Goal: Task Accomplishment & Management: Manage account settings

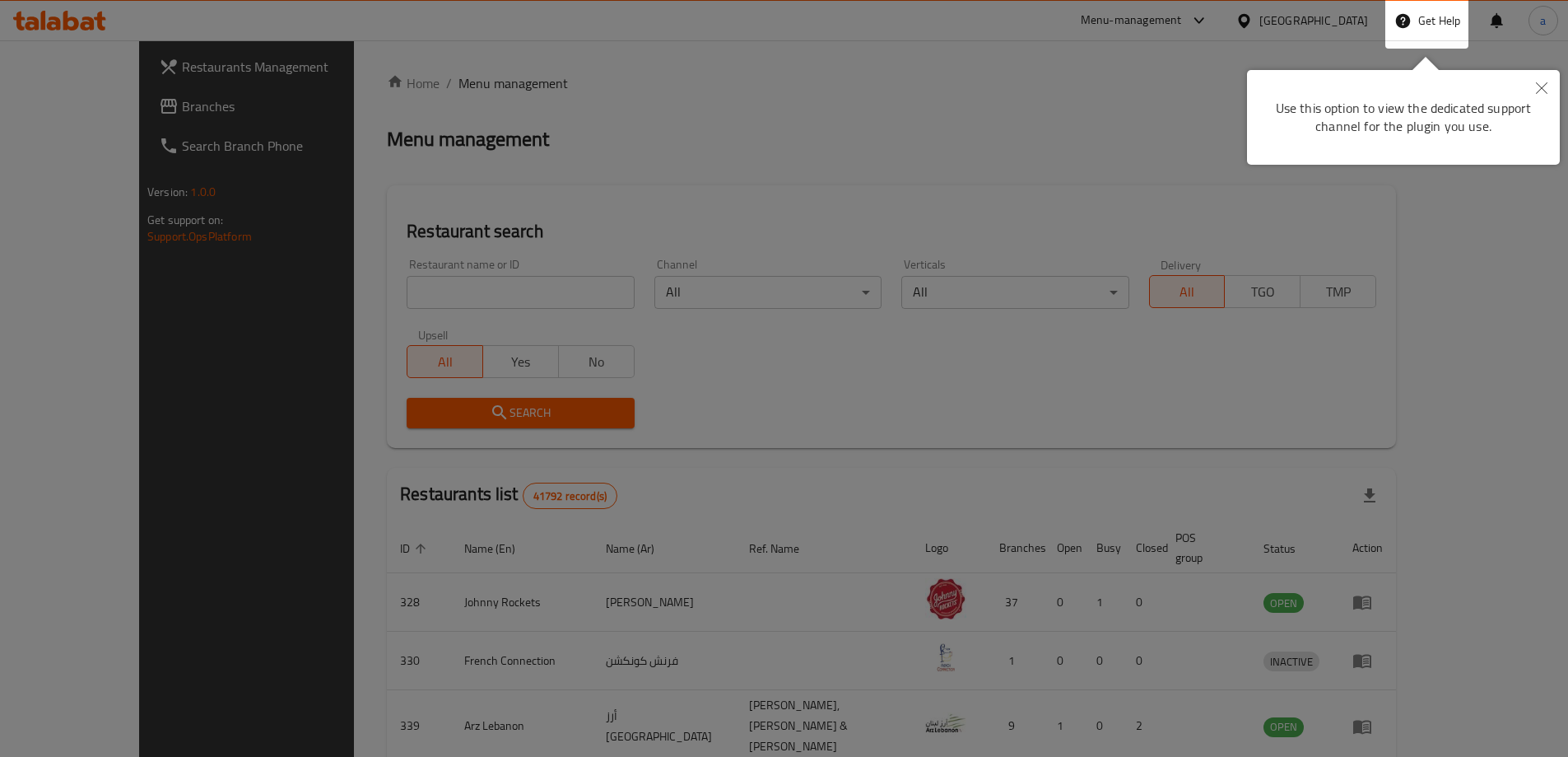
click at [1080, 148] on div at bounding box center [784, 601] width 1568 height 1202
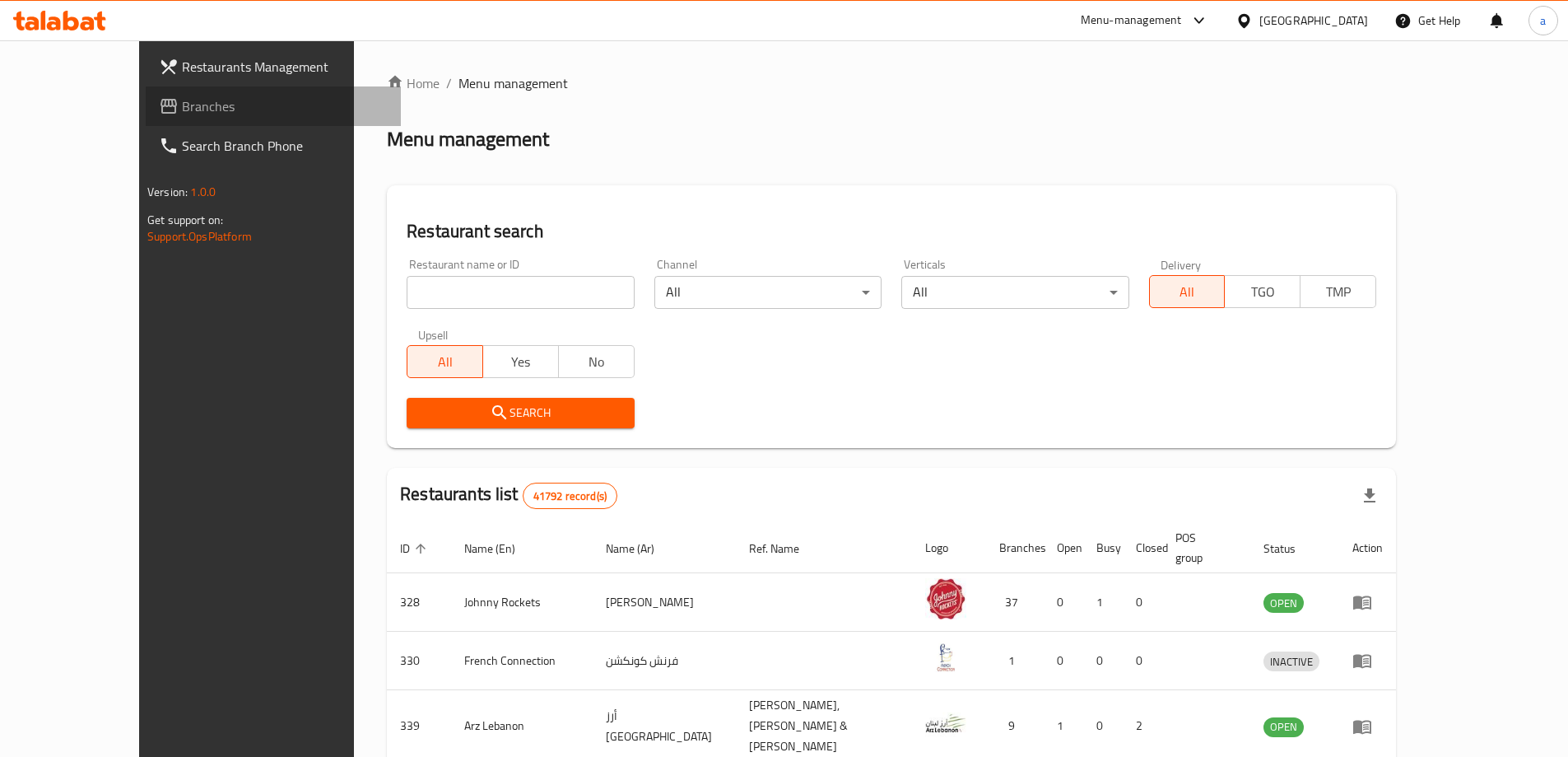
click at [146, 121] on link "Branches" at bounding box center [274, 106] width 255 height 40
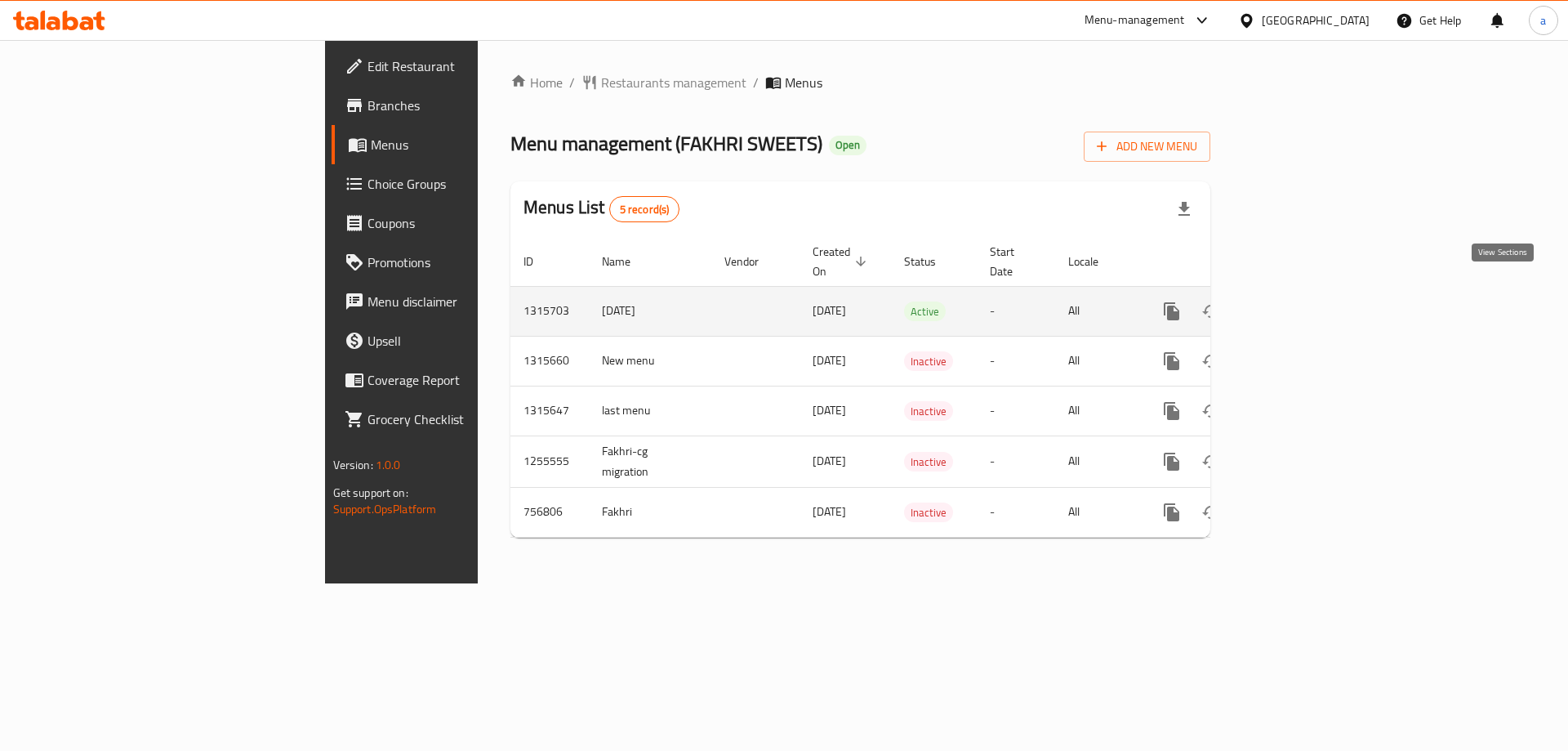
click at [1299, 301] on icon "enhanced table" at bounding box center [1289, 311] width 20 height 20
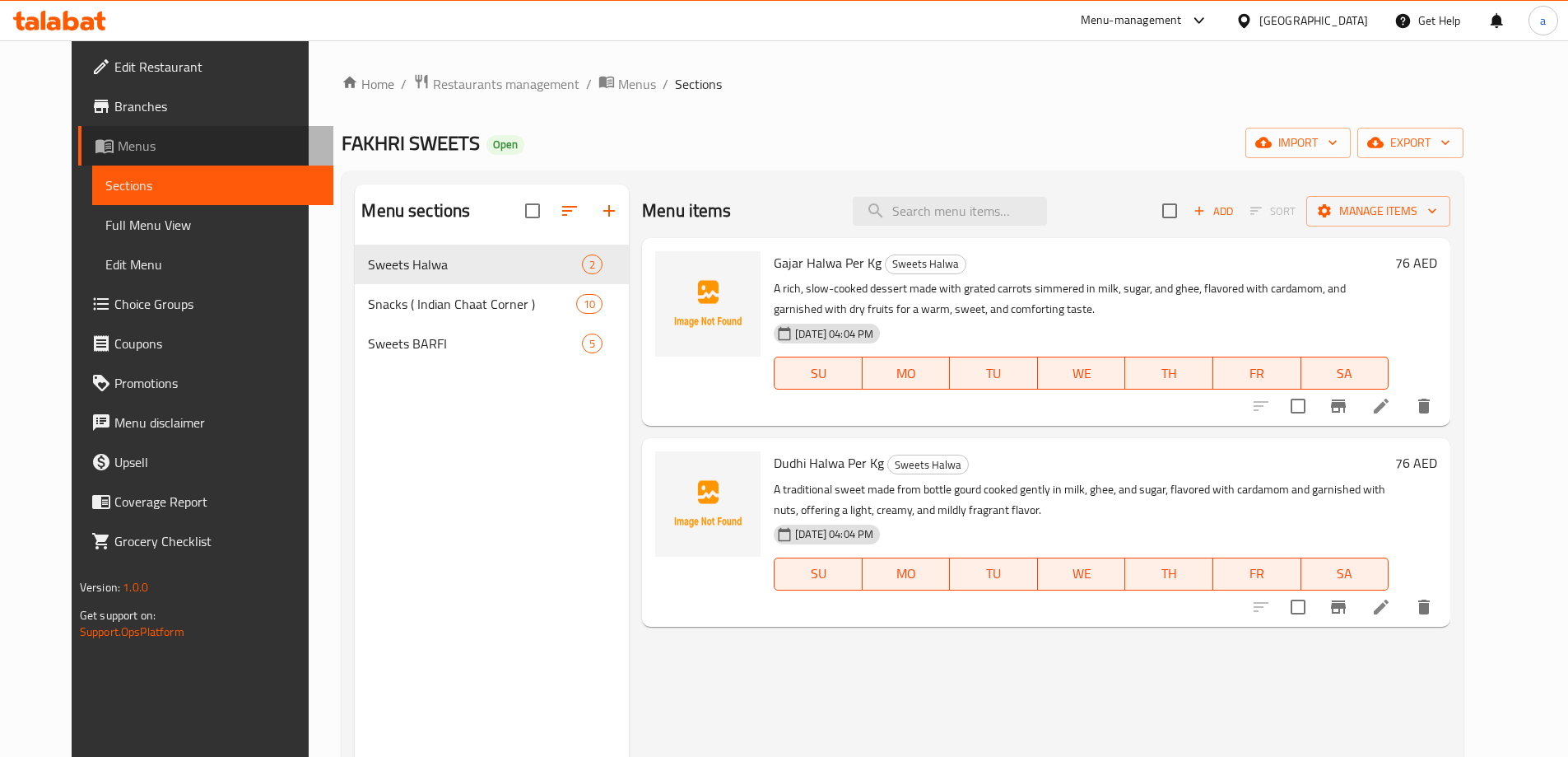
click at [117, 155] on span "Menus" at bounding box center [218, 145] width 203 height 20
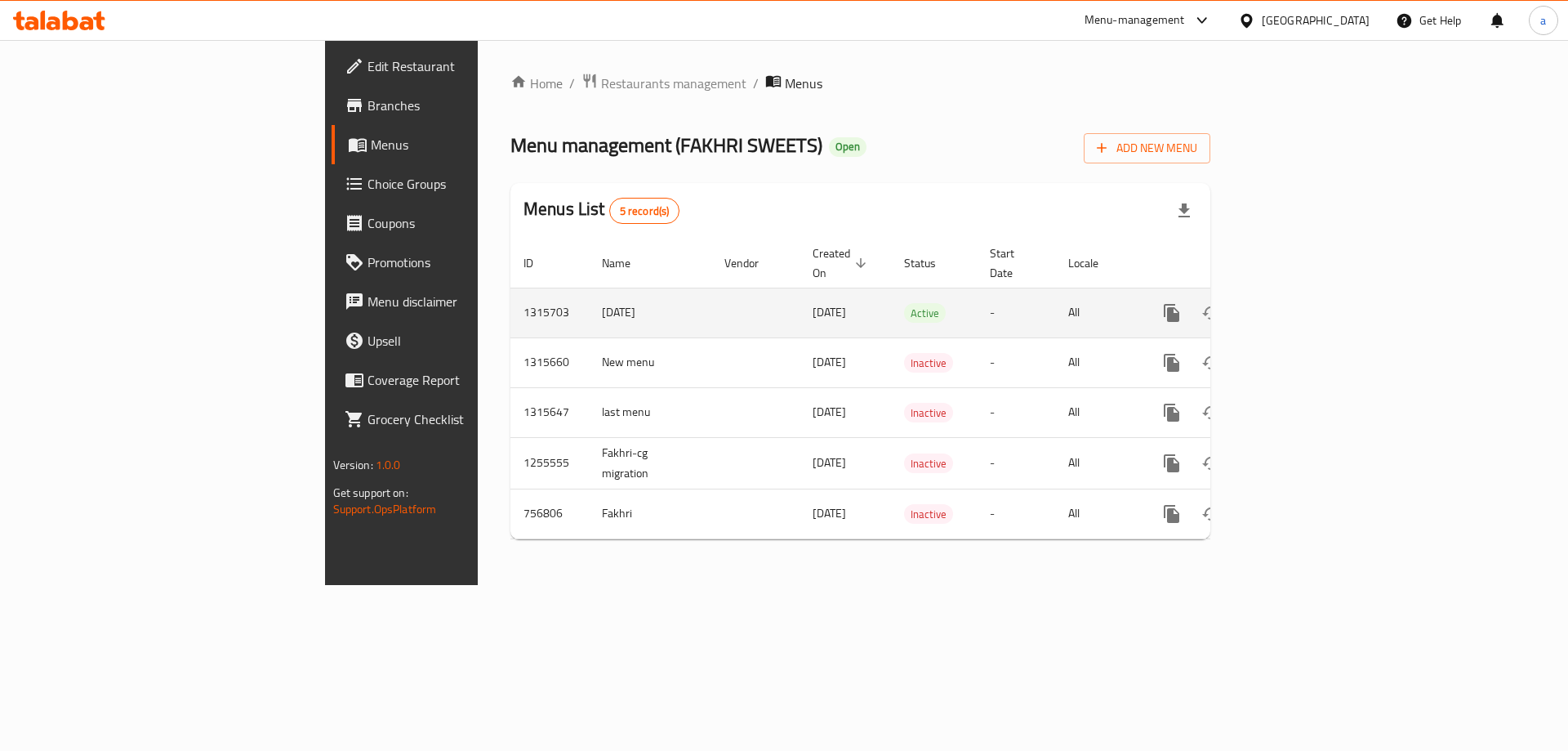
drag, startPoint x: 382, startPoint y: 294, endPoint x: 460, endPoint y: 304, distance: 78.6
click at [589, 304] on td "[DATE]" at bounding box center [650, 313] width 122 height 50
click at [1299, 303] on icon "enhanced table" at bounding box center [1289, 313] width 20 height 20
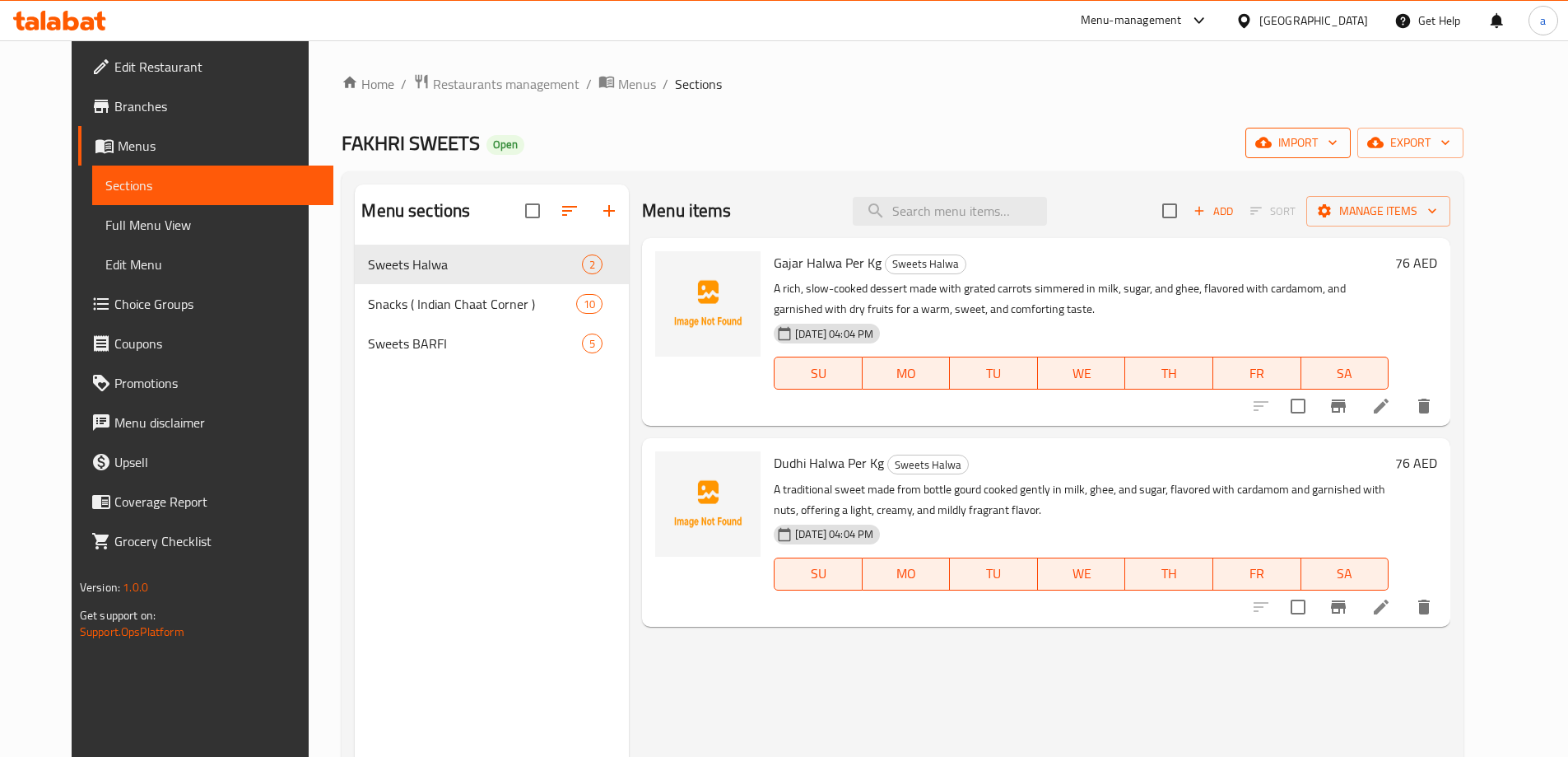
click at [1338, 143] on span "import" at bounding box center [1299, 143] width 79 height 21
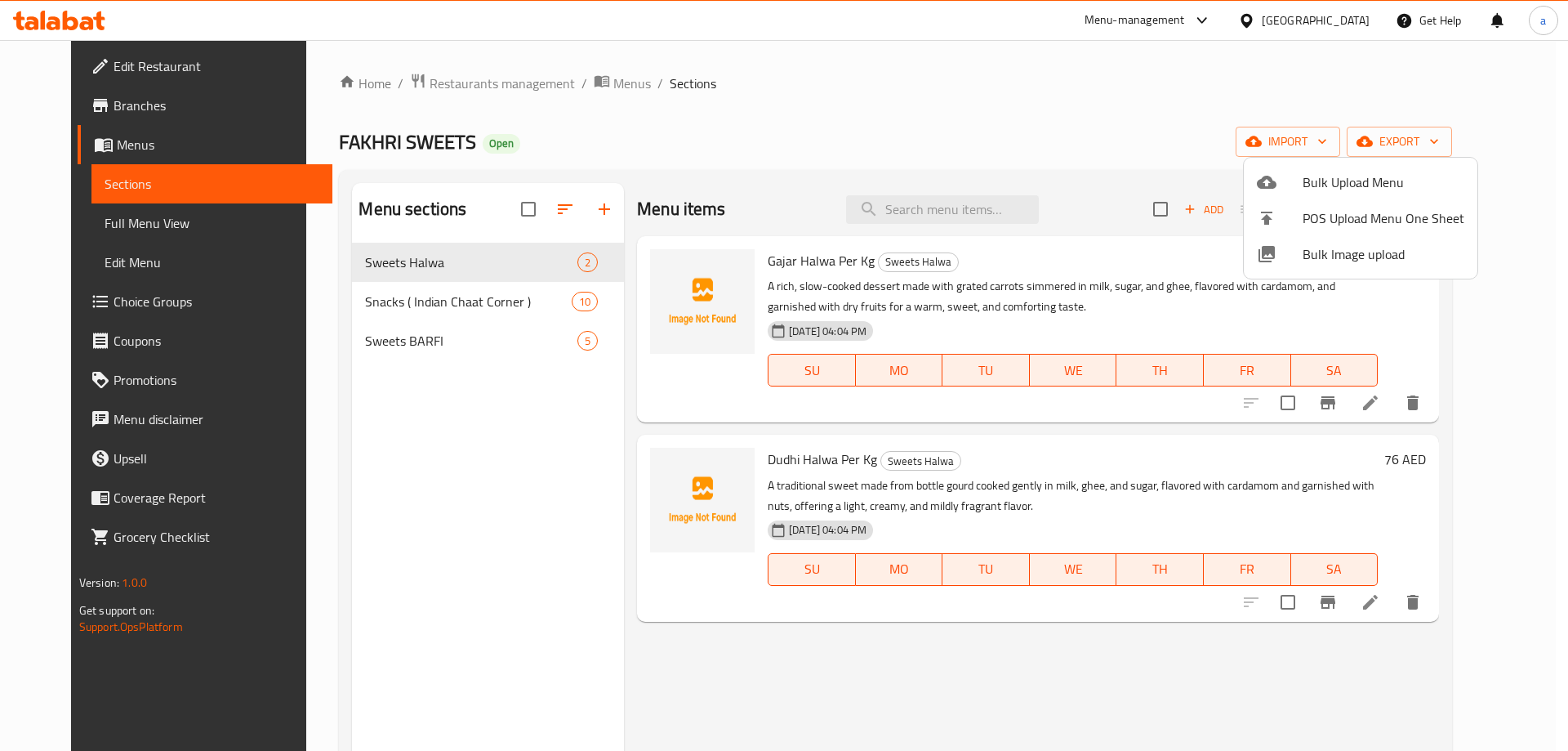
click at [1277, 187] on div at bounding box center [1279, 182] width 45 height 20
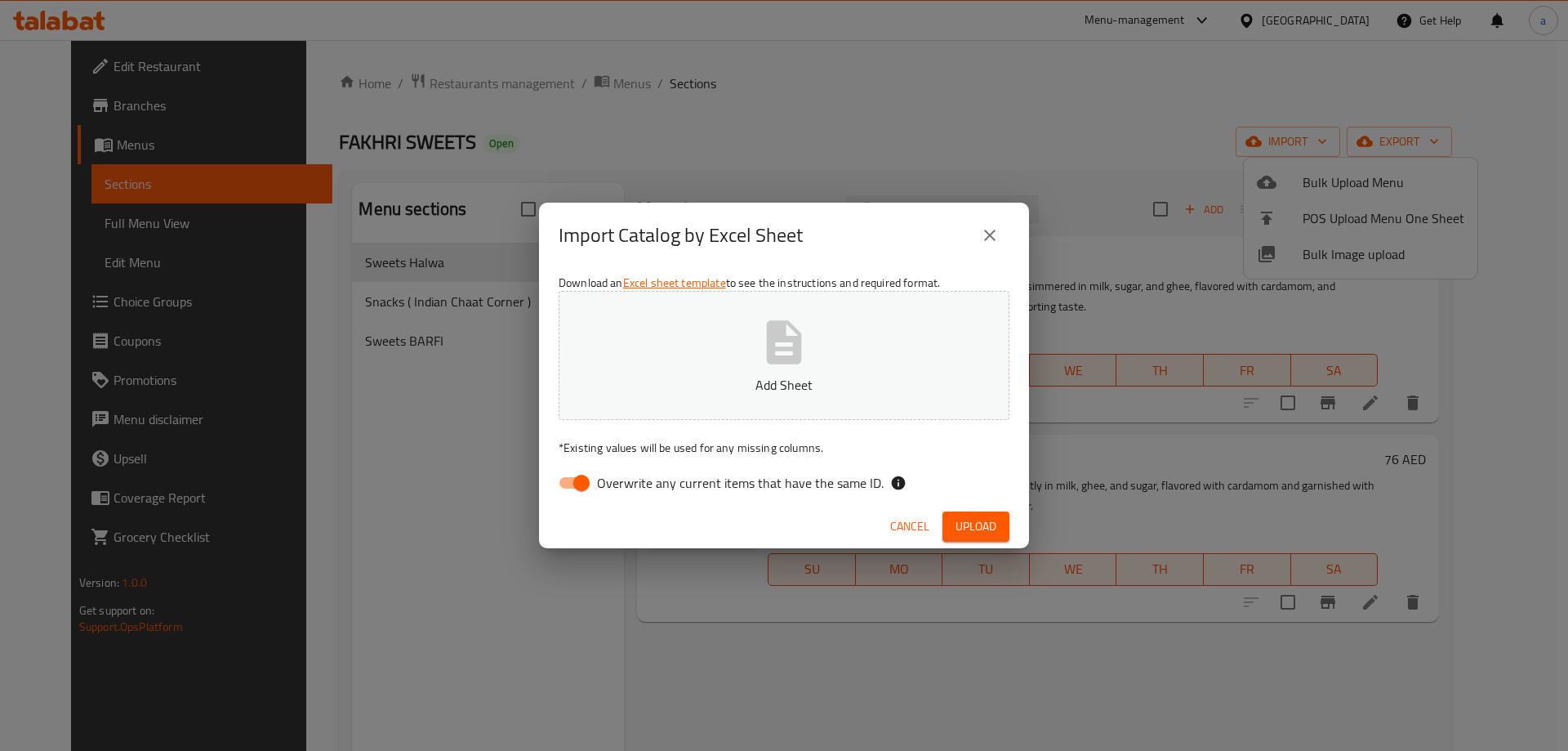
click at [568, 484] on input "Overwrite any current items that have the same ID." at bounding box center [581, 483] width 93 height 31
checkbox input "false"
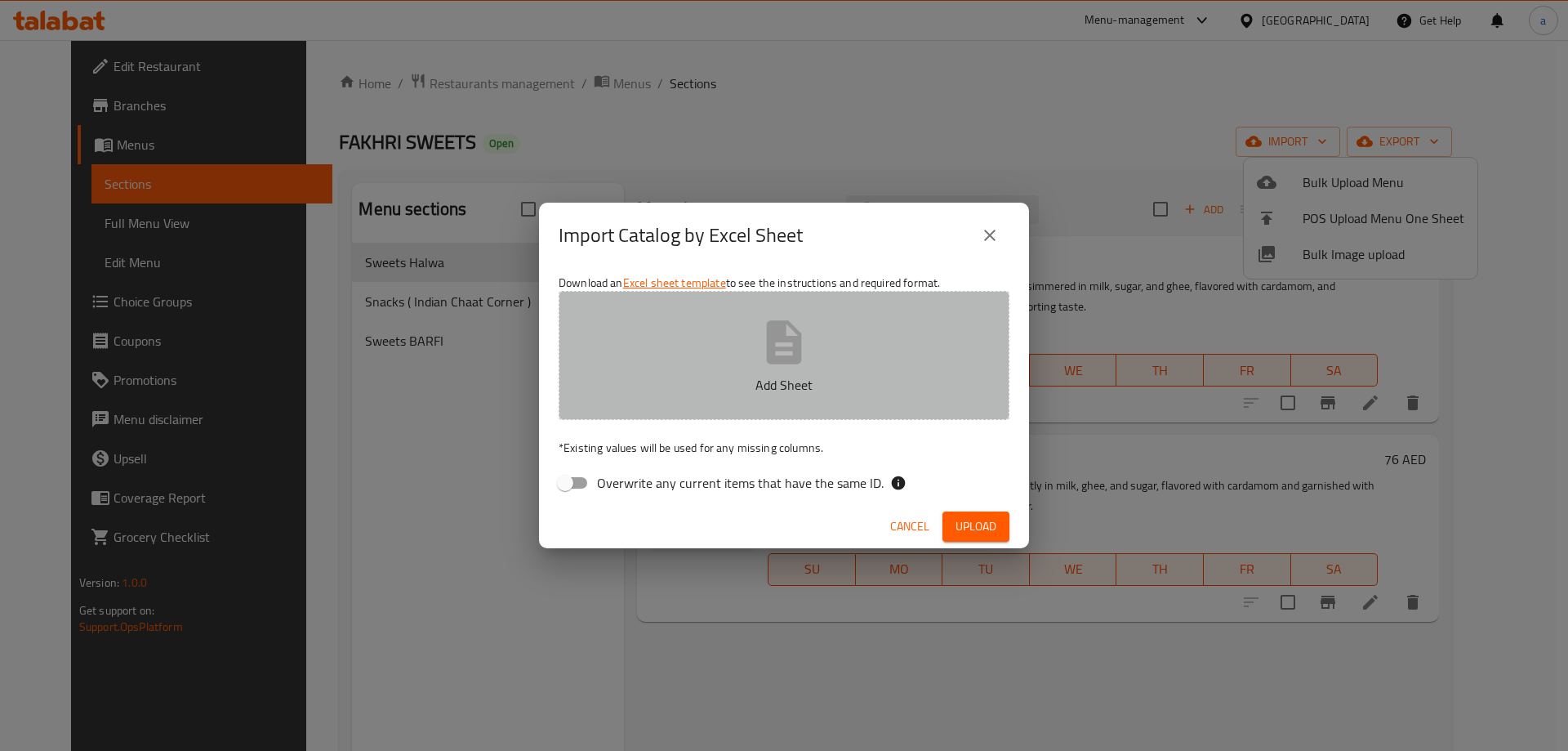
click at [661, 355] on button "Add Sheet" at bounding box center [784, 355] width 451 height 129
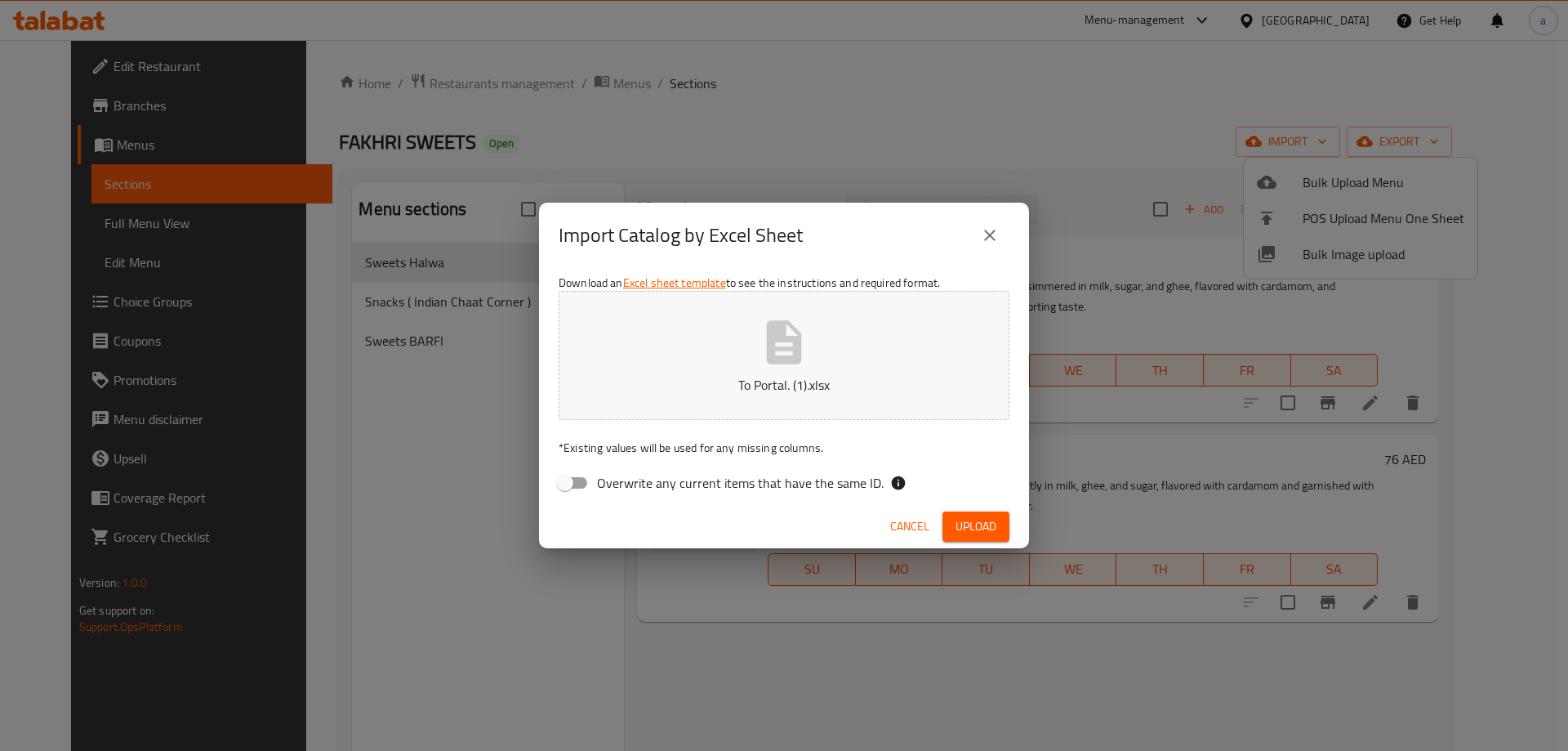
click at [982, 527] on span "Upload" at bounding box center [976, 527] width 41 height 21
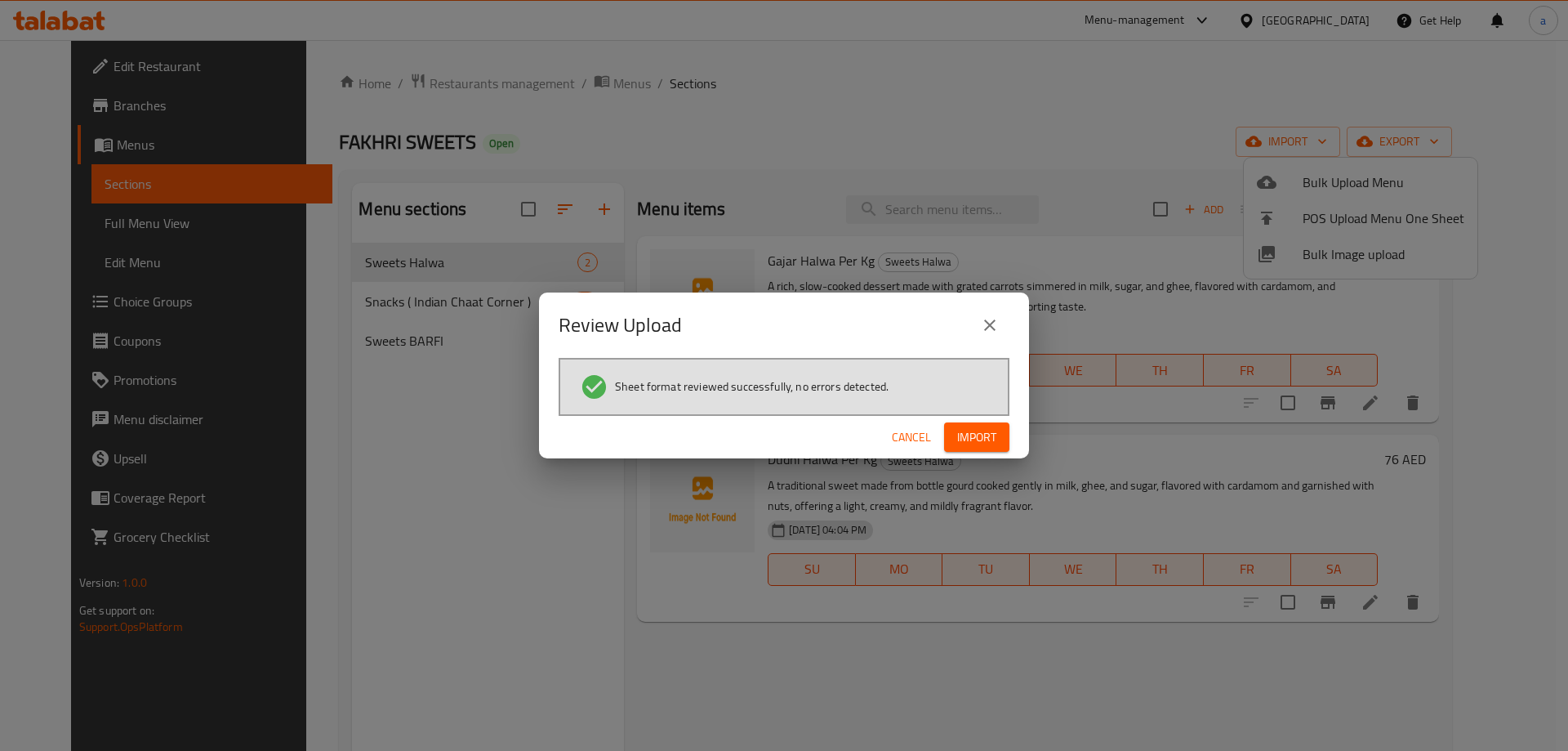
click at [978, 438] on span "Import" at bounding box center [977, 438] width 39 height 21
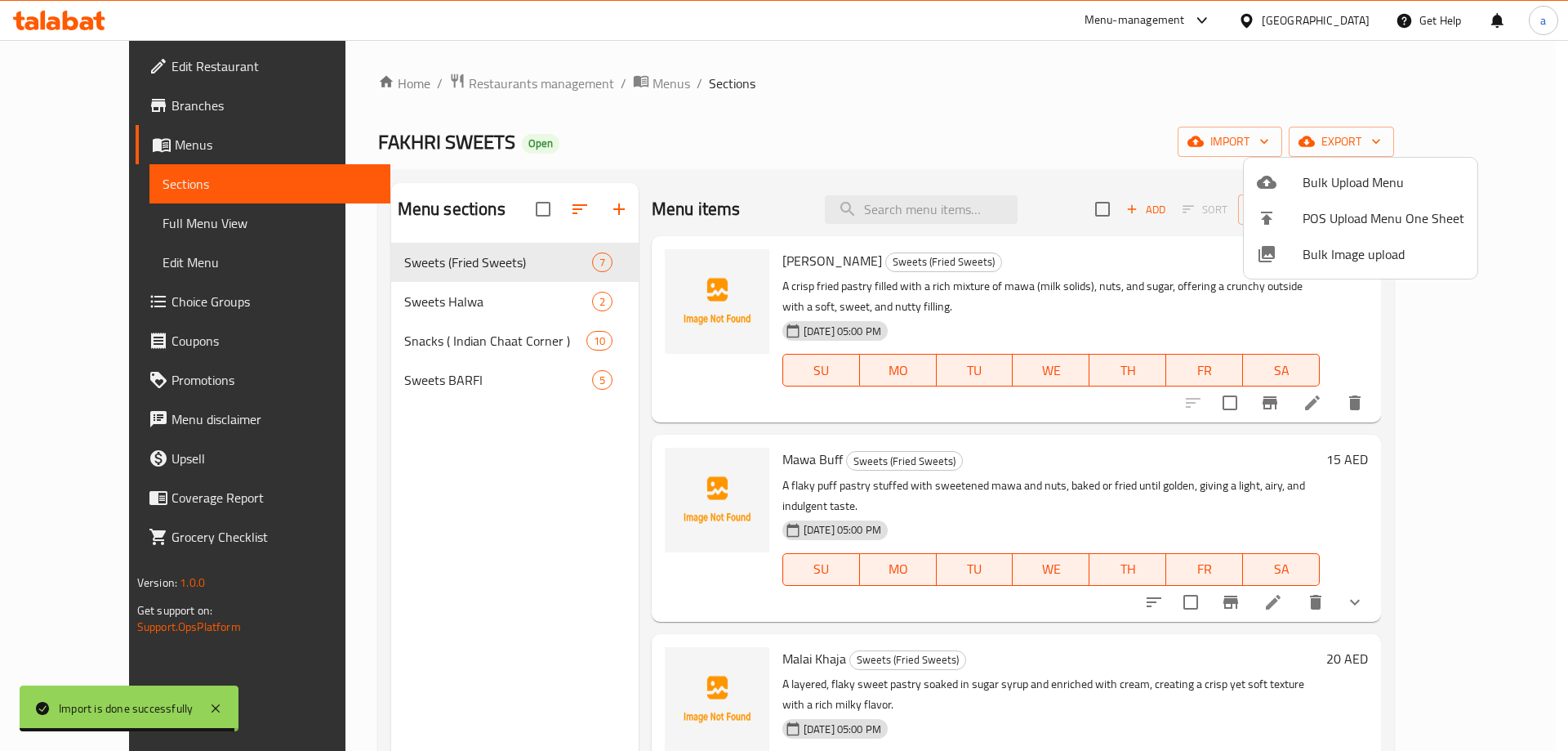
click at [106, 321] on div at bounding box center [784, 375] width 1568 height 751
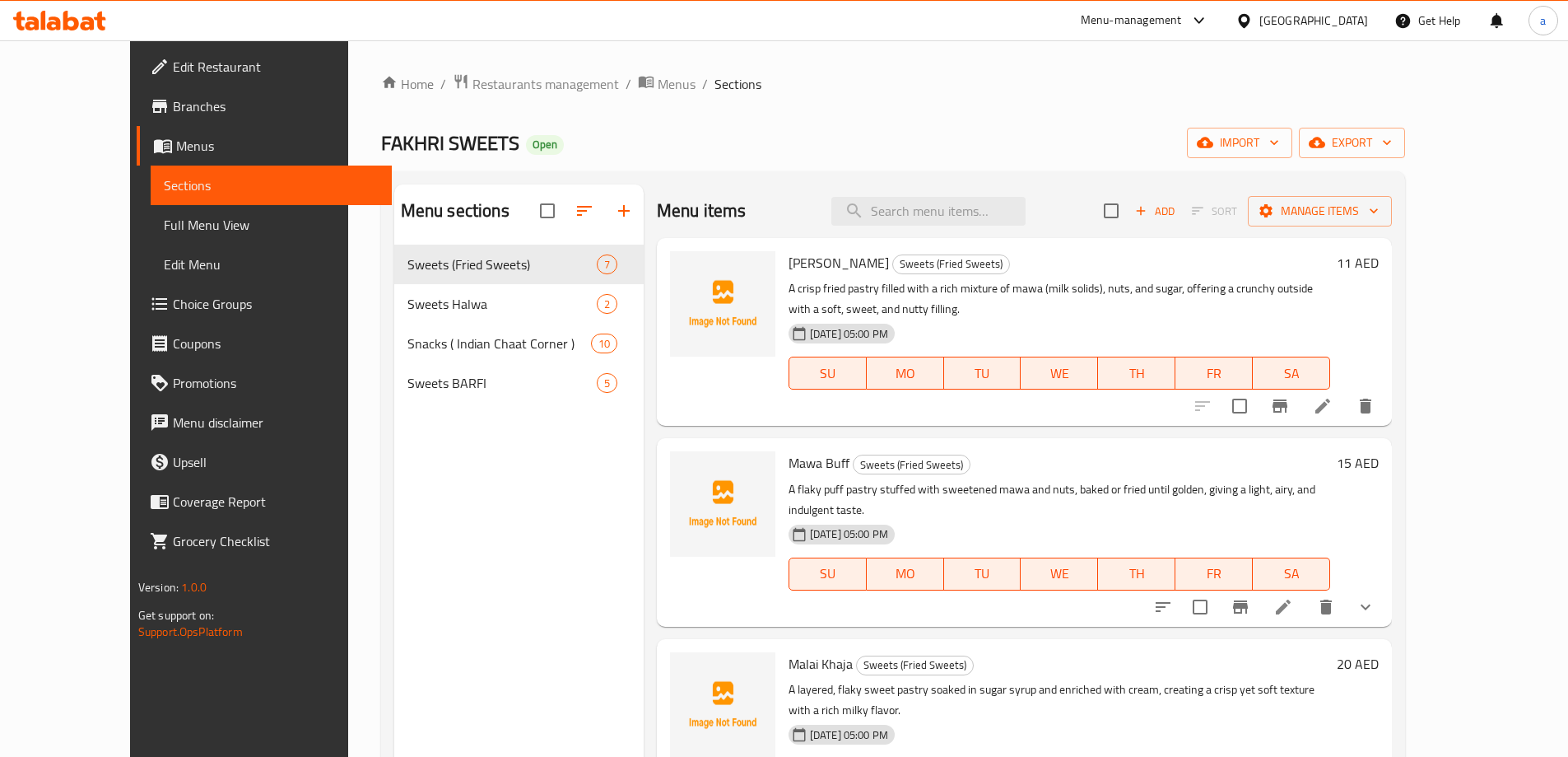
click at [173, 309] on span "Choice Groups" at bounding box center [275, 304] width 206 height 20
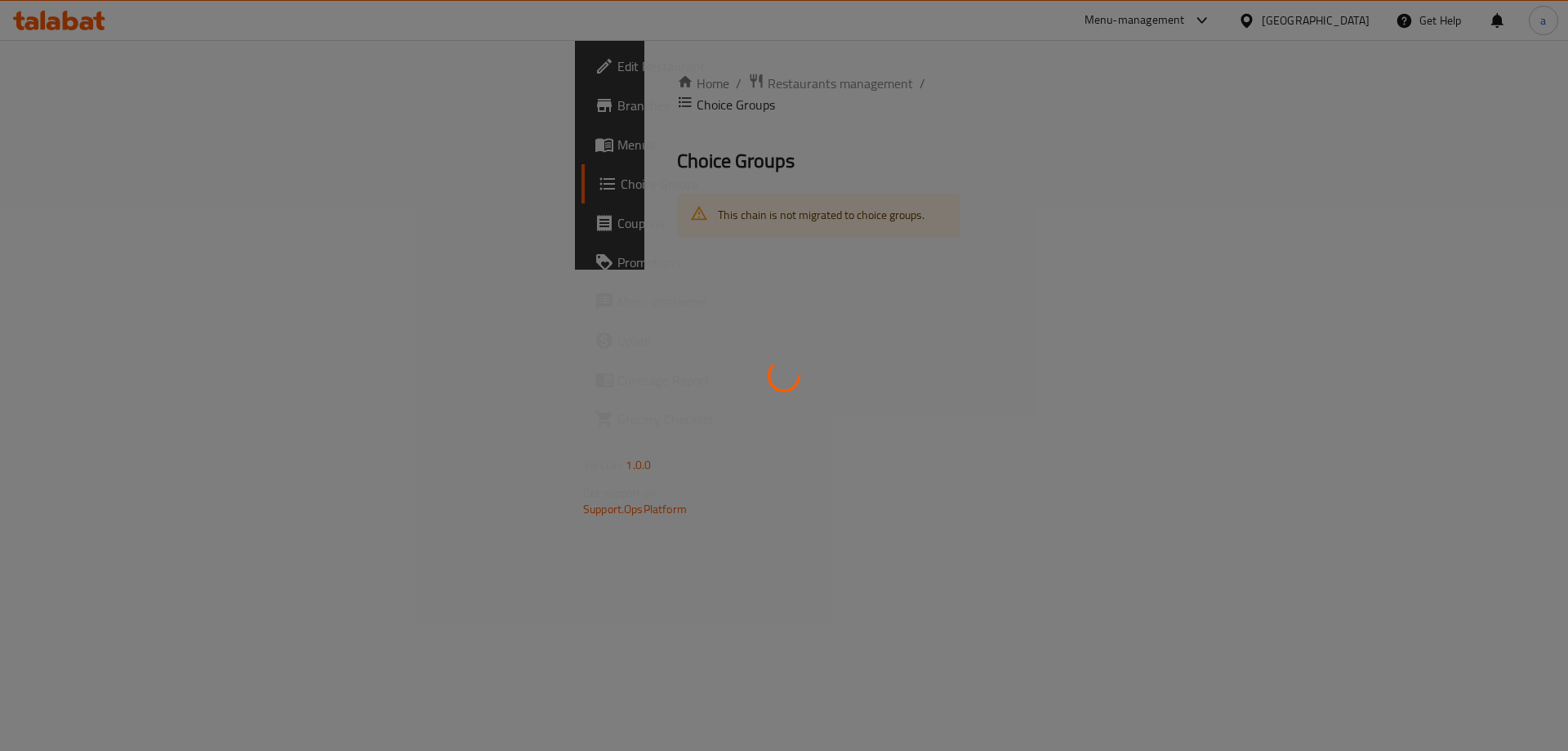
click at [113, 307] on div at bounding box center [784, 375] width 1568 height 751
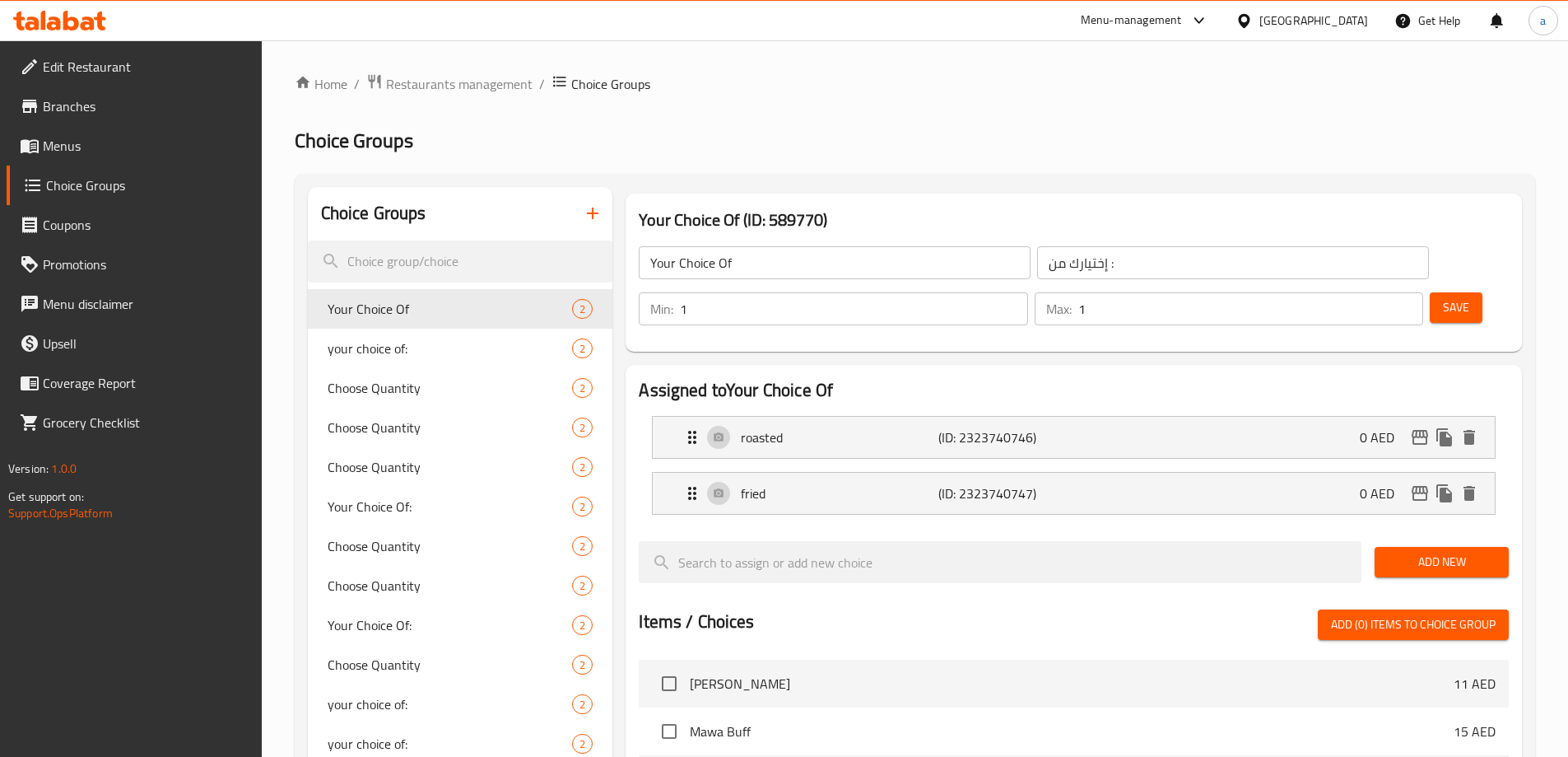
click at [596, 215] on icon "button" at bounding box center [592, 213] width 20 height 20
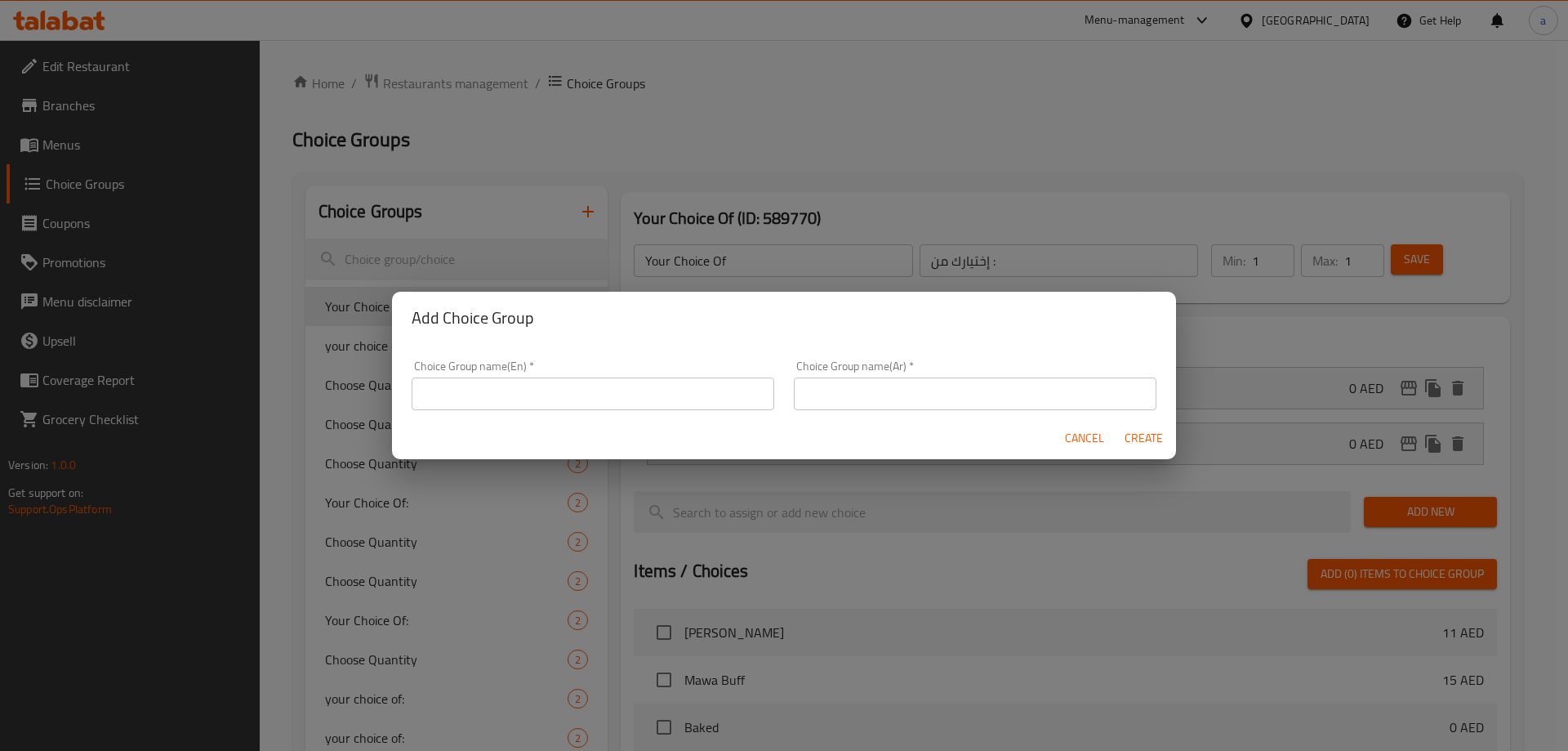
click at [613, 383] on input "text" at bounding box center [593, 394] width 363 height 33
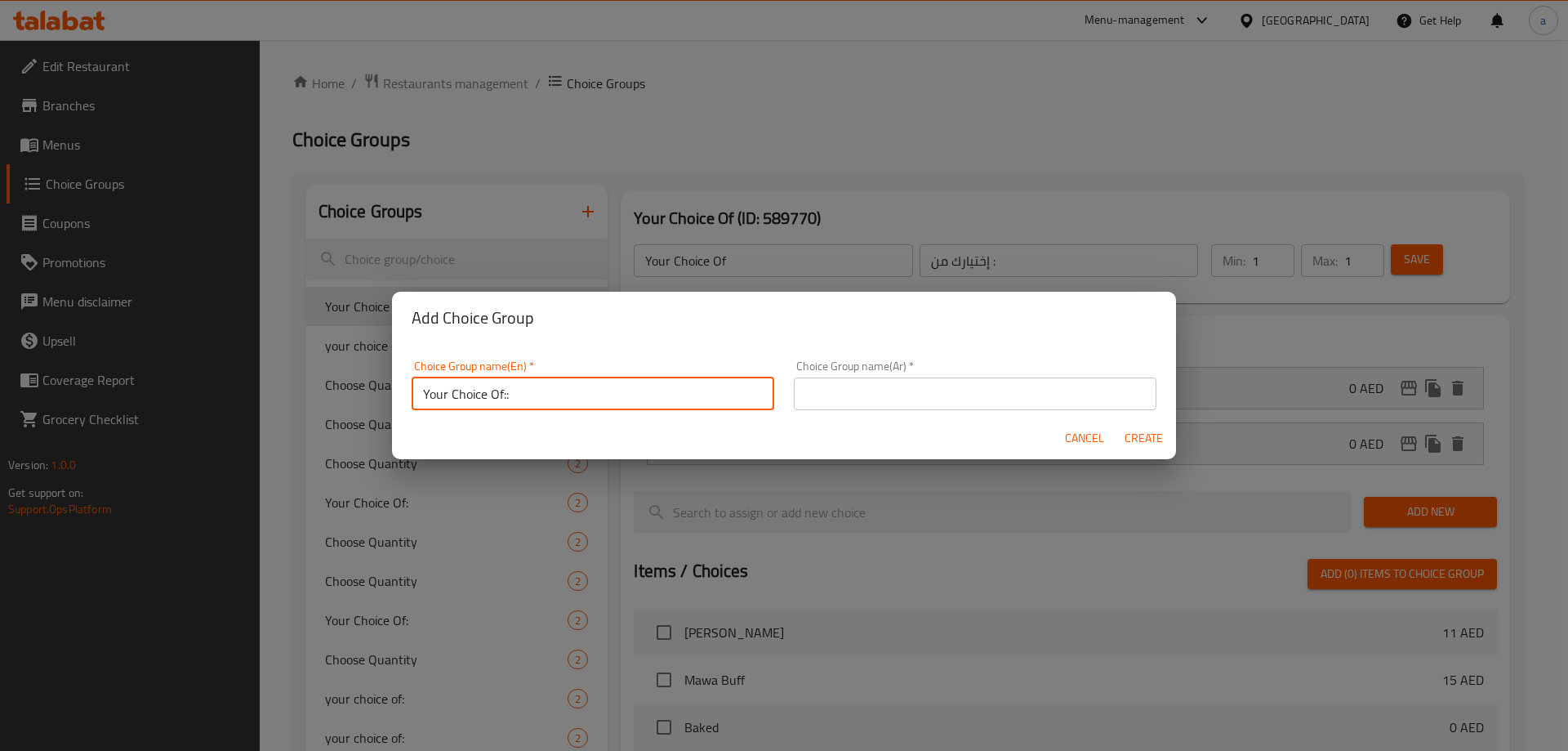
type input "Your Choice Of::"
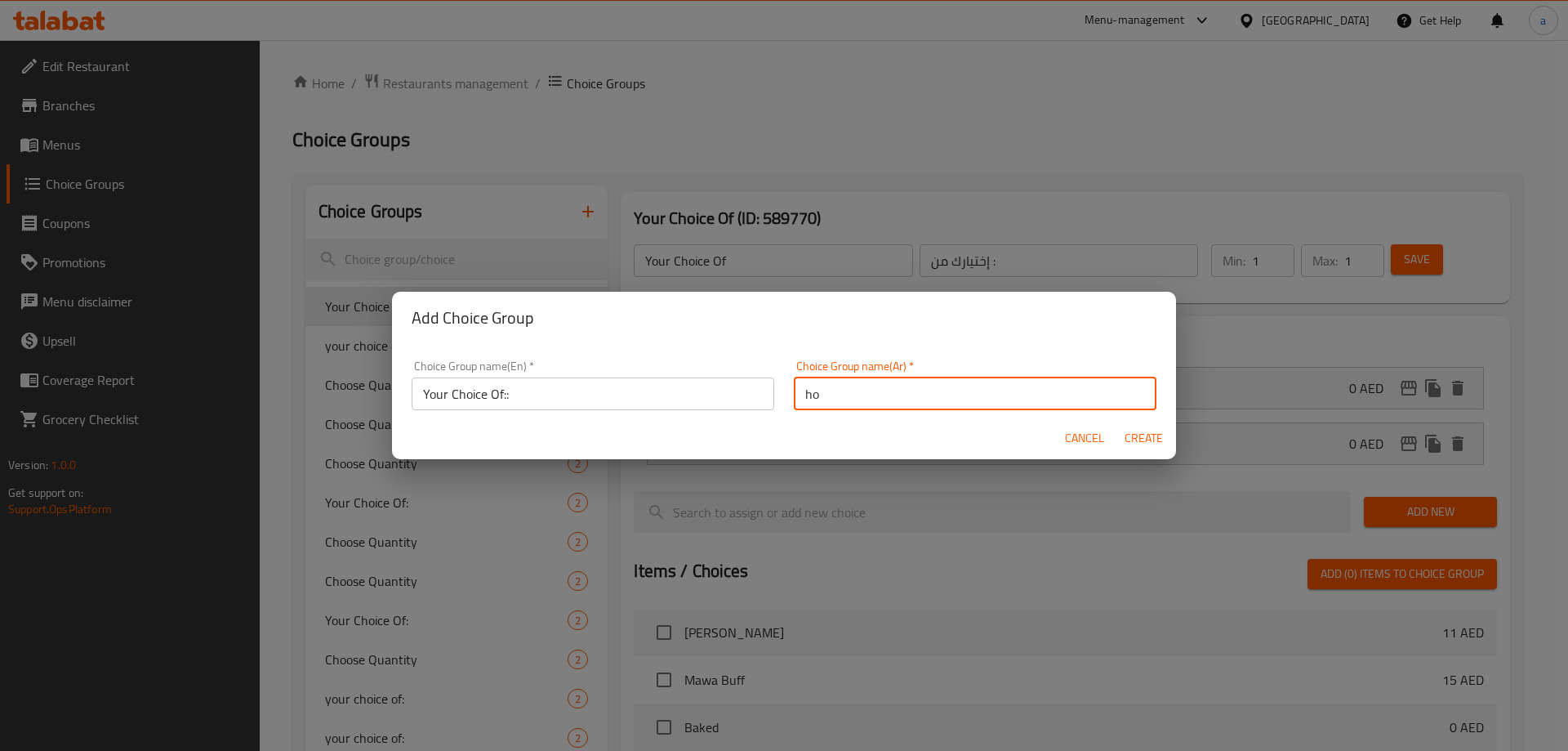
type input "h"
type input "اختيارك من::"
click at [1144, 436] on span "Create" at bounding box center [1143, 438] width 39 height 21
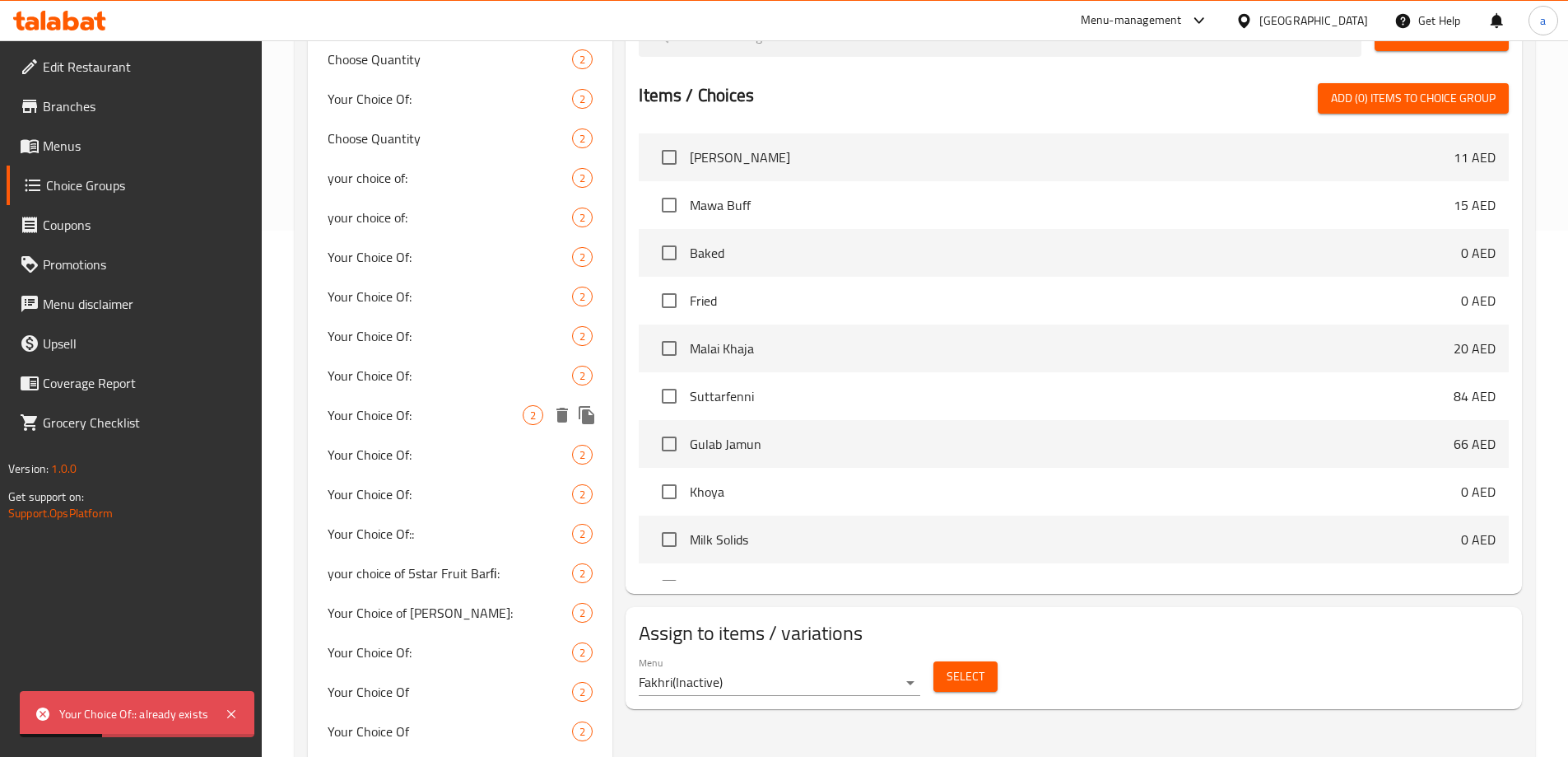
scroll to position [577, 0]
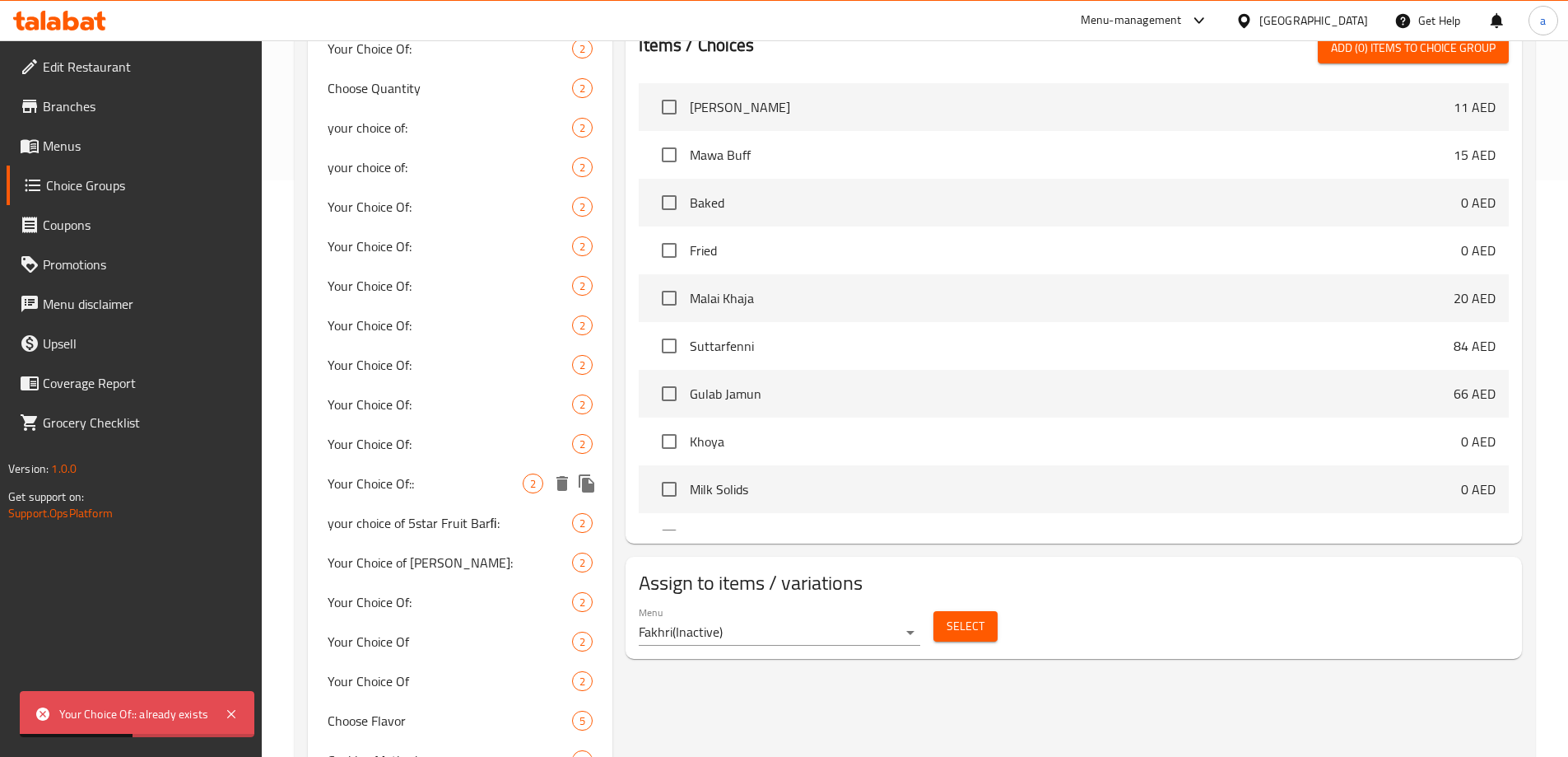
click at [482, 476] on span "Your Choice Of::" at bounding box center [425, 483] width 196 height 20
type input "Your Choice Of::"
type input "إختيارك من::"
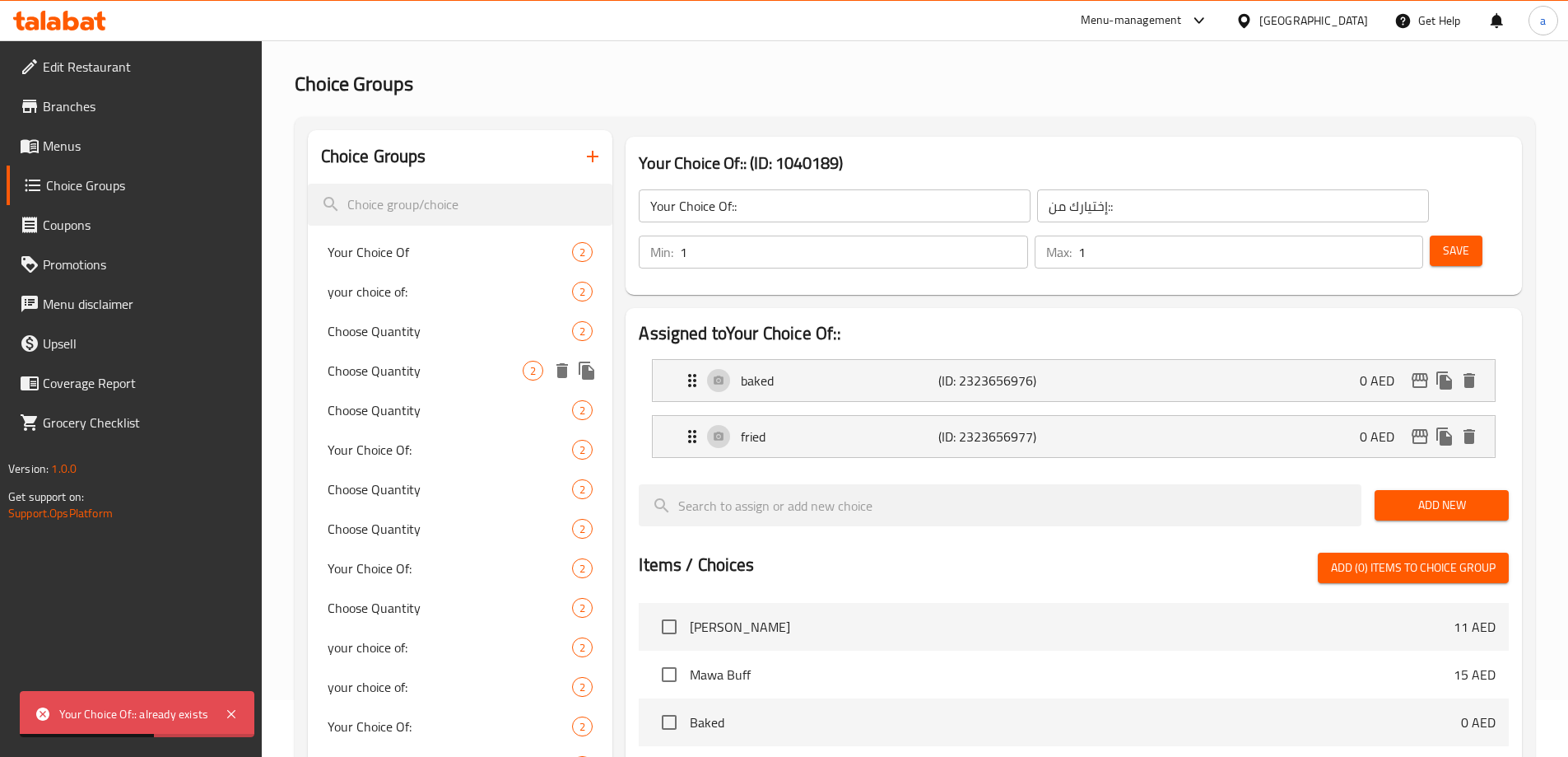
scroll to position [0, 0]
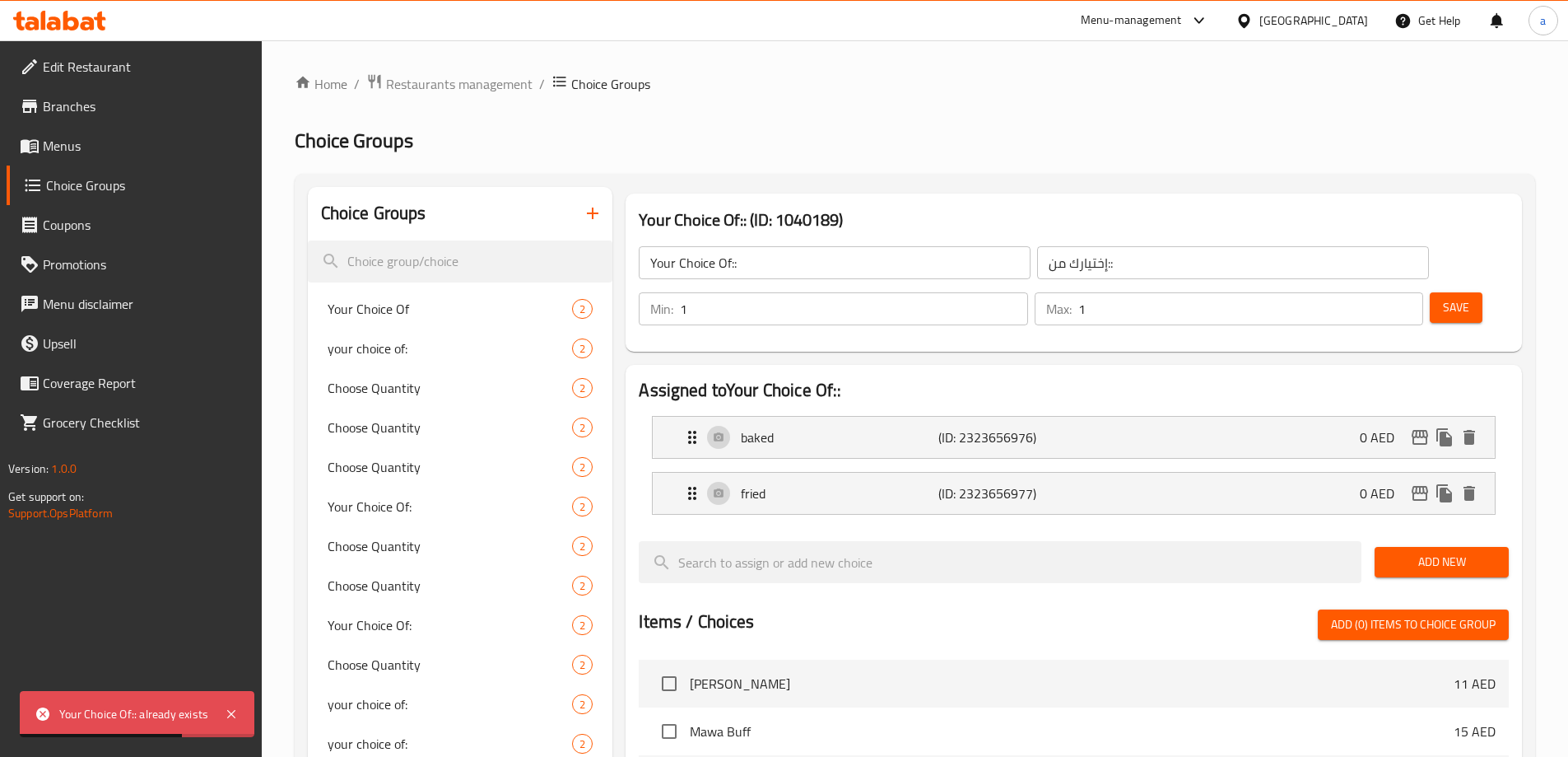
click at [757, 261] on input "Your Choice Of::" at bounding box center [834, 262] width 392 height 33
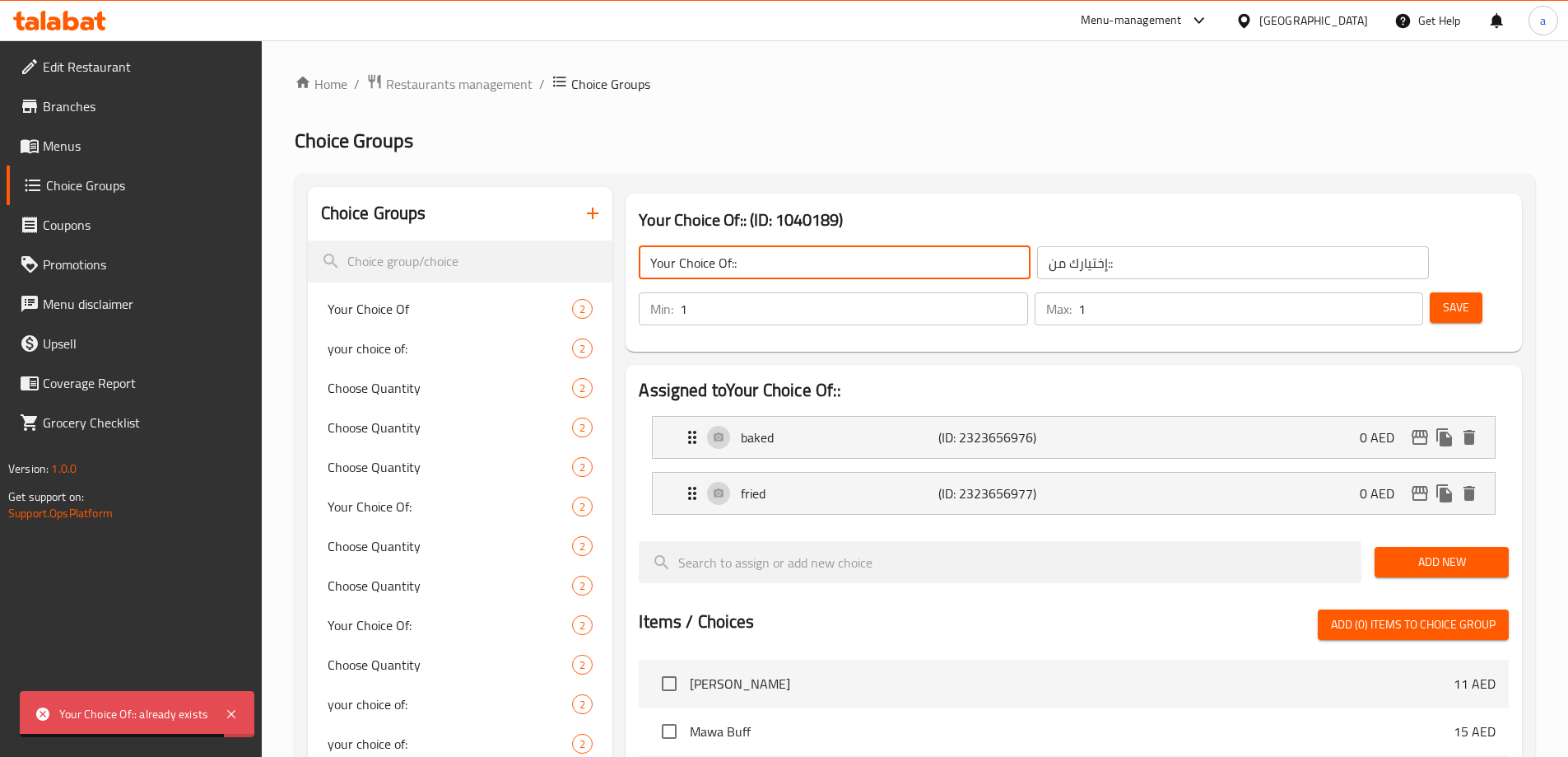
click at [578, 221] on button "button" at bounding box center [593, 213] width 40 height 40
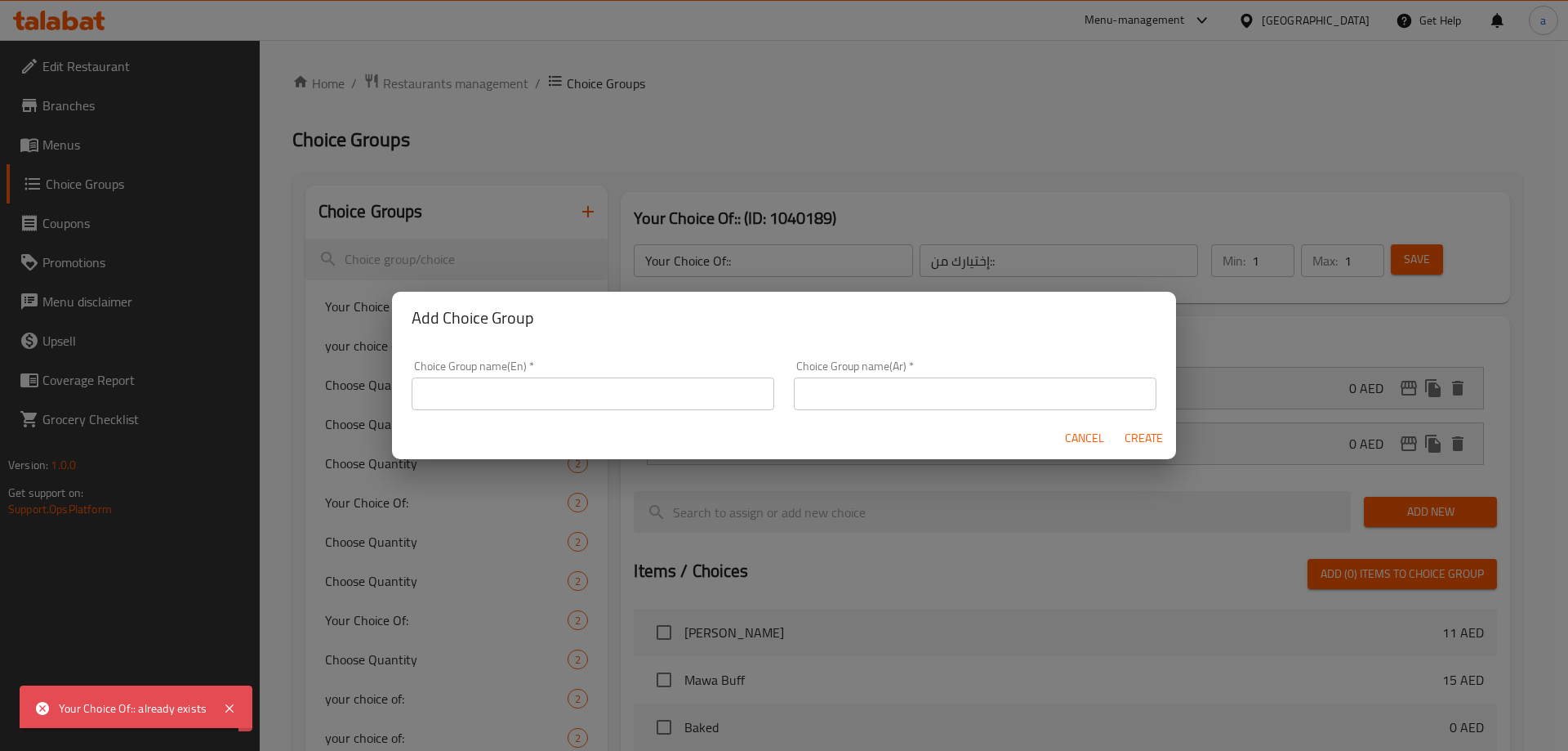
click at [572, 400] on input "text" at bounding box center [593, 394] width 363 height 33
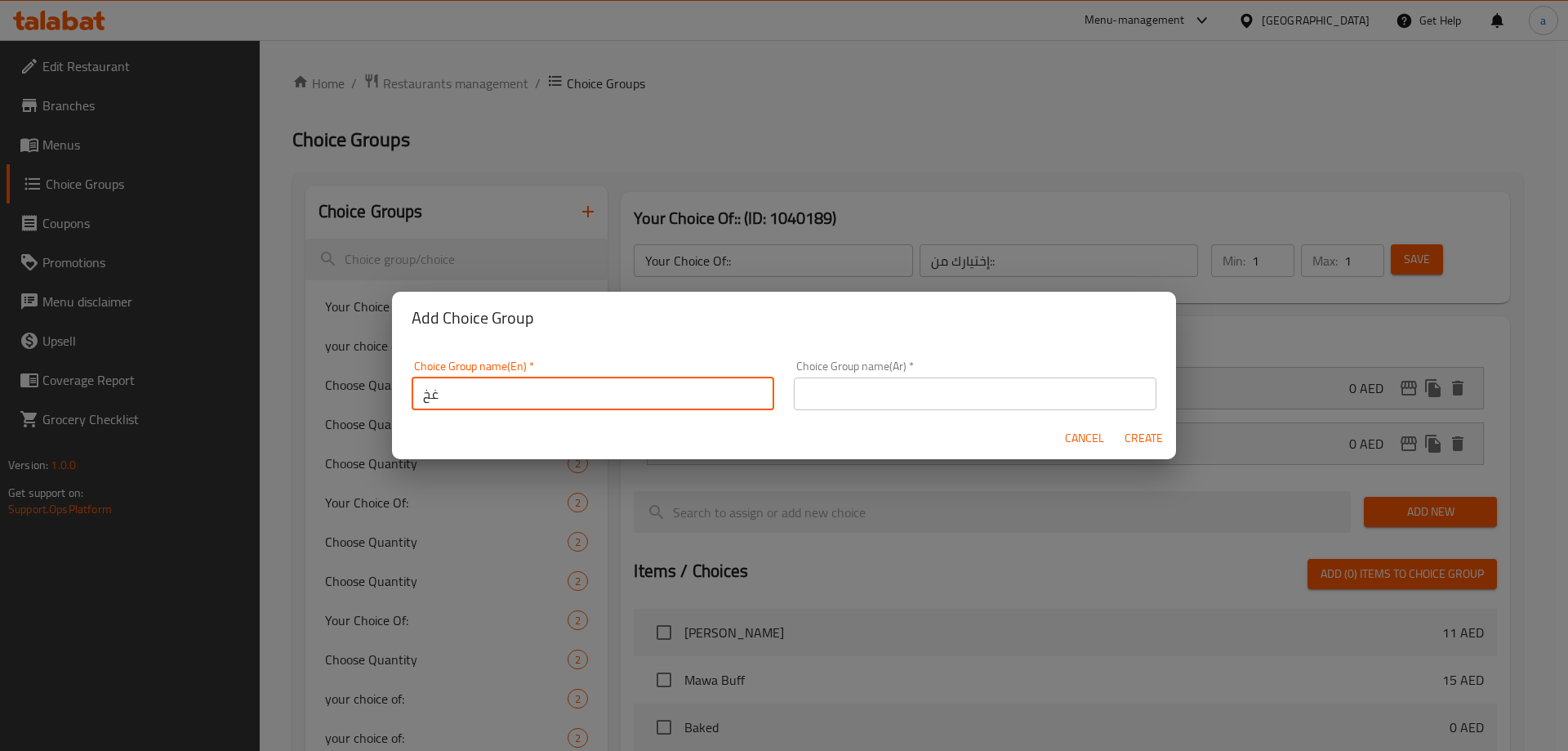
type input "غ"
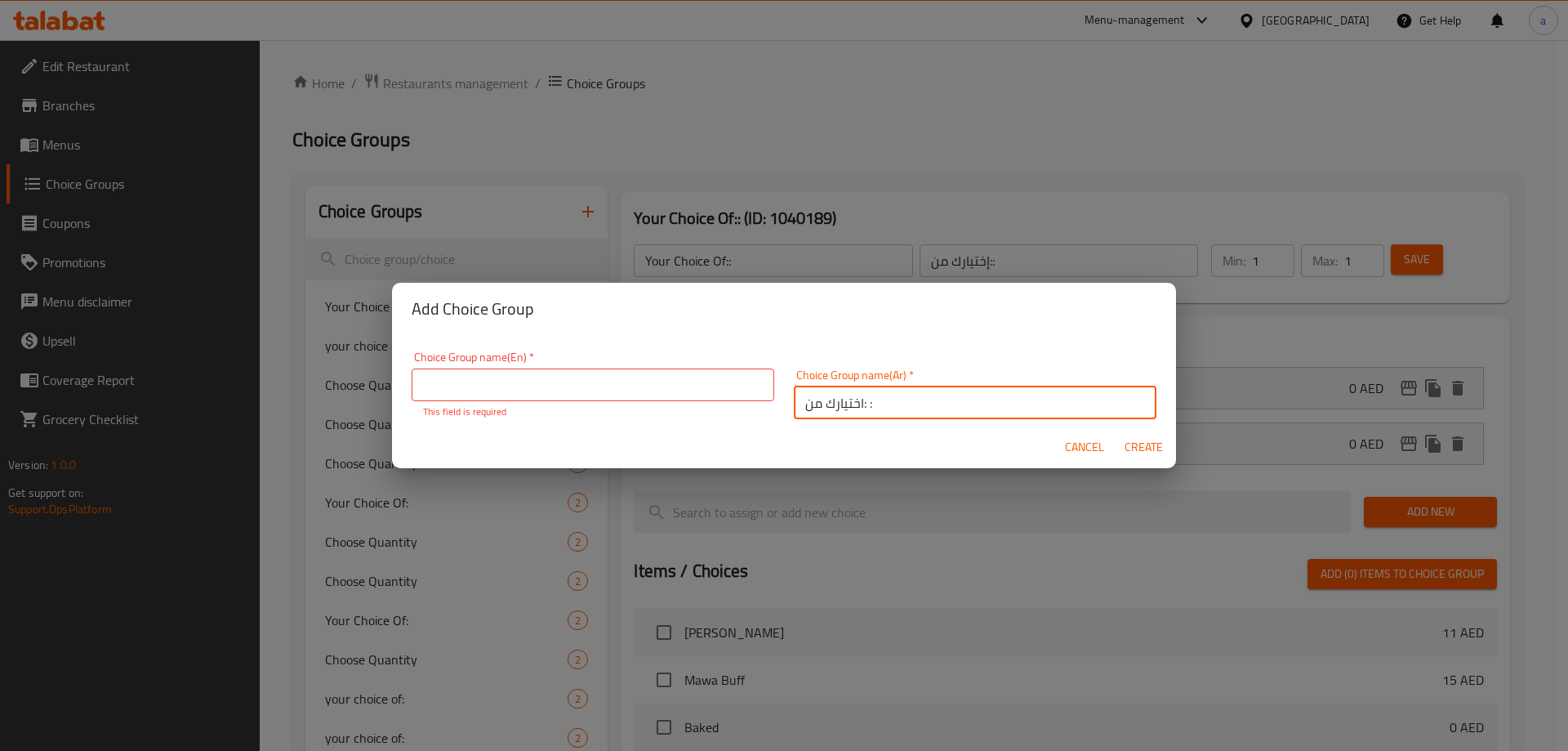
type input "اختيارك من: :"
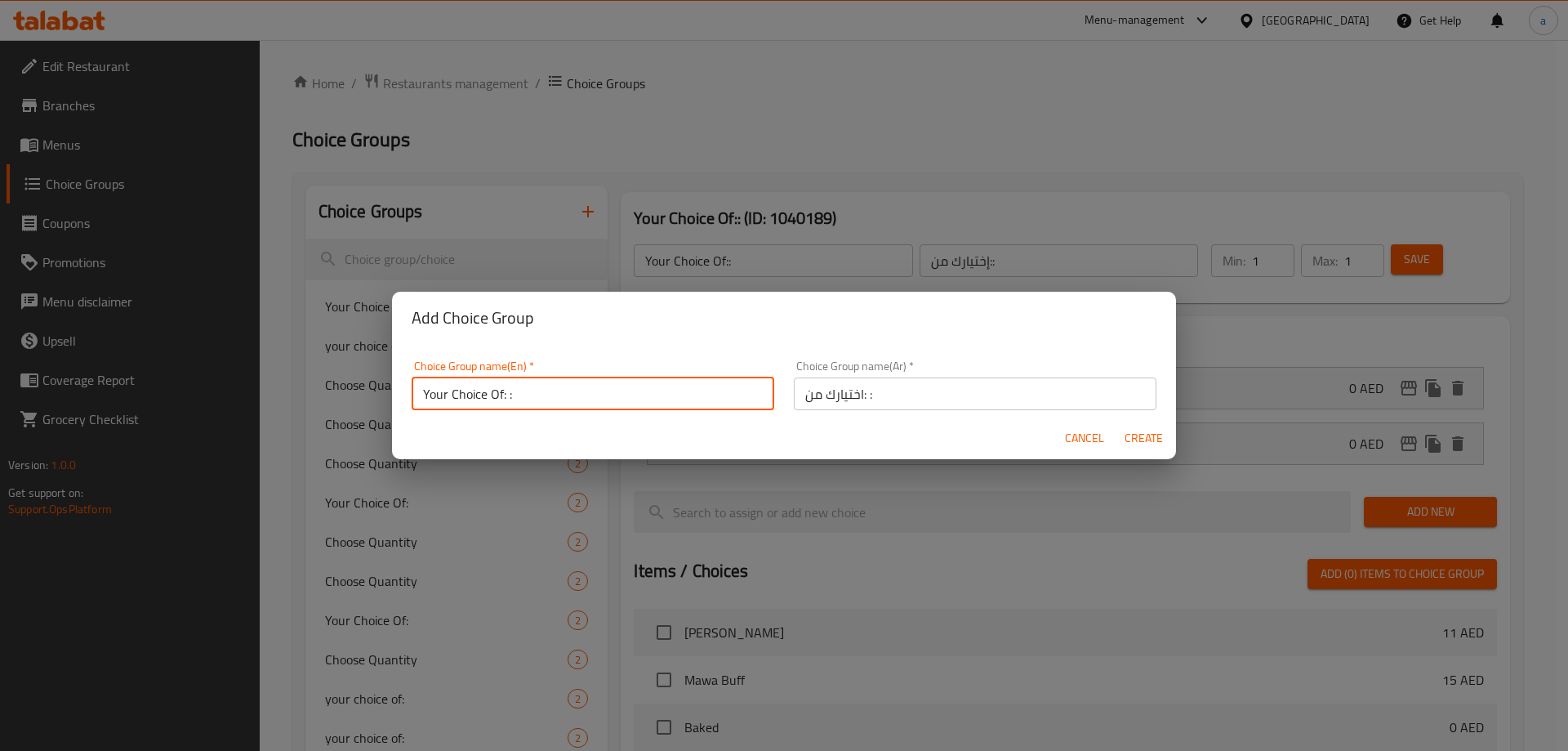
type input "Your Choice Of: :"
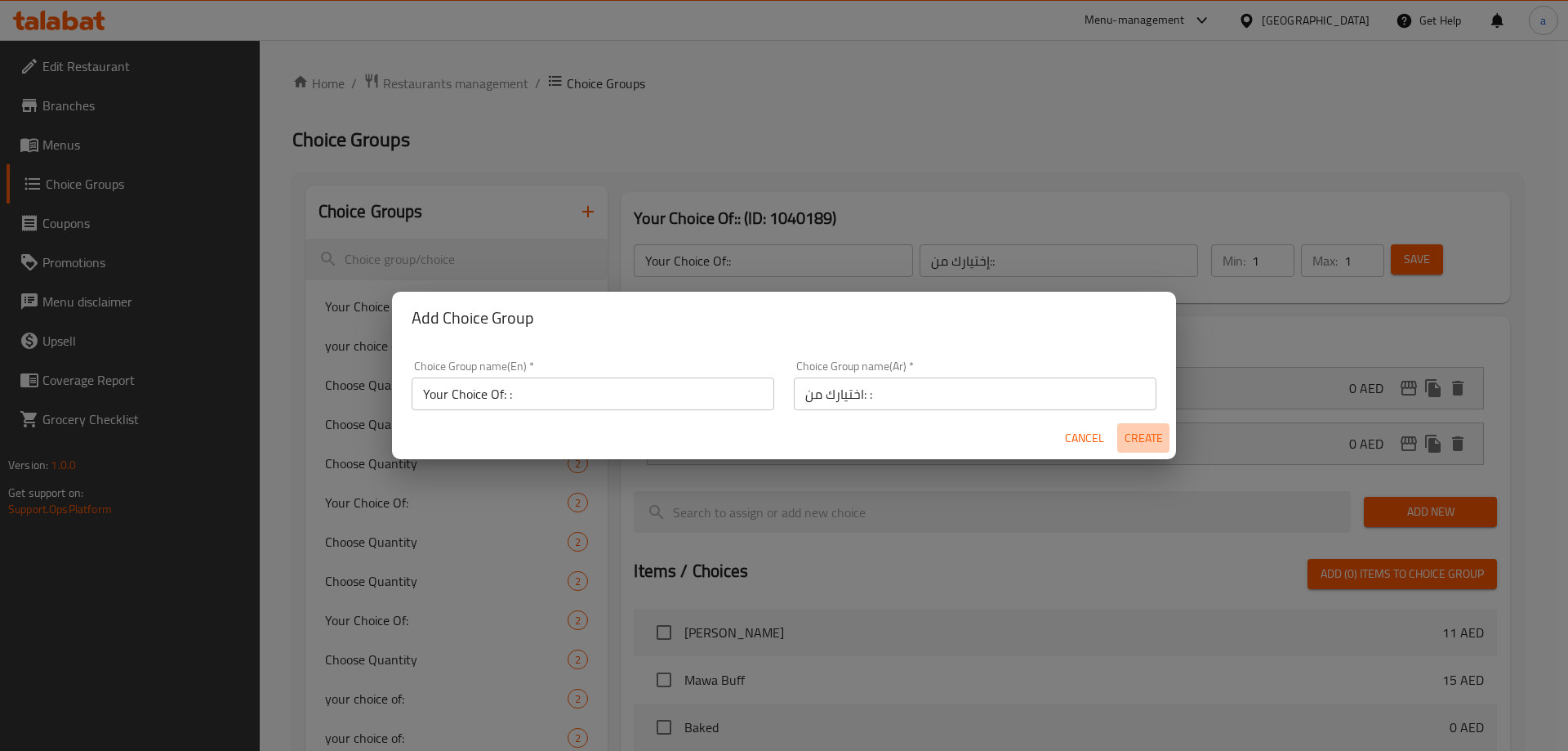
click at [1161, 439] on span "Create" at bounding box center [1143, 438] width 39 height 21
type input "Your Choice Of: :"
type input "اختيارك من: :"
type input "0"
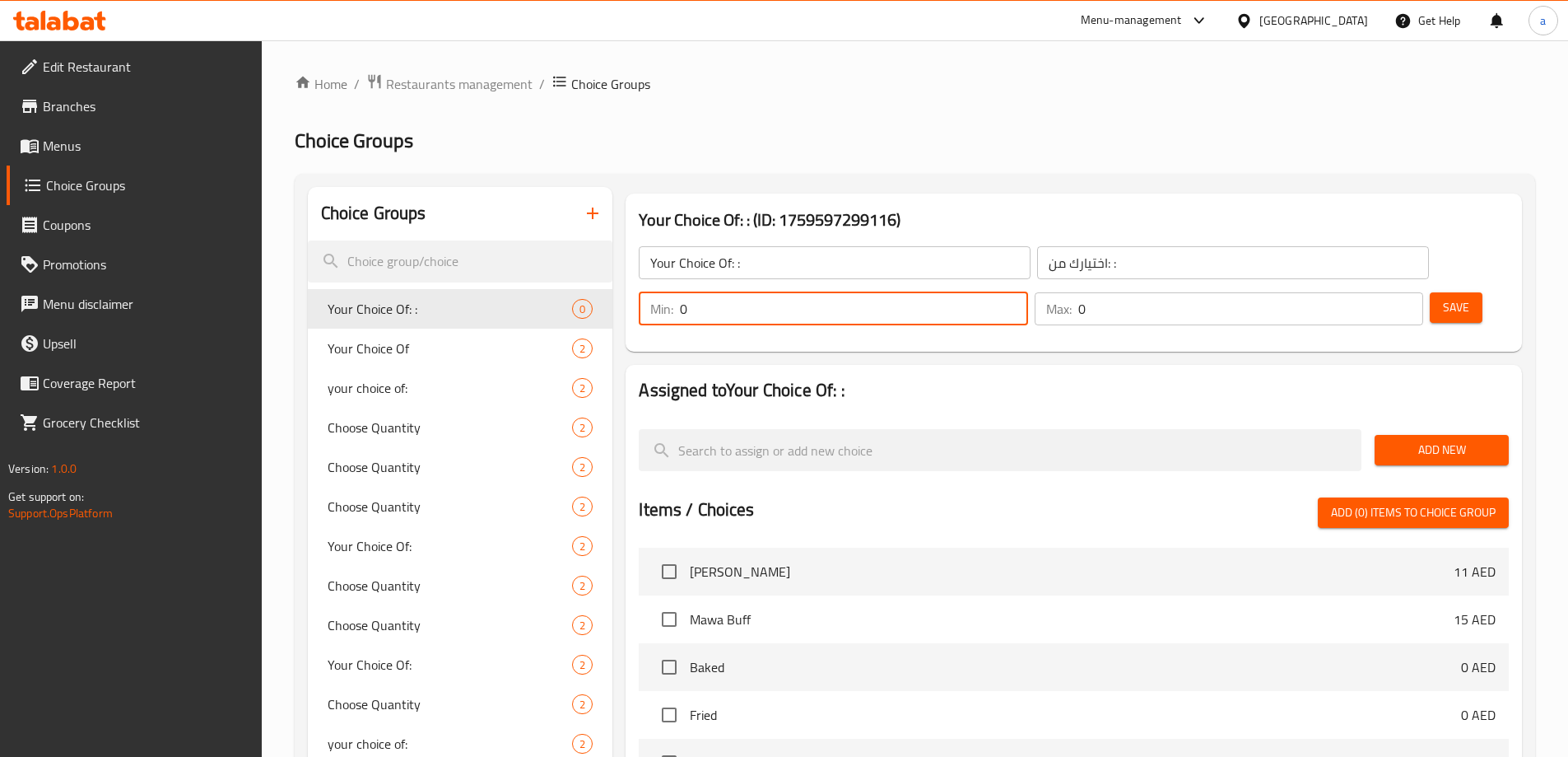
drag, startPoint x: 1271, startPoint y: 264, endPoint x: 1219, endPoint y: 264, distance: 52.0
click at [1030, 289] on div "Min: 0 ​" at bounding box center [834, 309] width 395 height 40
type input "1"
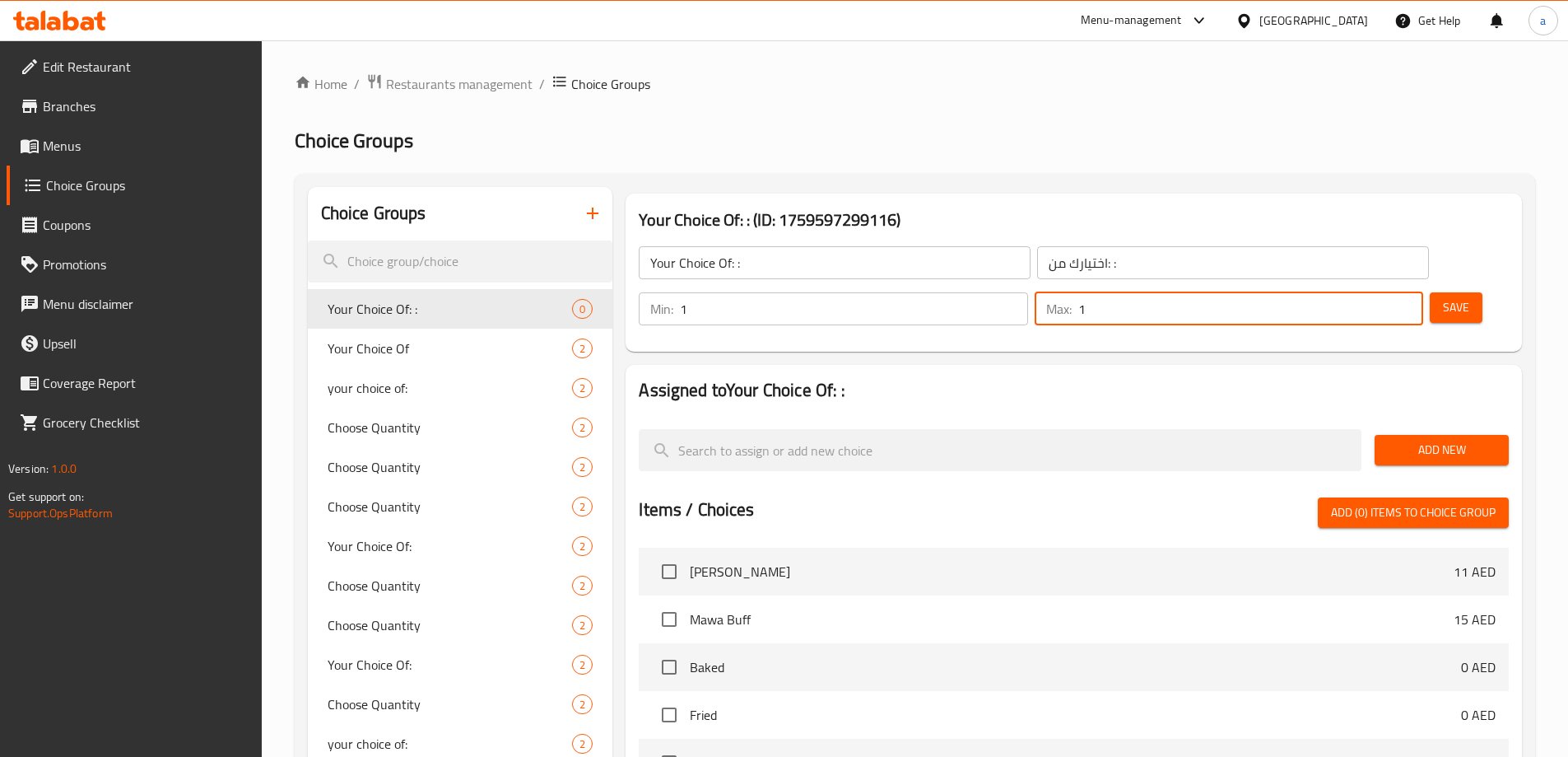
type input "1"
click at [1430, 293] on button "Save" at bounding box center [1456, 307] width 53 height 30
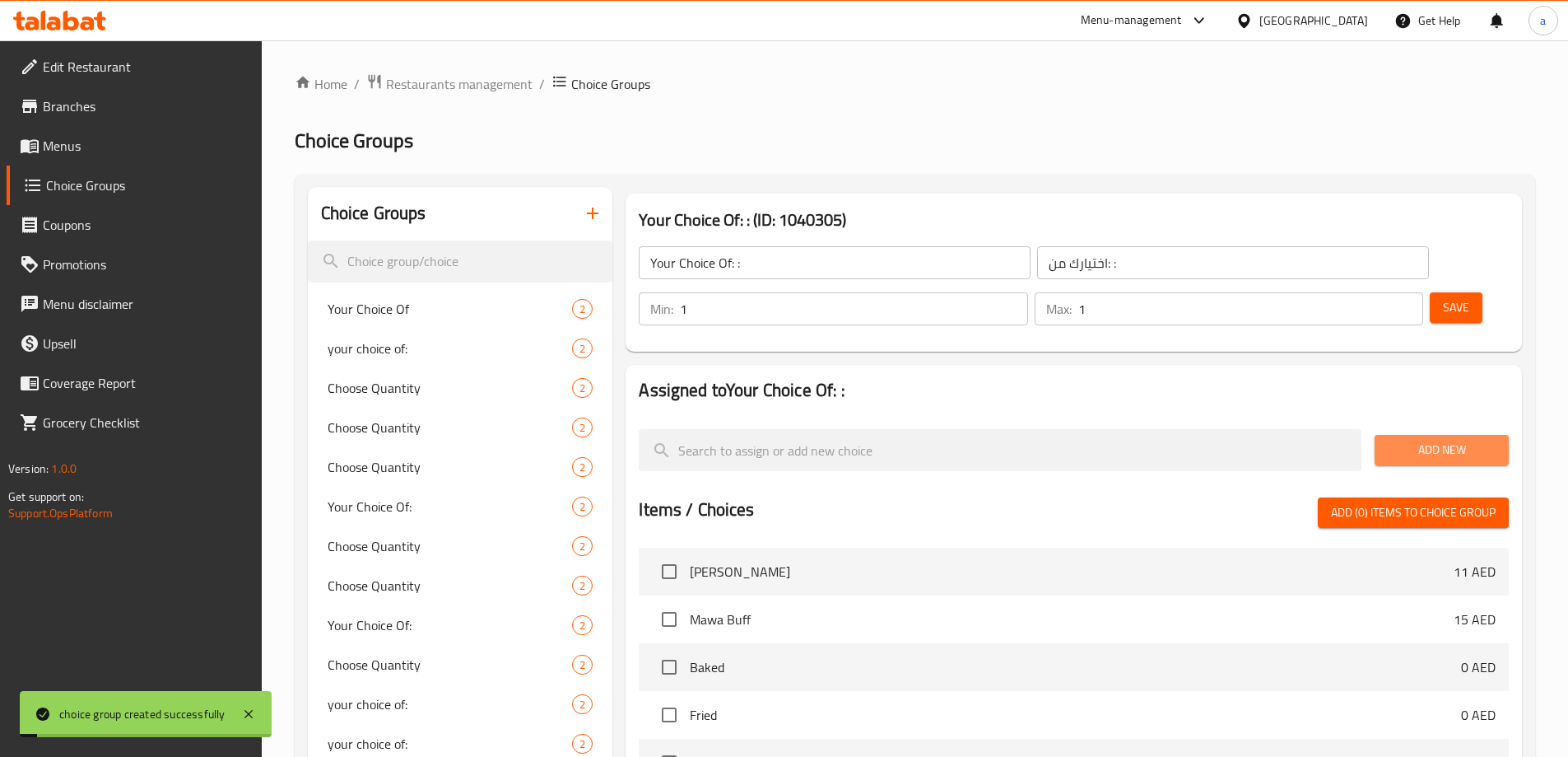
click at [1396, 439] on span "Add New" at bounding box center [1441, 450] width 108 height 21
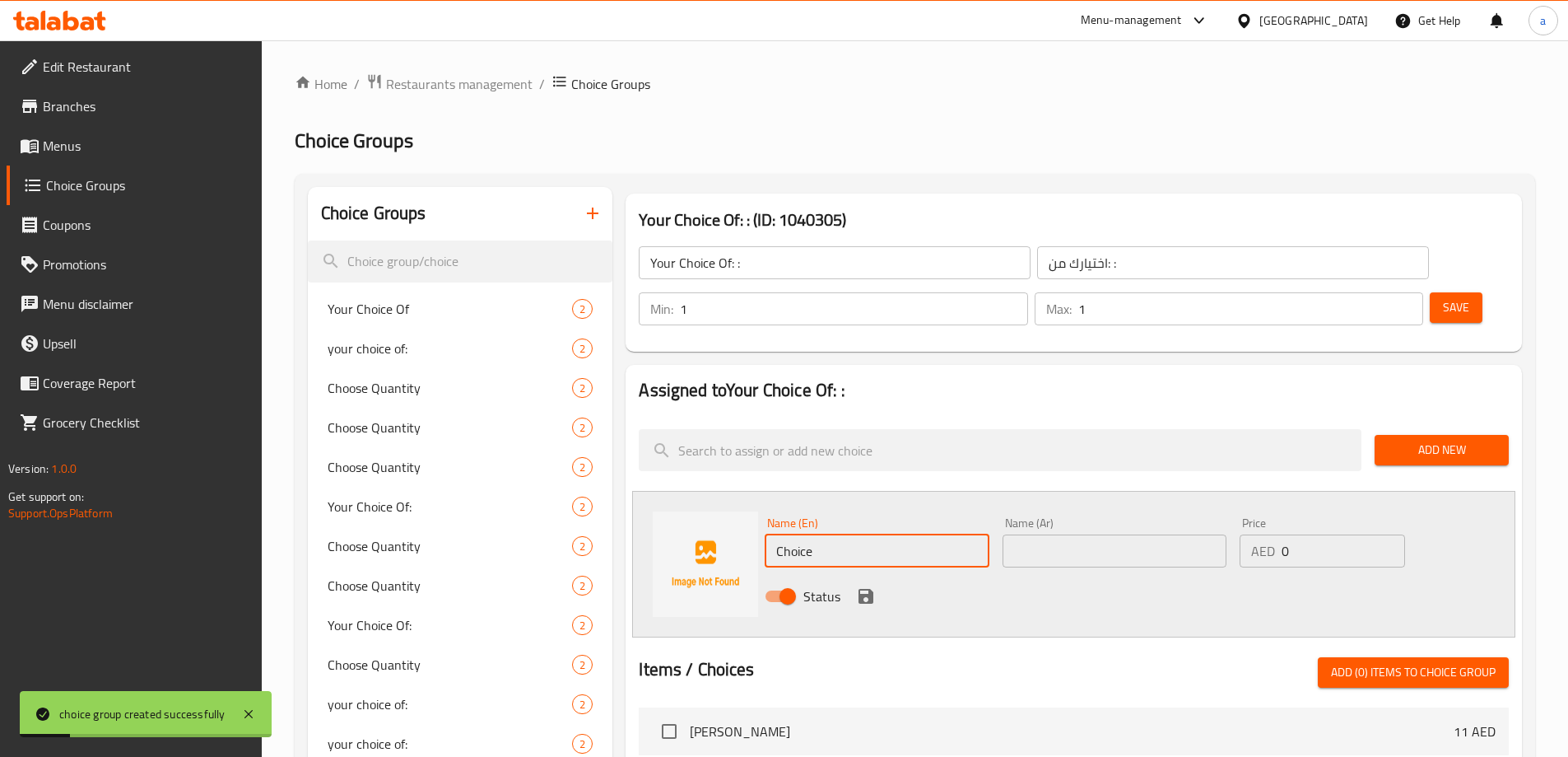
drag, startPoint x: 897, startPoint y: 505, endPoint x: 715, endPoint y: 526, distance: 183.2
click at [715, 526] on div "Name (En) Choice Name (En) Name (Ar) Name (Ar) Price AED 0 Price Status" at bounding box center [1074, 565] width 884 height 147
type input "Rose"
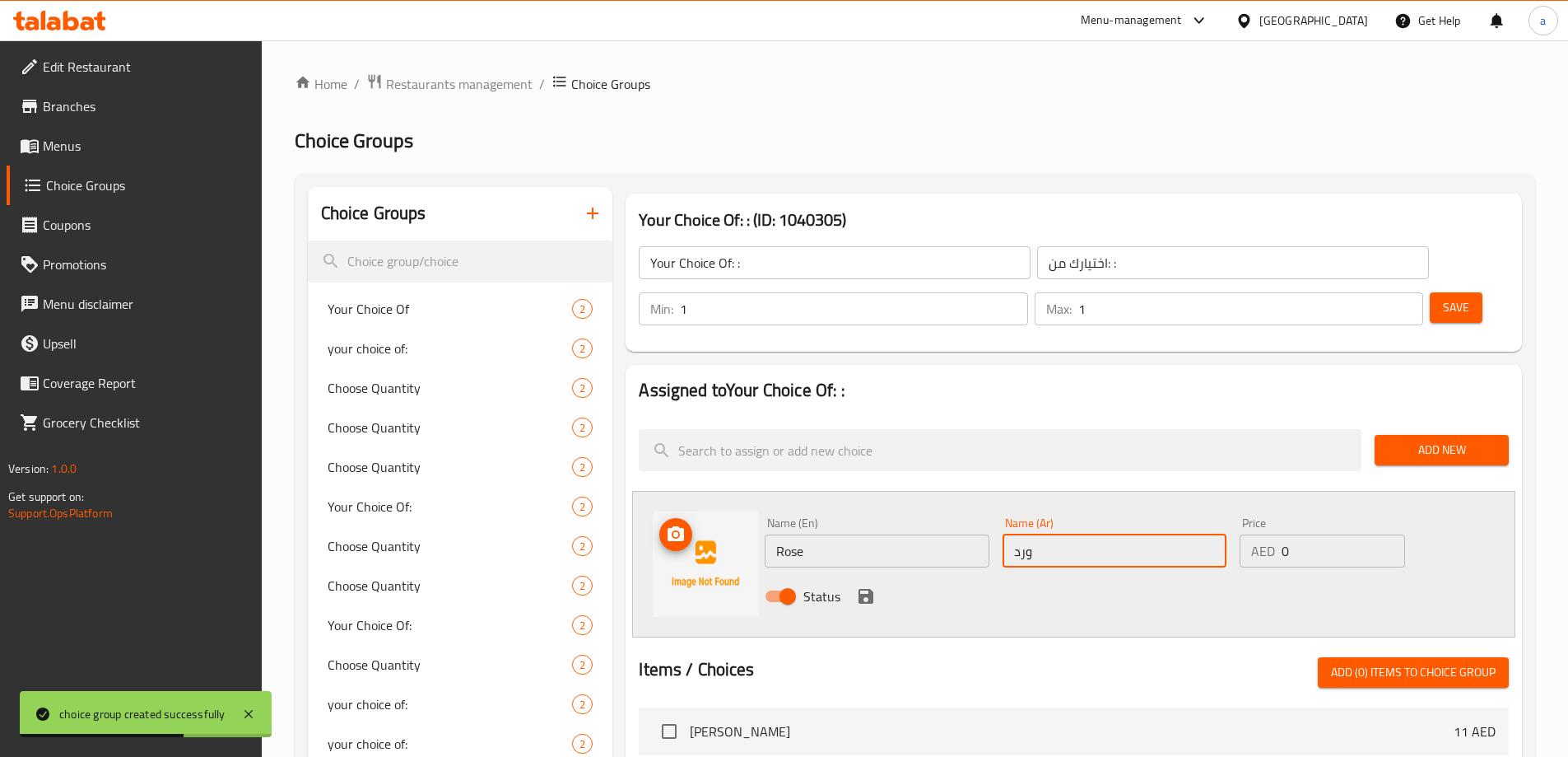
type input "ورد"
click button "save" at bounding box center [866, 596] width 25 height 25
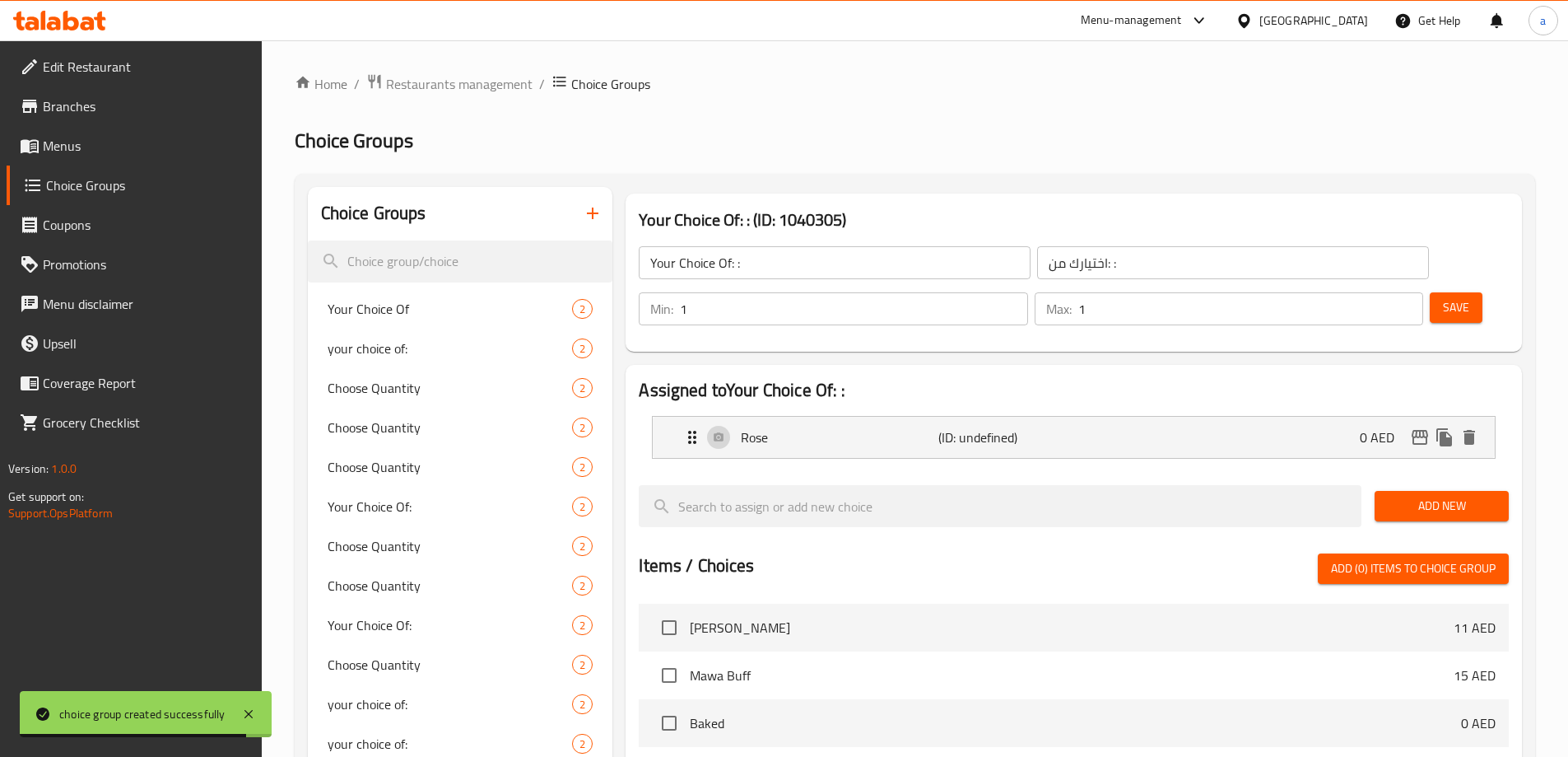
click at [1410, 495] on span "Add New" at bounding box center [1441, 506] width 108 height 21
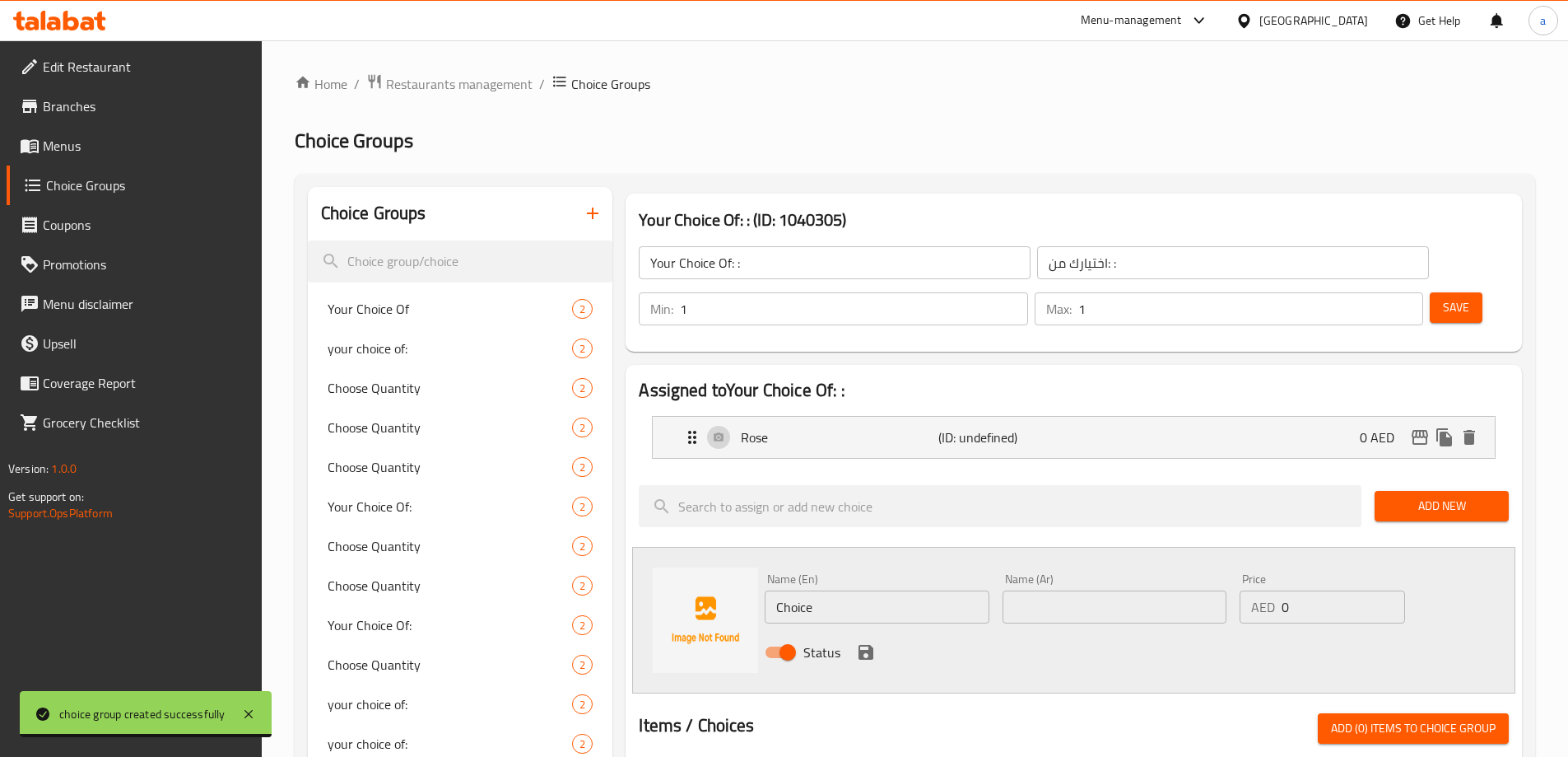
drag, startPoint x: 756, startPoint y: 558, endPoint x: 713, endPoint y: 558, distance: 43.0
click at [714, 558] on div "Name (En) Choice Name (En) Name (Ar) Name (Ar) Price AED 0 Price Status" at bounding box center [1074, 620] width 884 height 147
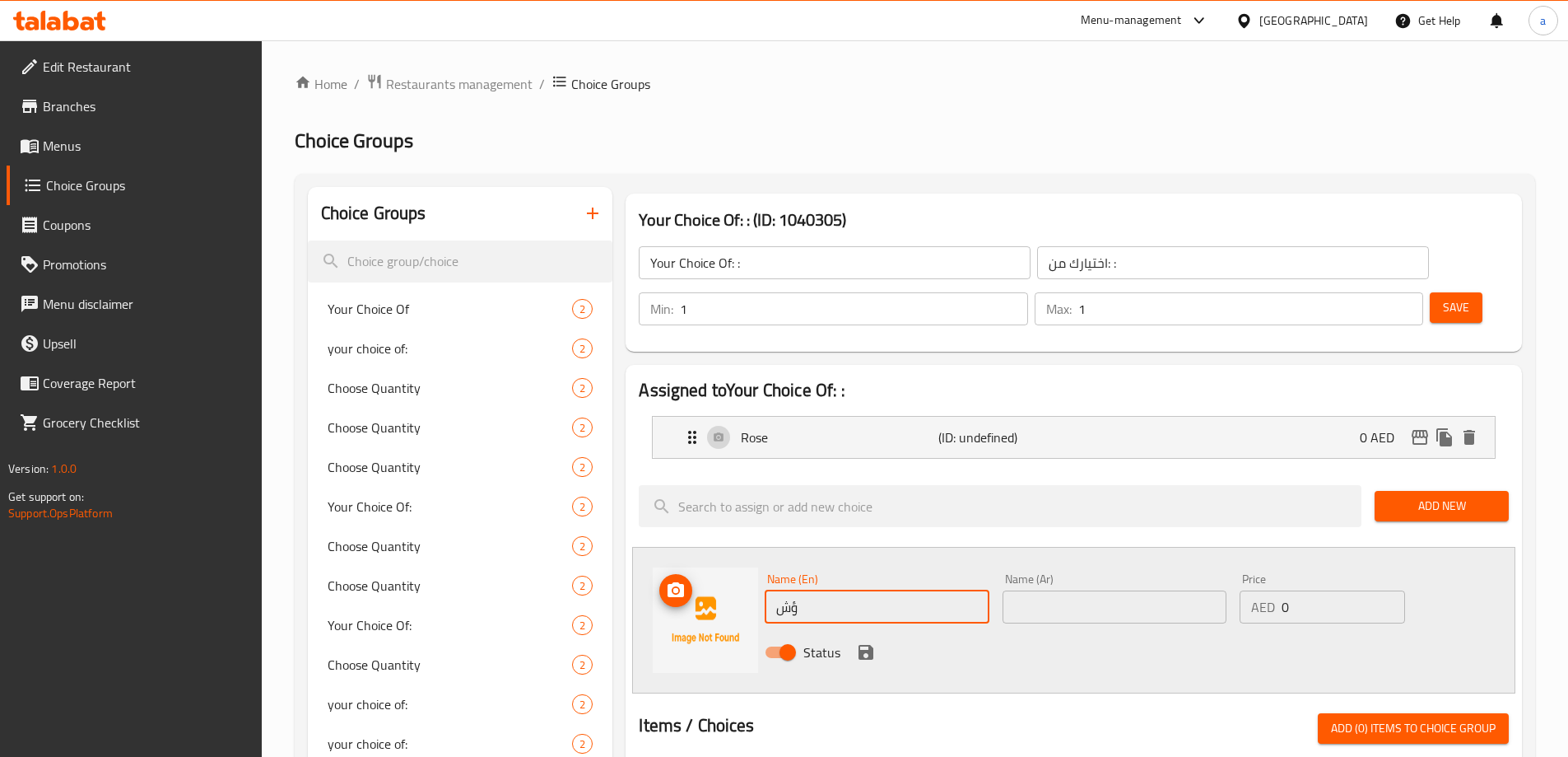
type input "ؤ"
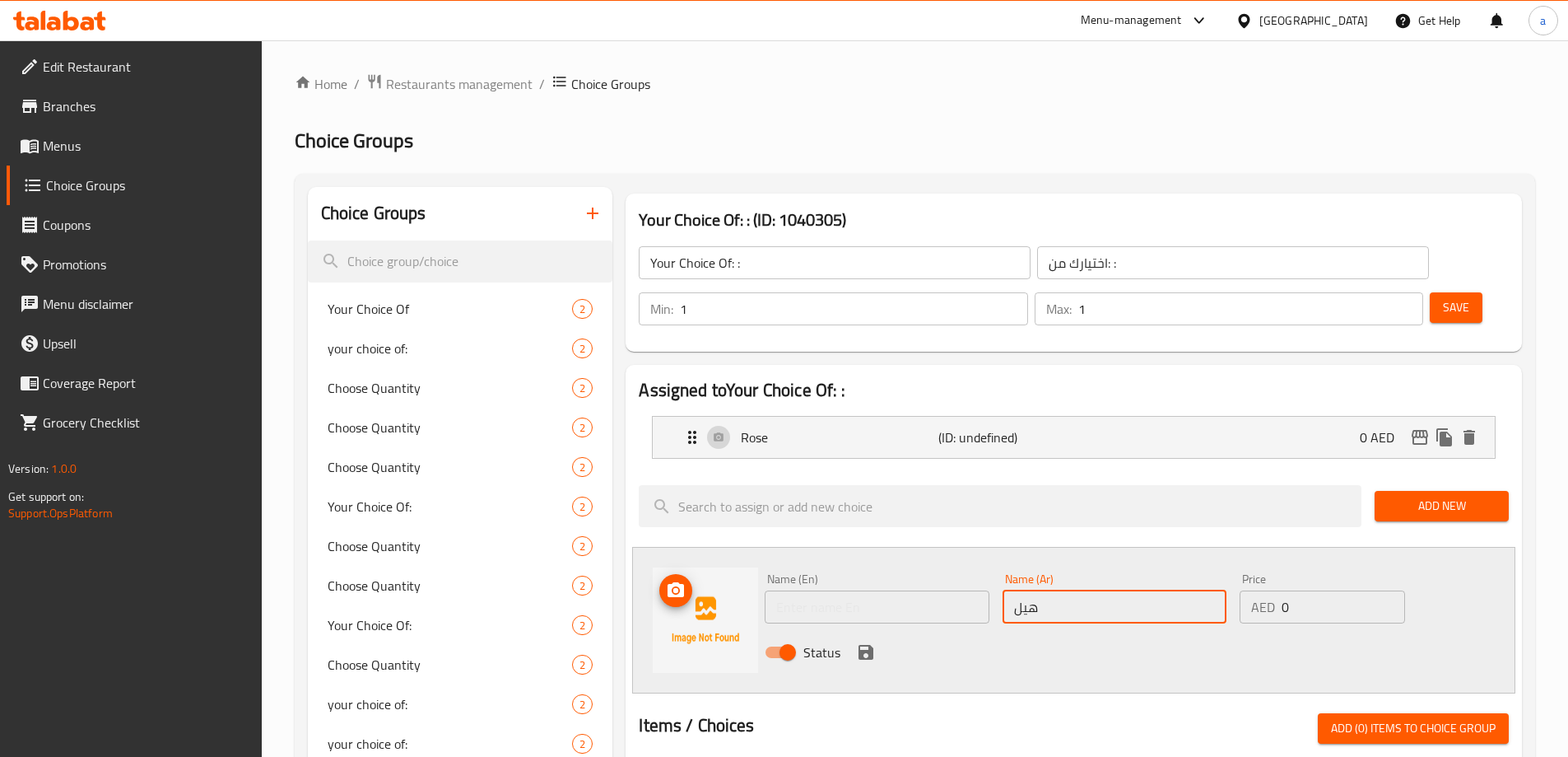
type input "هيل"
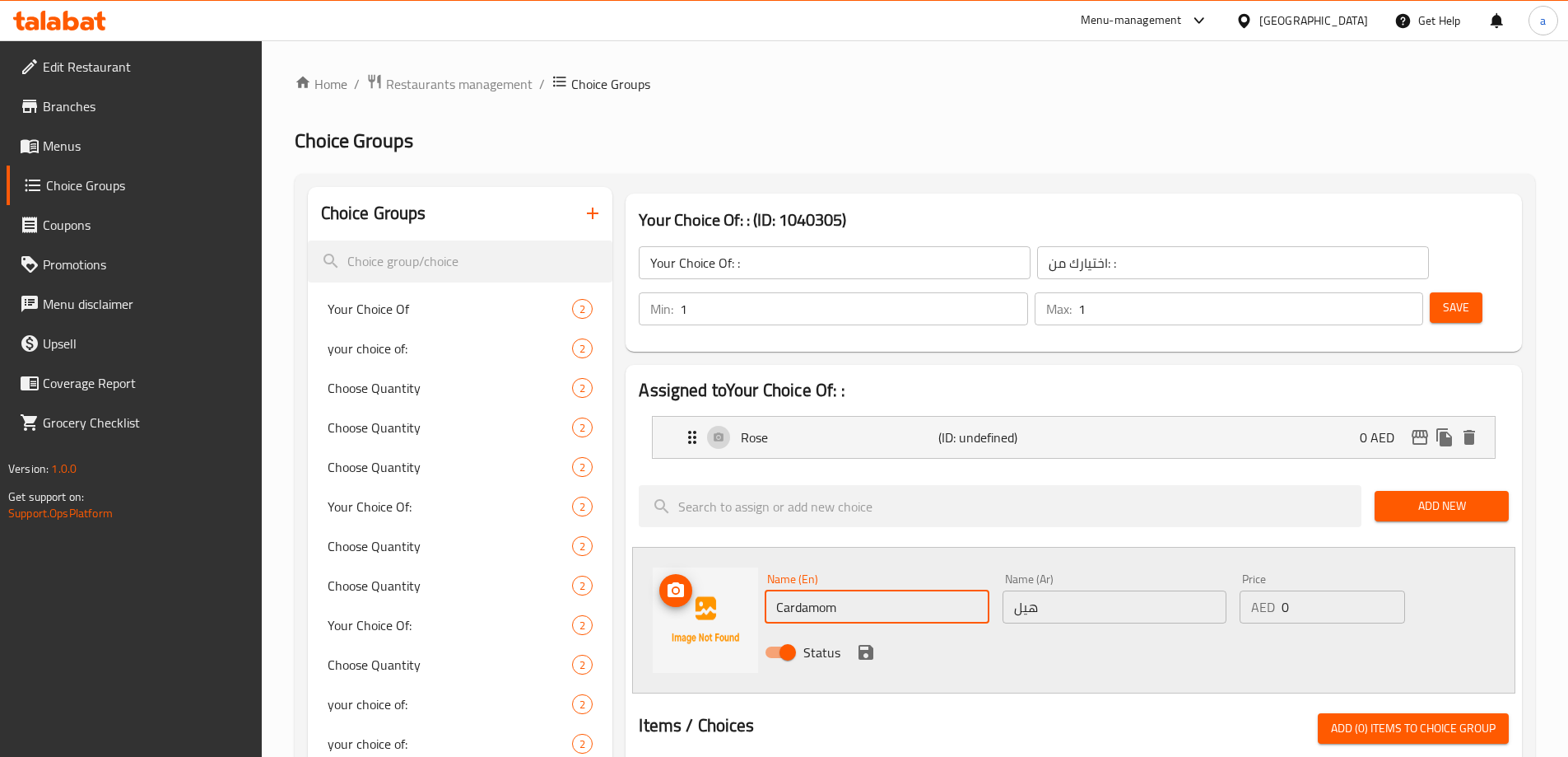
type input "Cardamom"
click button "save" at bounding box center [866, 652] width 25 height 25
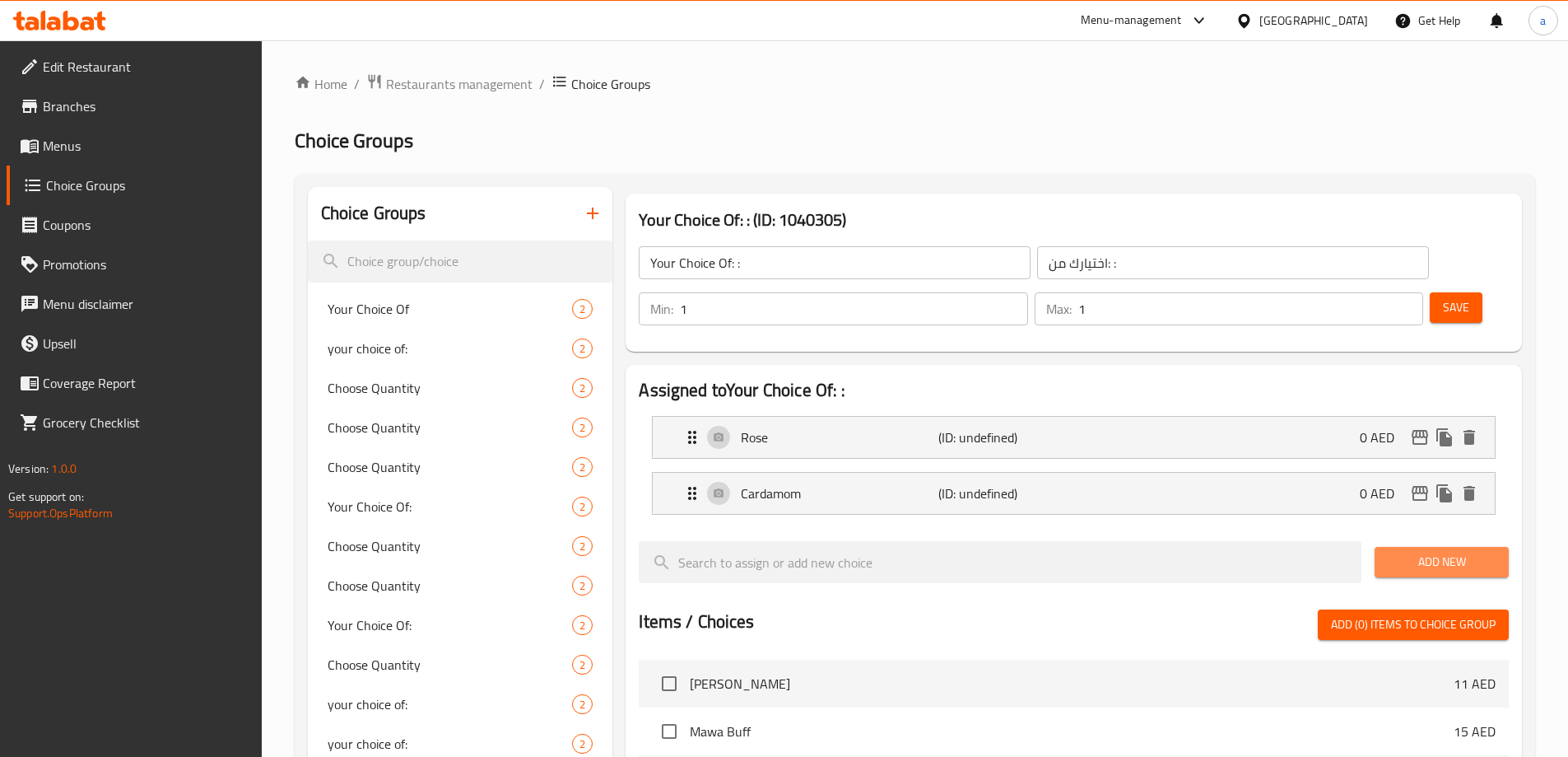
click at [1425, 552] on span "Add New" at bounding box center [1441, 562] width 108 height 21
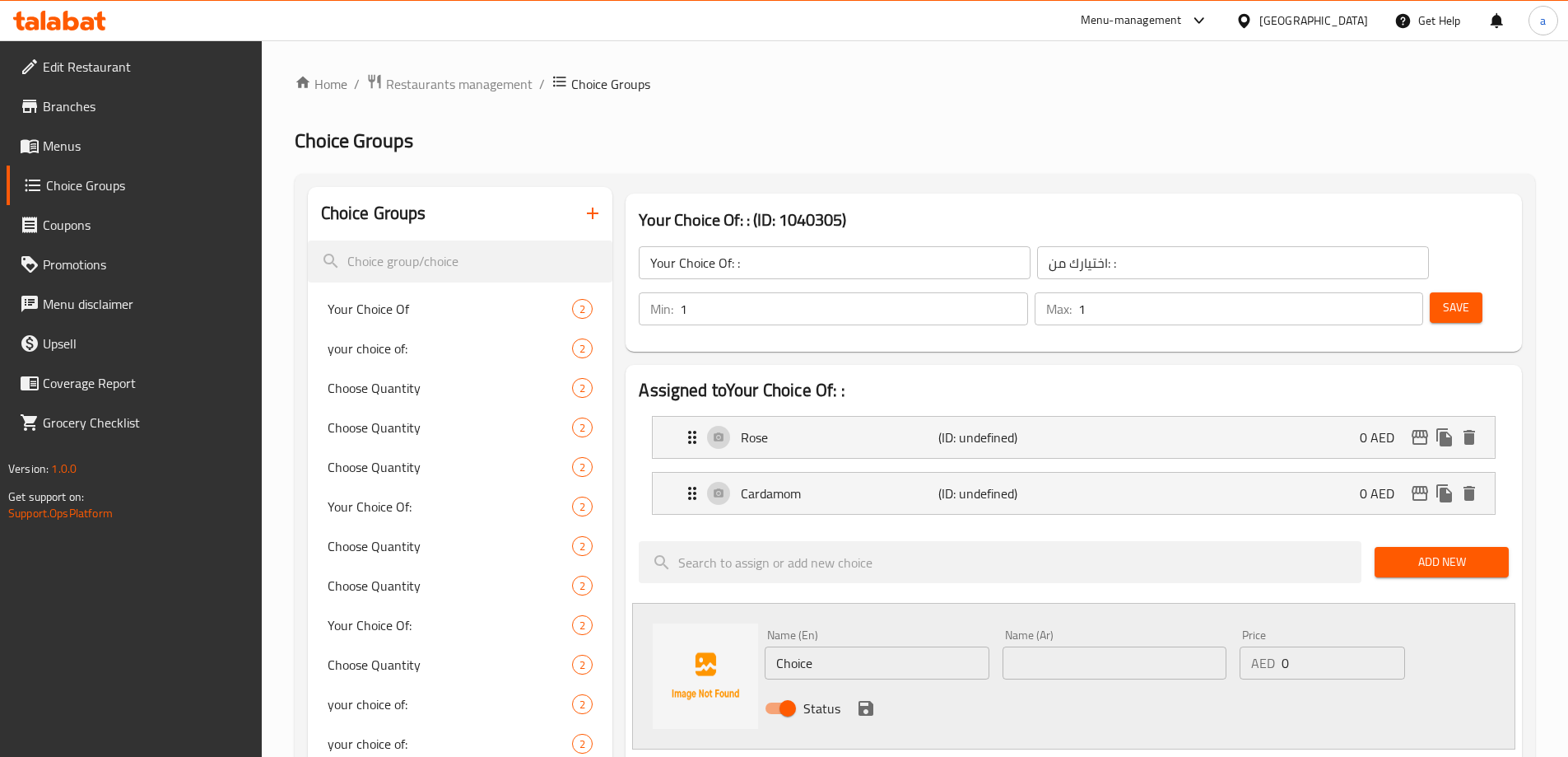
click at [1417, 546] on button "Add New" at bounding box center [1442, 561] width 135 height 30
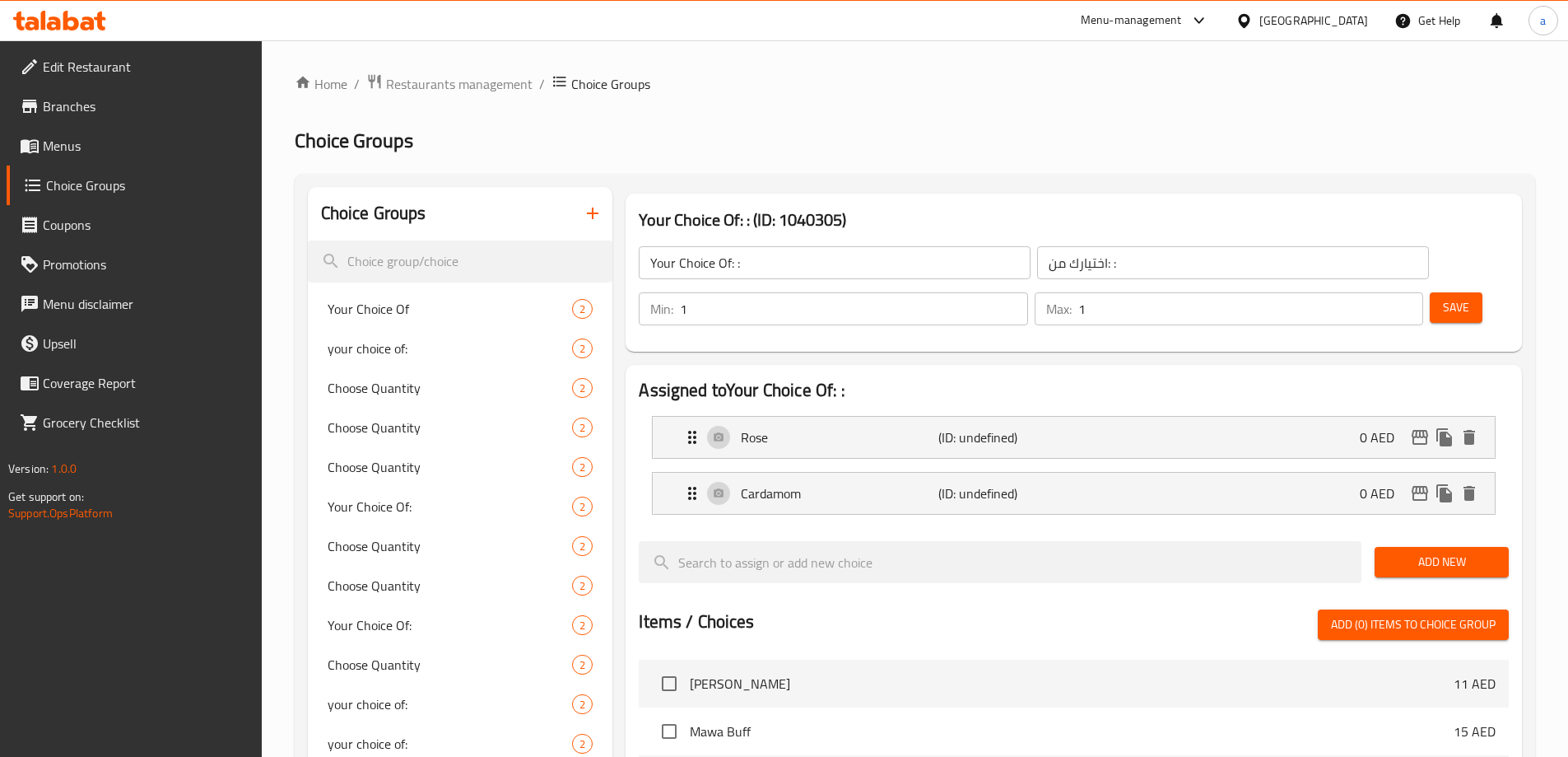
click at [1443, 297] on span "Save" at bounding box center [1456, 307] width 27 height 21
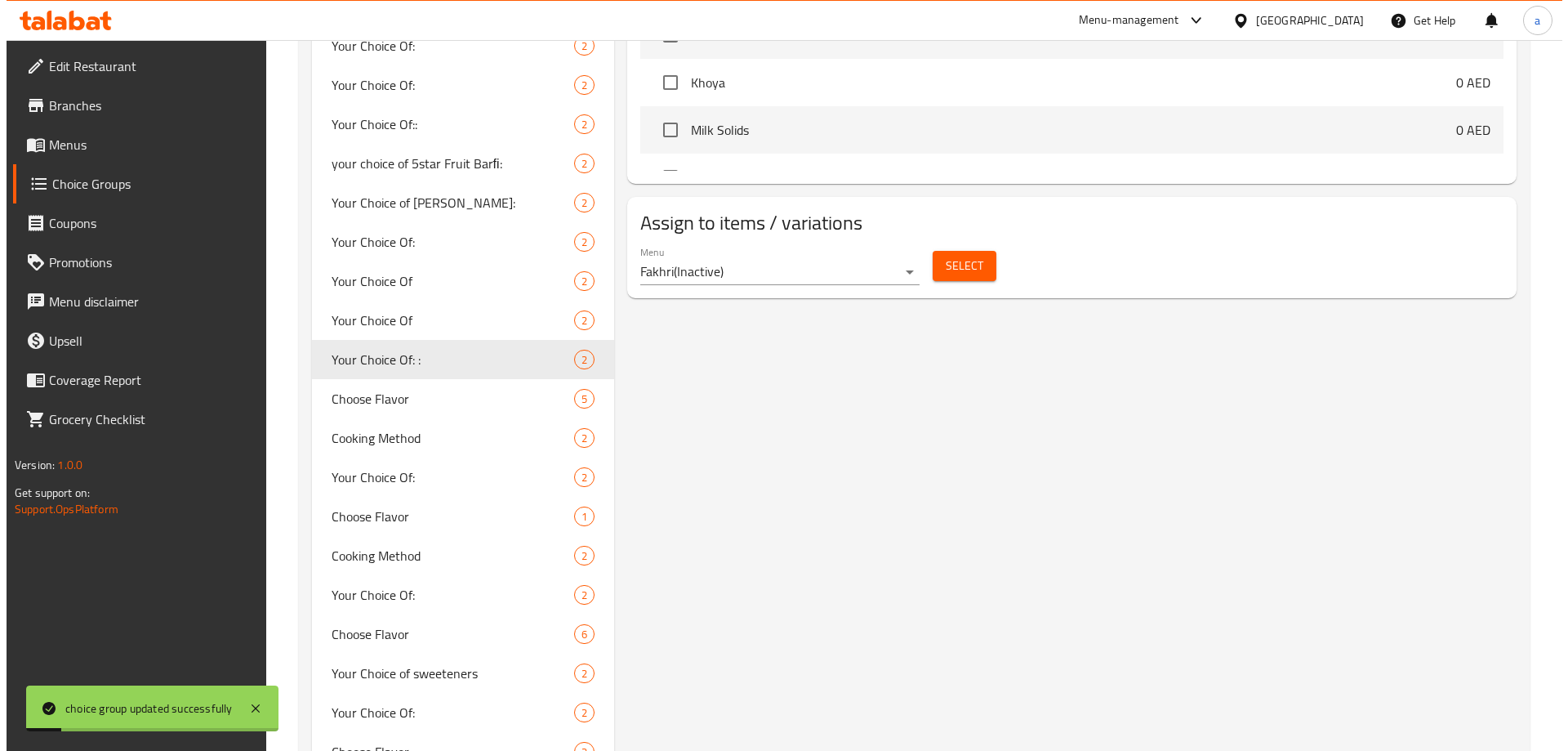
scroll to position [898, 0]
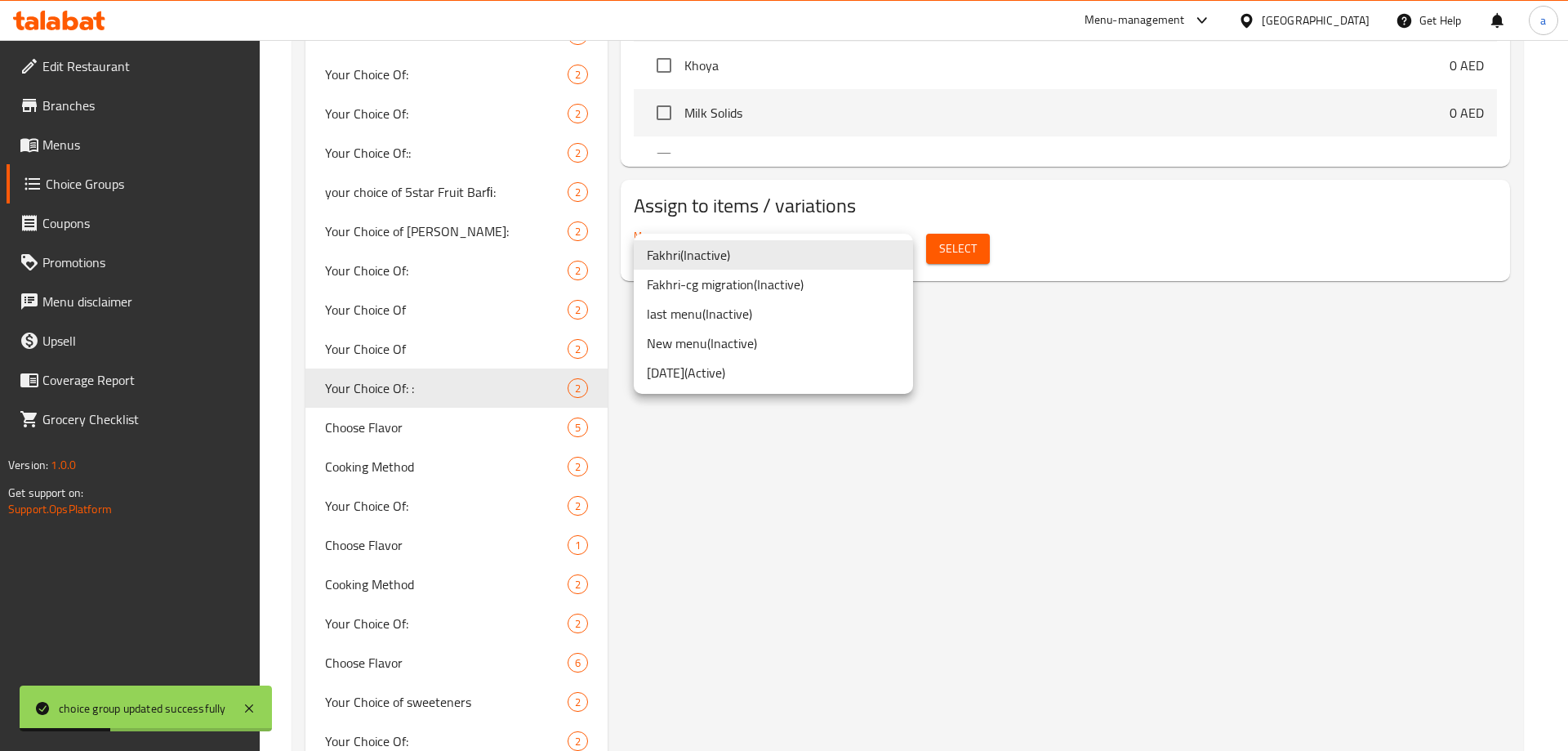
click at [750, 372] on li "[DATE] ( Active )" at bounding box center [773, 373] width 279 height 29
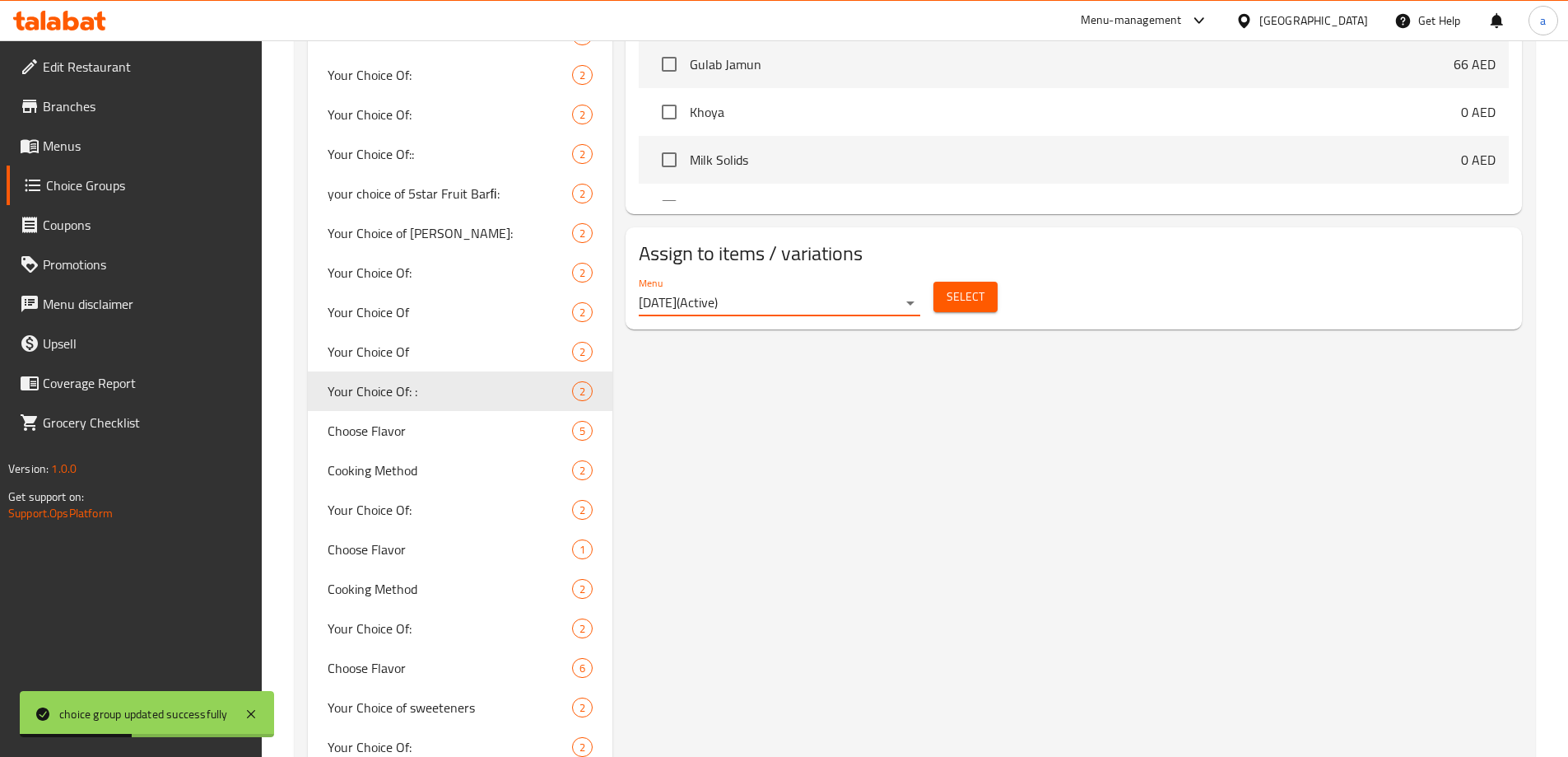
click at [958, 287] on span "Select" at bounding box center [966, 297] width 38 height 21
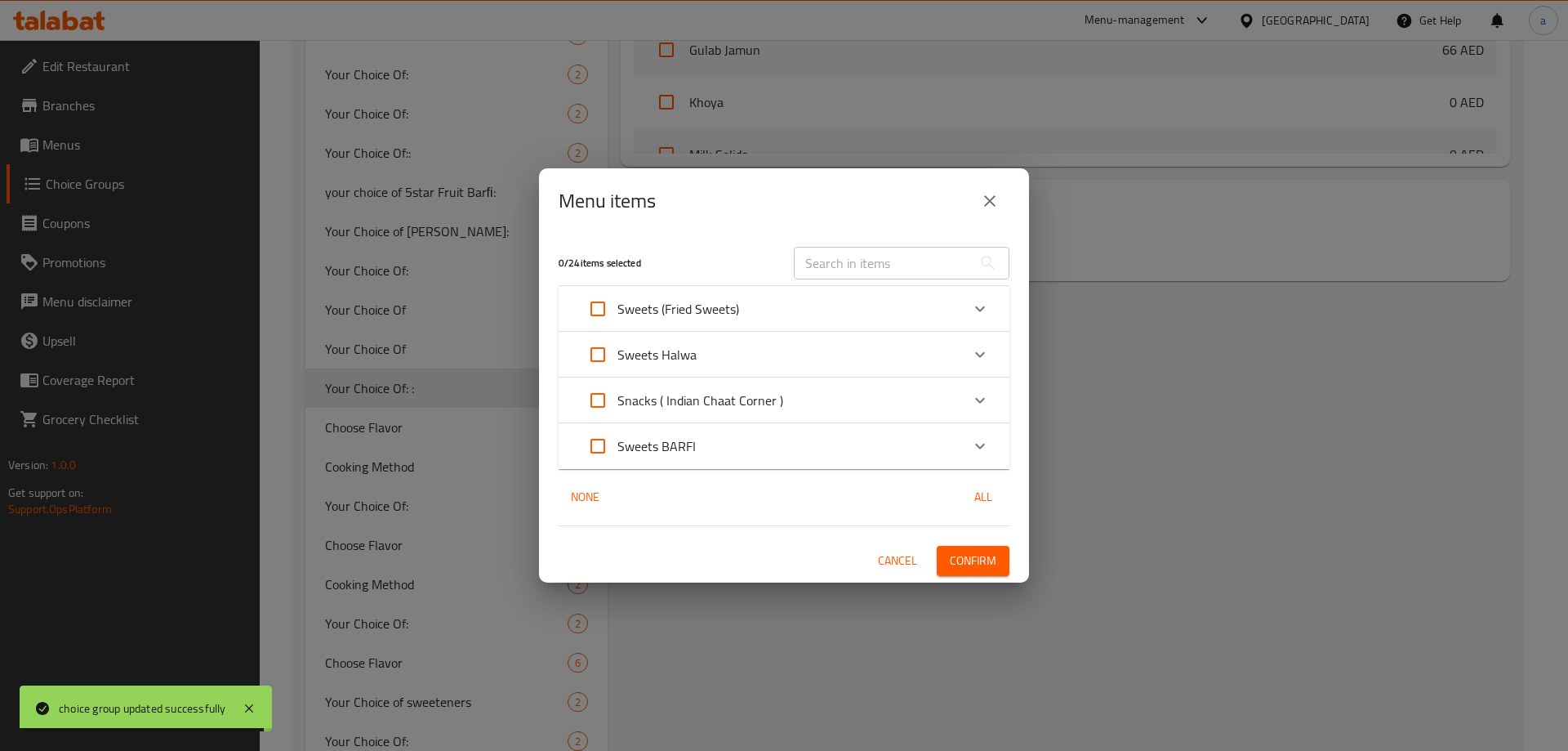
click at [735, 318] on p "Sweets (Fried Sweets)" at bounding box center [678, 308] width 122 height 20
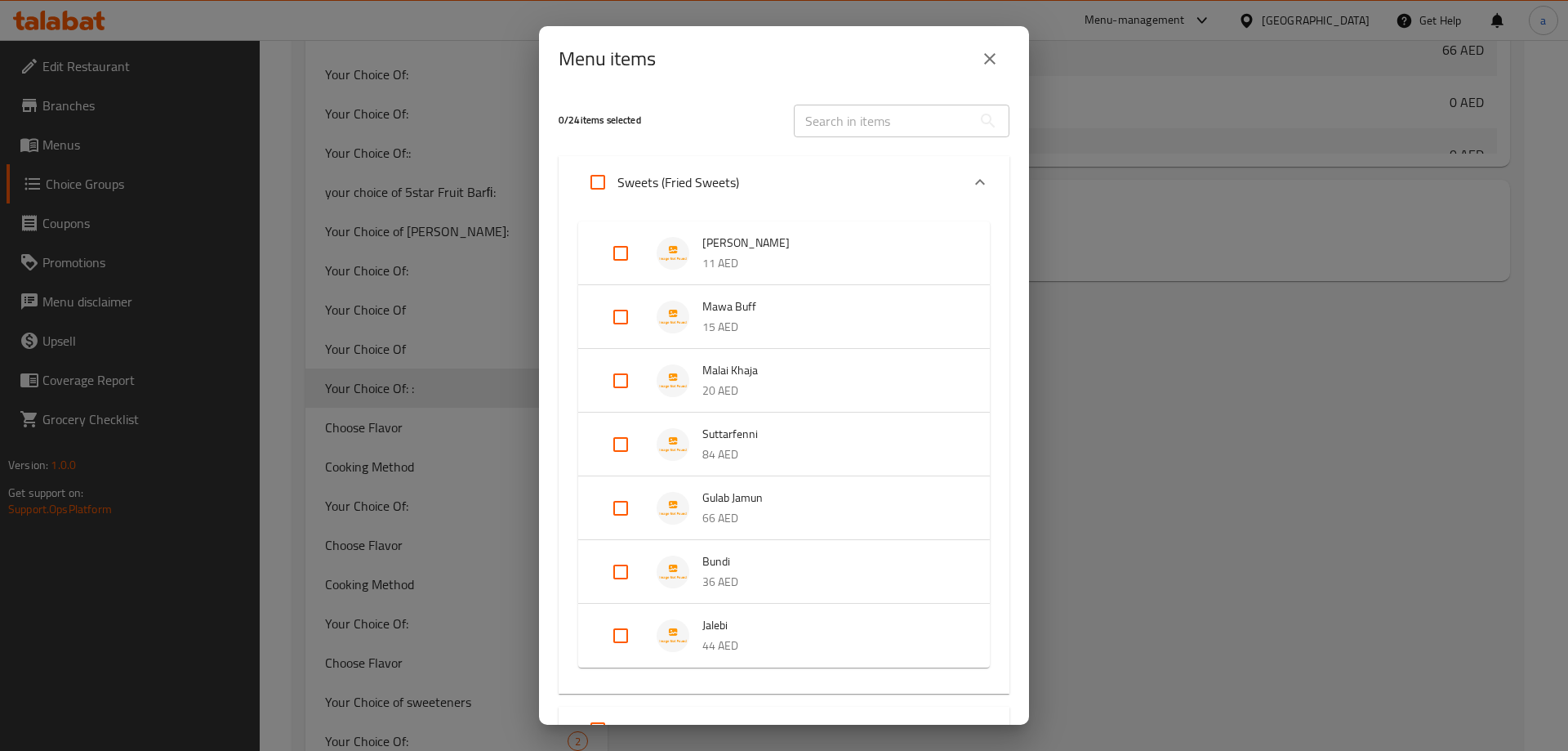
click at [629, 508] on input "Expand" at bounding box center [621, 509] width 39 height 39
checkbox input "true"
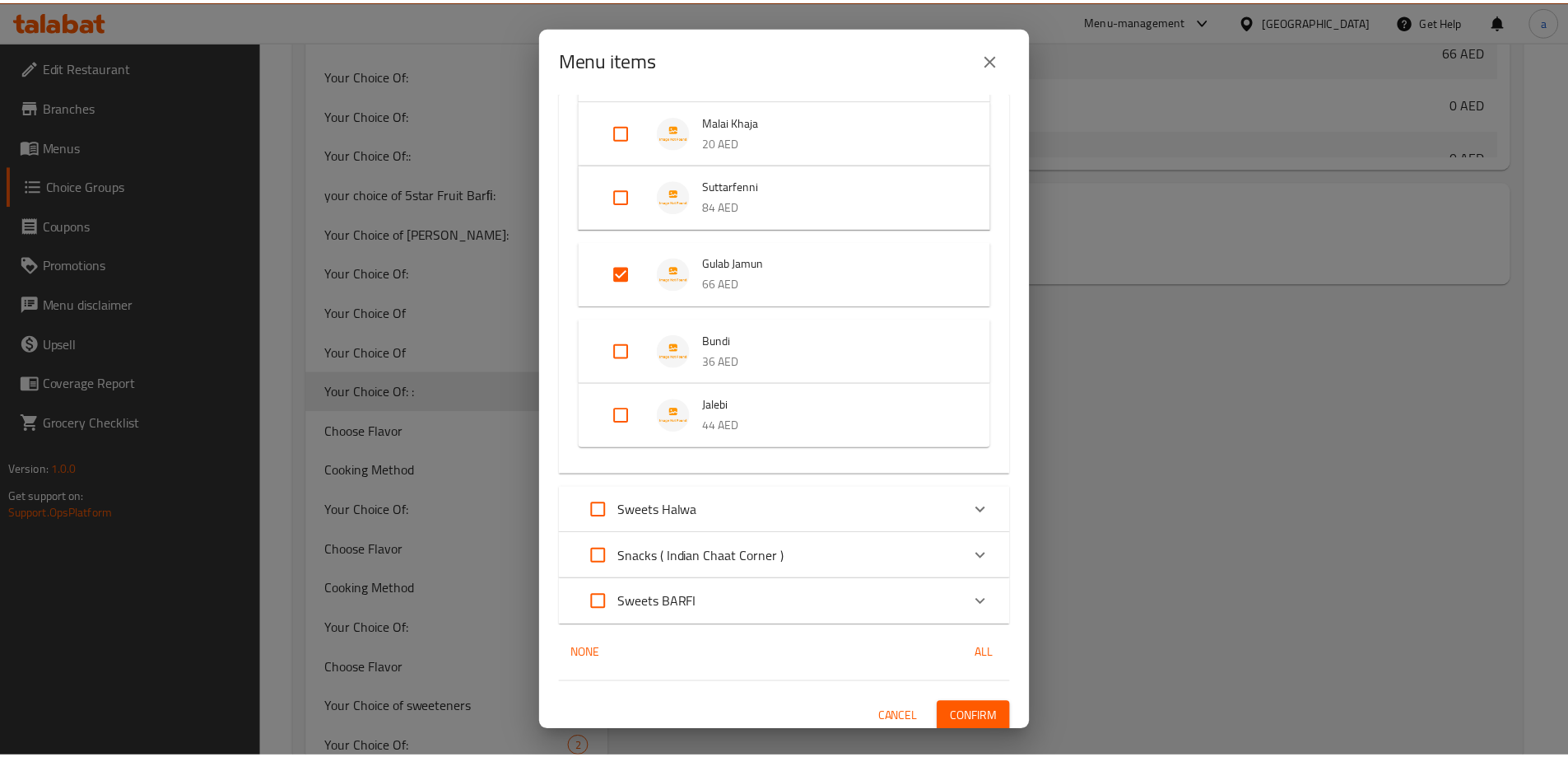
scroll to position [261, 0]
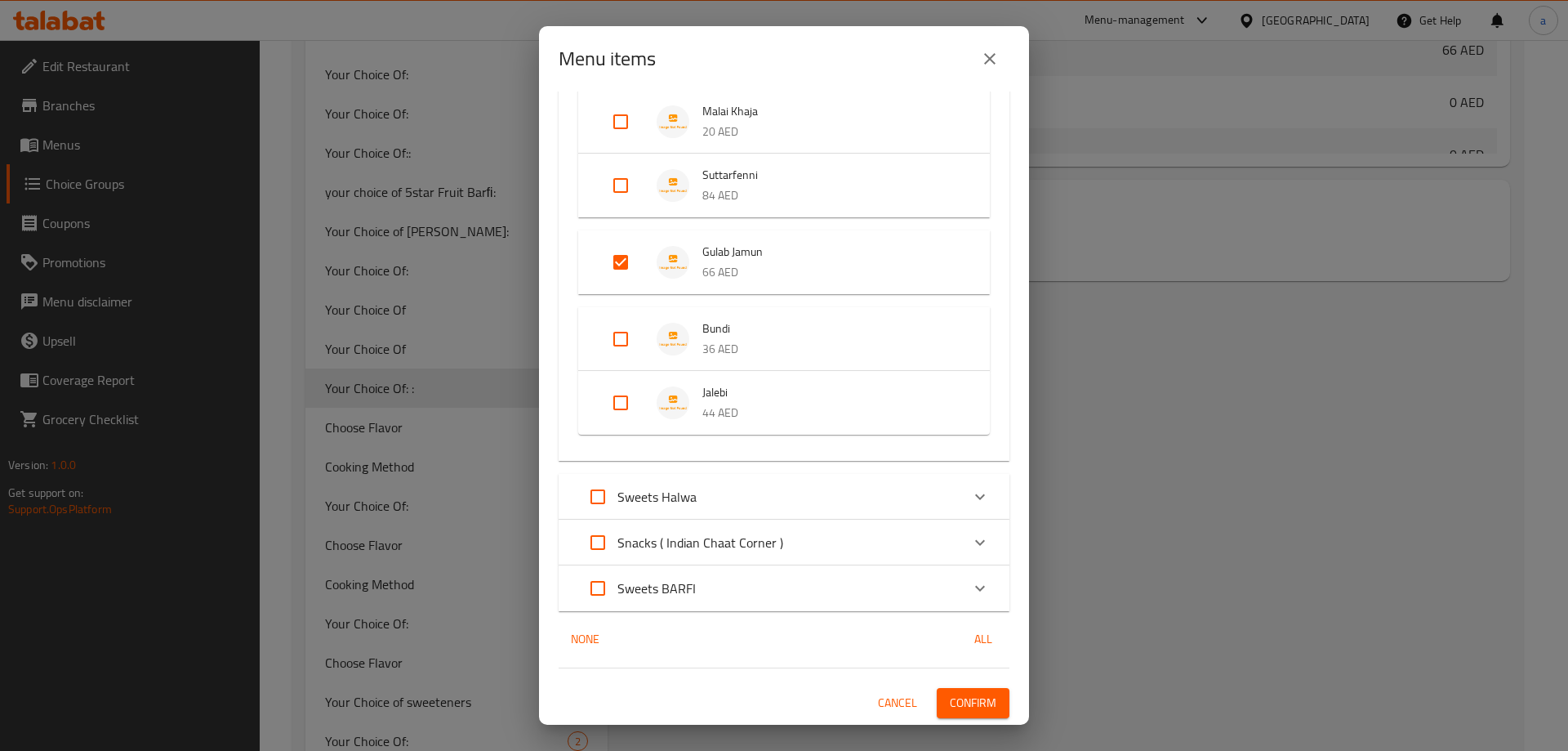
click at [971, 706] on span "Confirm" at bounding box center [973, 703] width 46 height 21
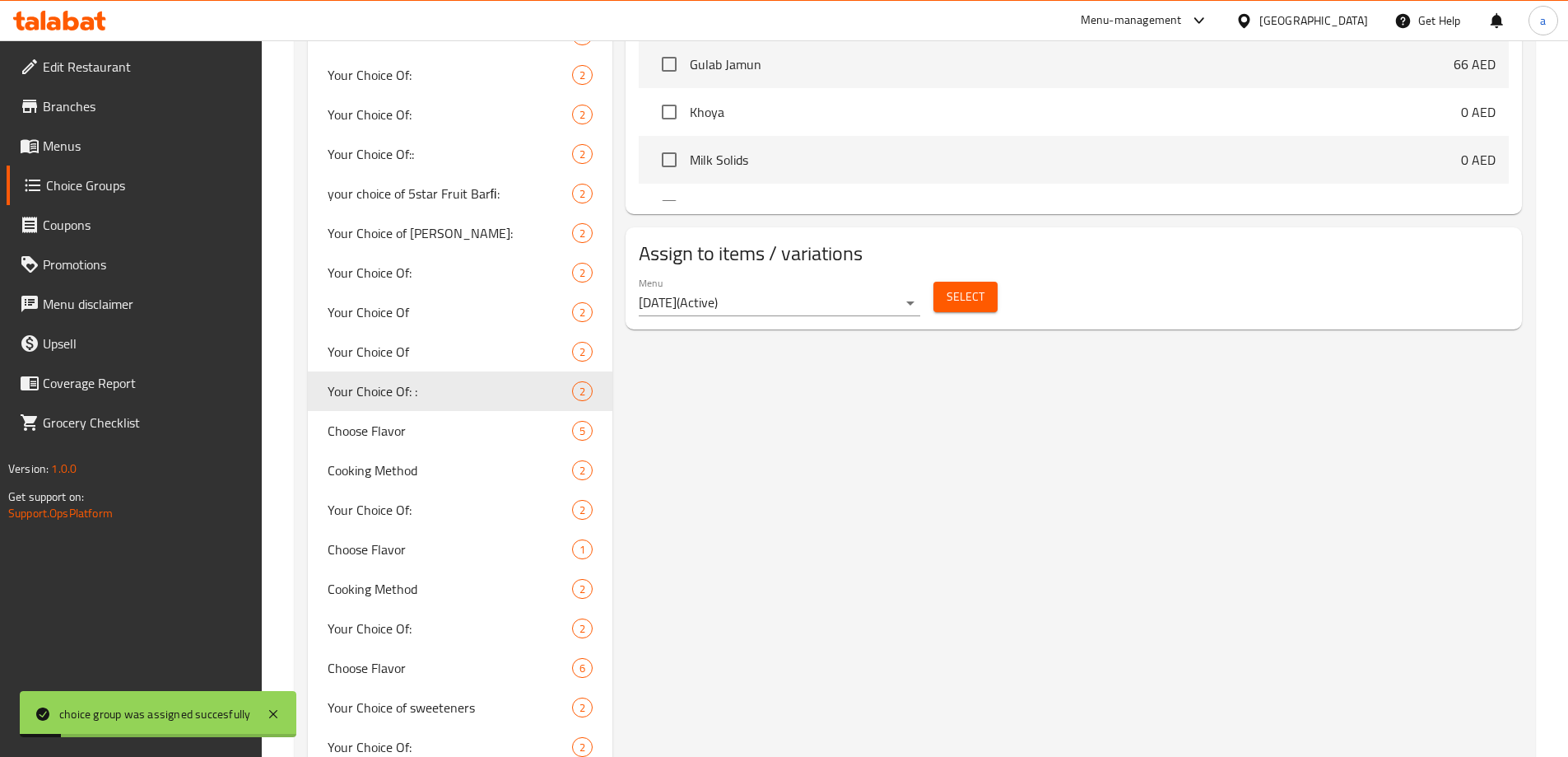
click at [91, 137] on span "Menus" at bounding box center [146, 145] width 206 height 20
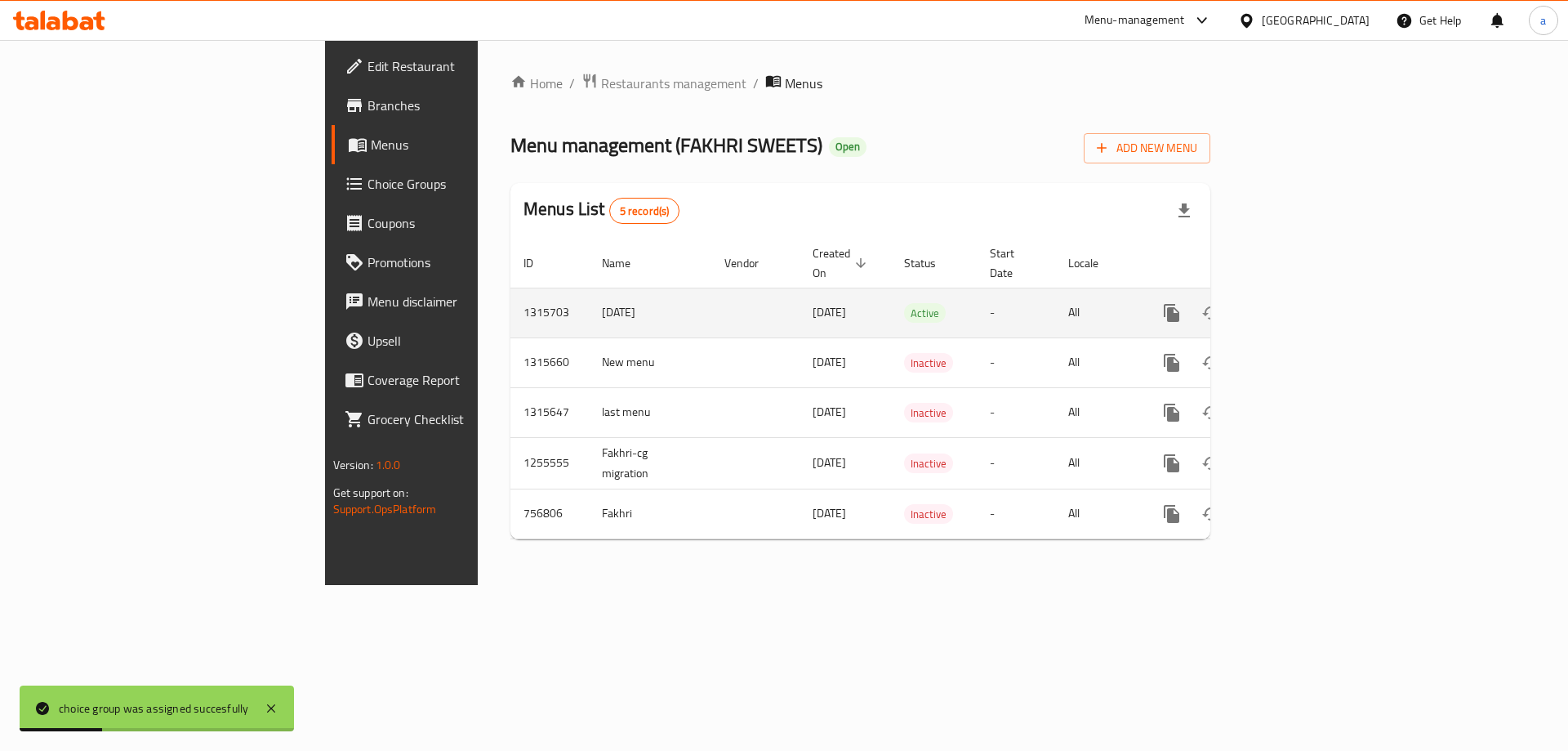
click at [1309, 293] on link "enhanced table" at bounding box center [1290, 313] width 39 height 39
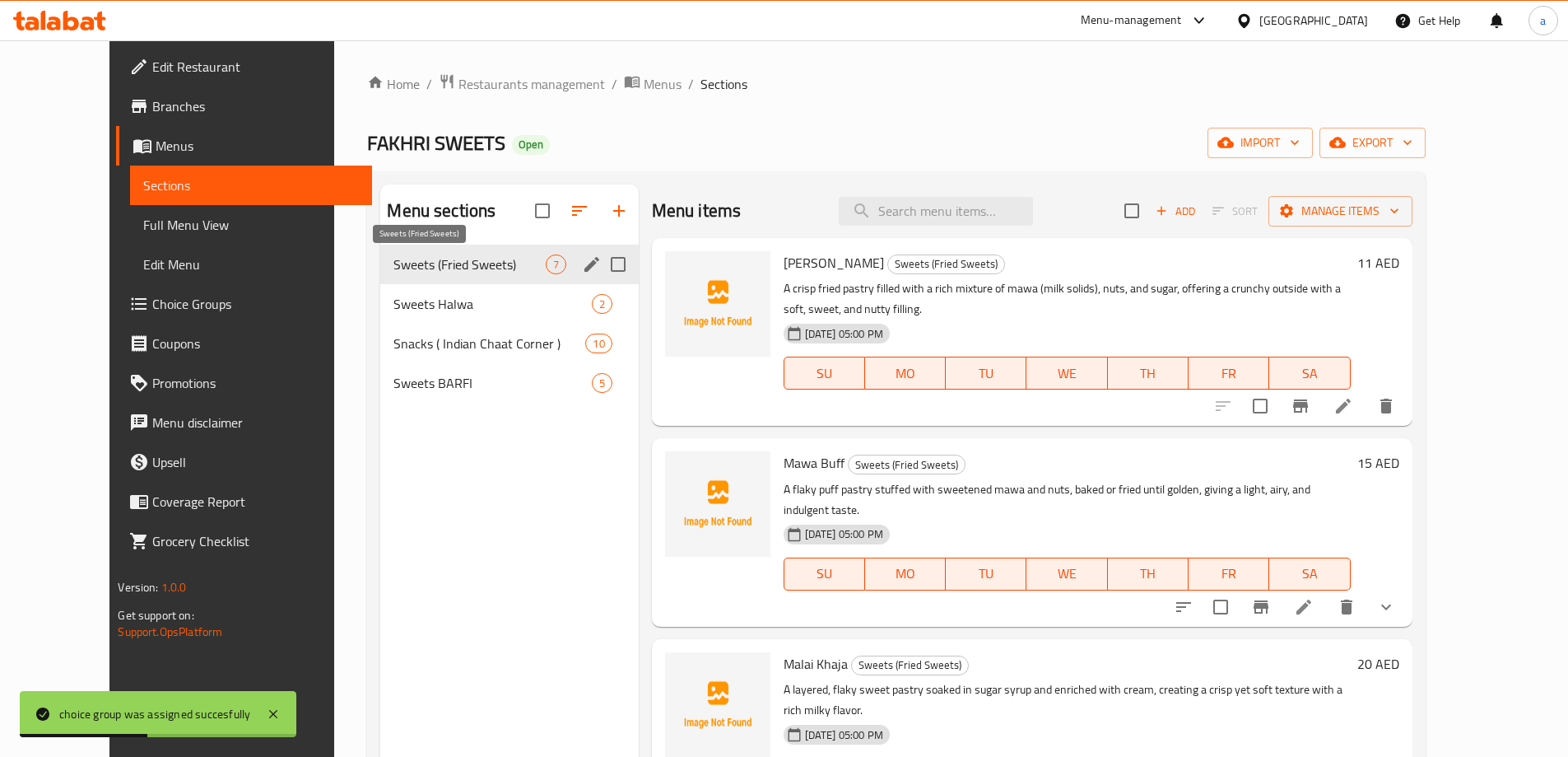
click at [429, 270] on span "Sweets (Fried Sweets)" at bounding box center [469, 264] width 152 height 20
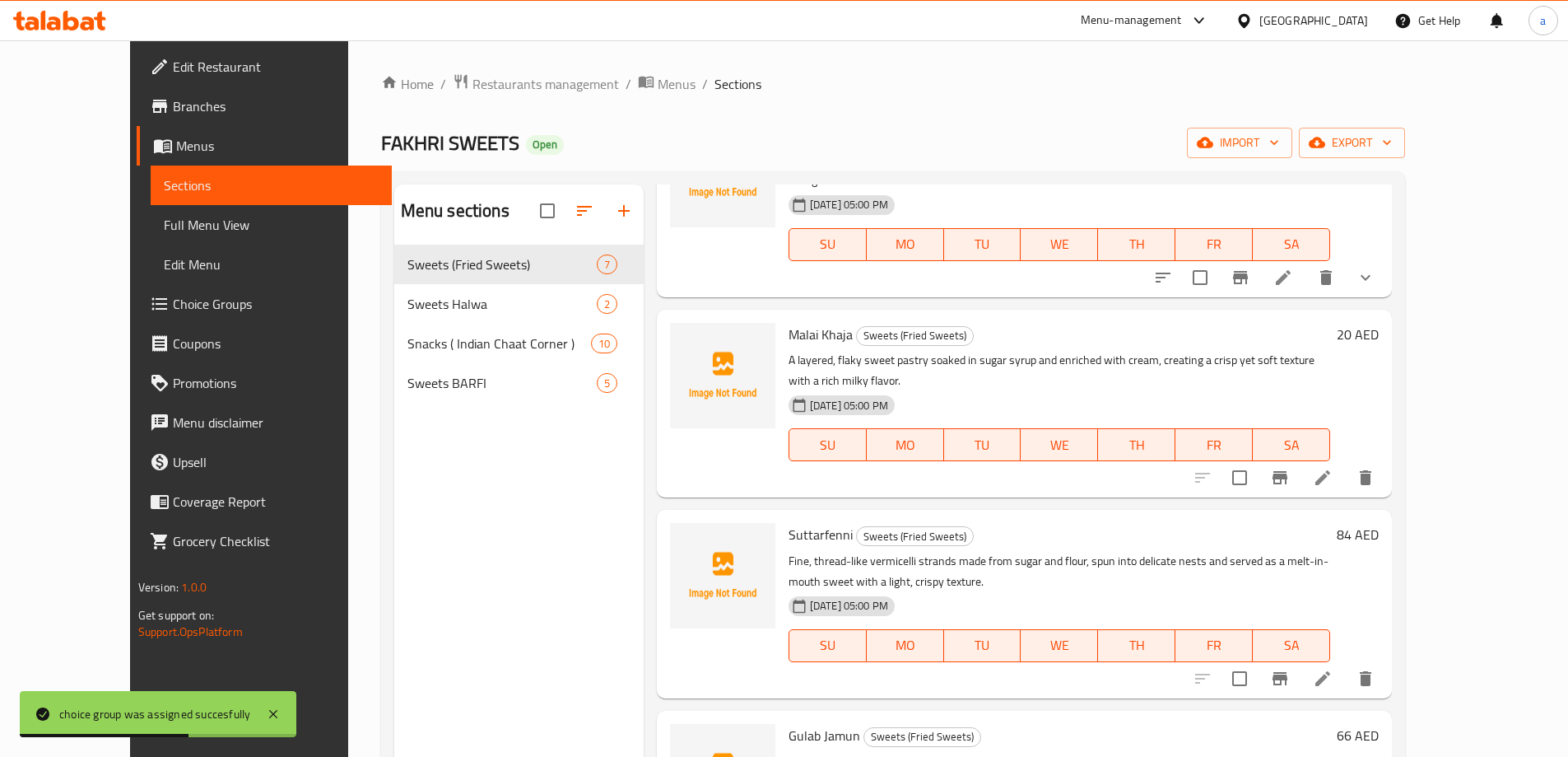
scroll to position [494, 0]
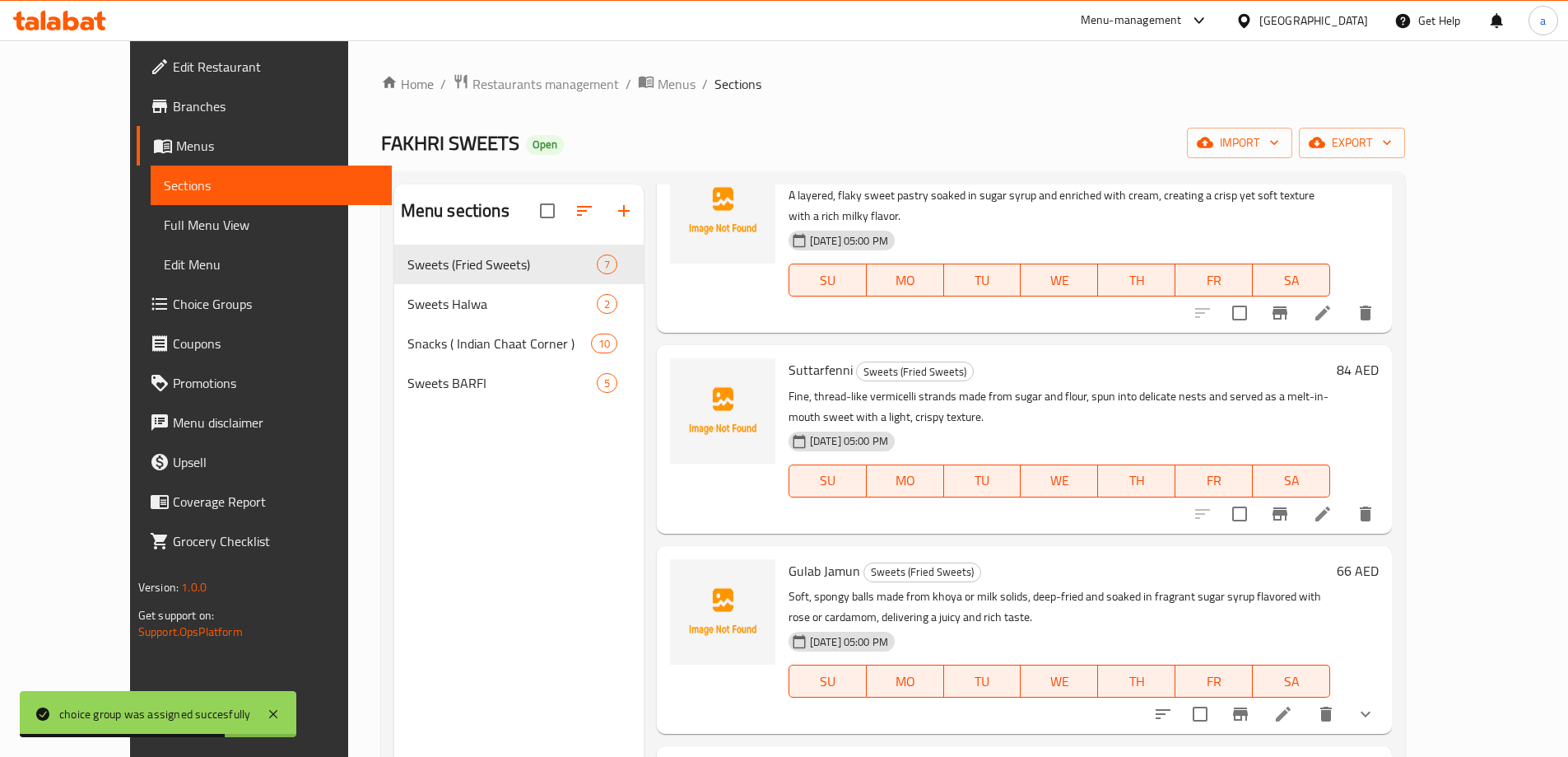
click at [164, 232] on span "Full Menu View" at bounding box center [271, 224] width 215 height 20
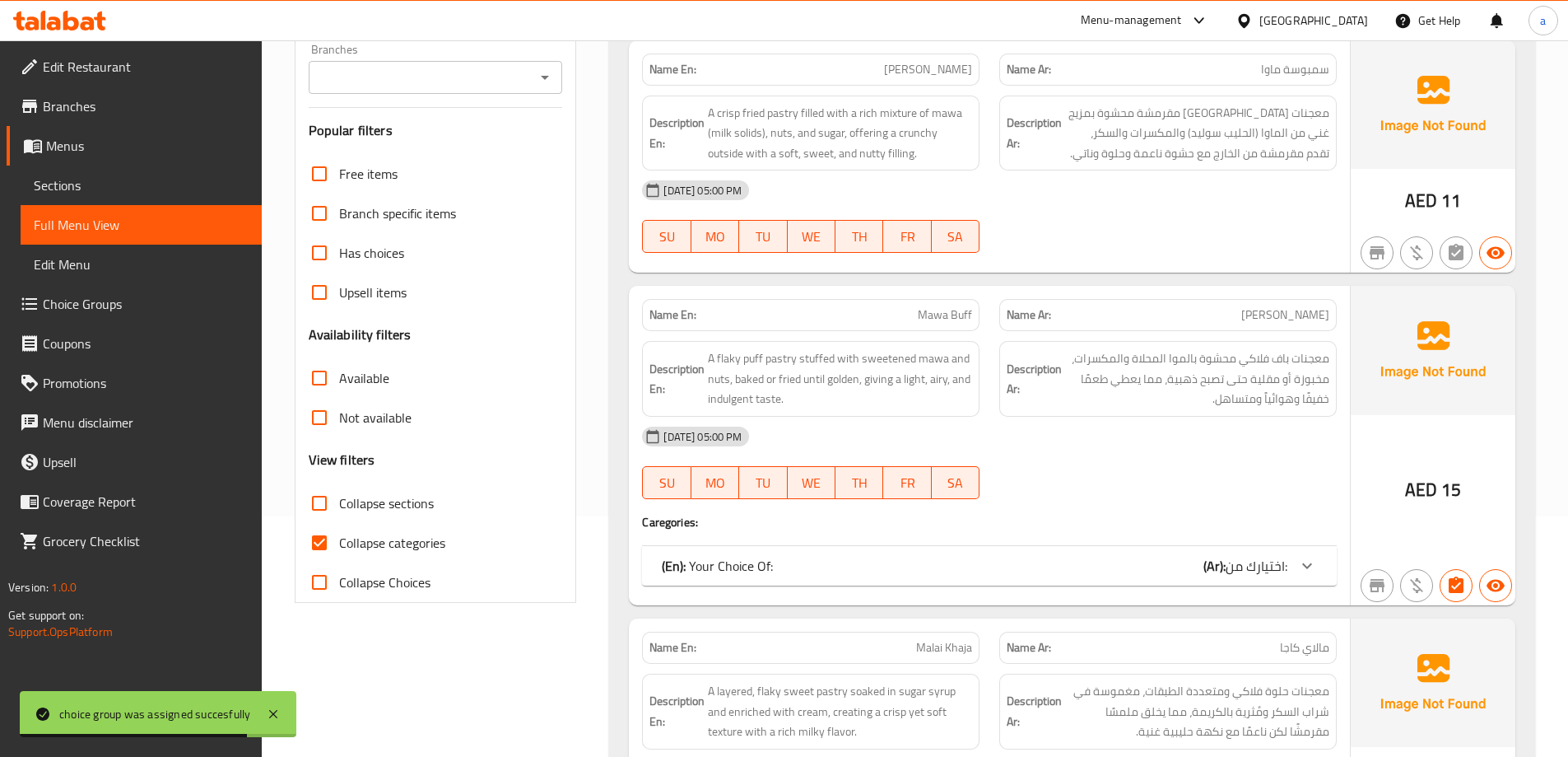
scroll to position [330, 0]
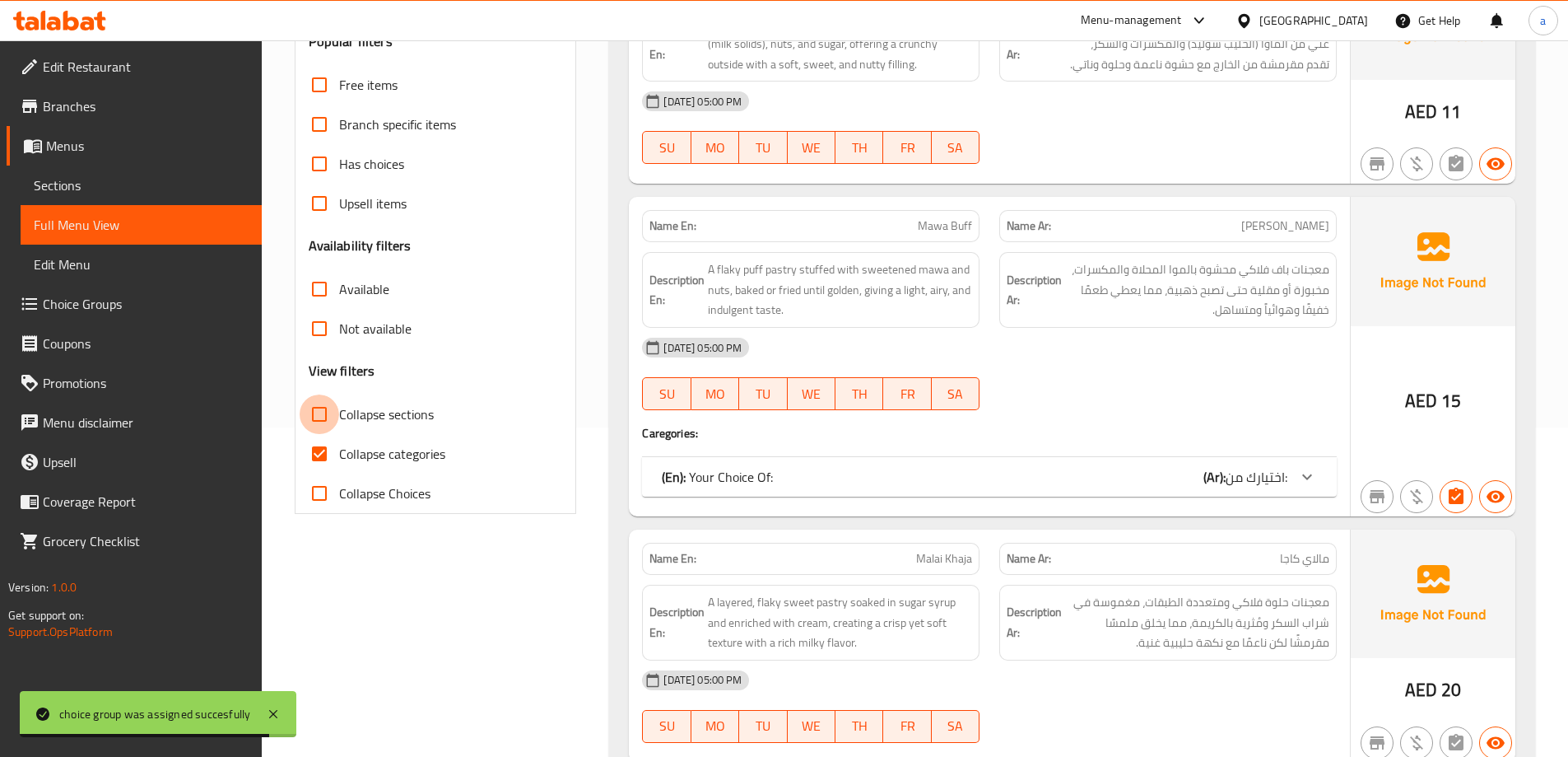
click at [325, 413] on input "Collapse sections" at bounding box center [319, 414] width 40 height 40
checkbox input "true"
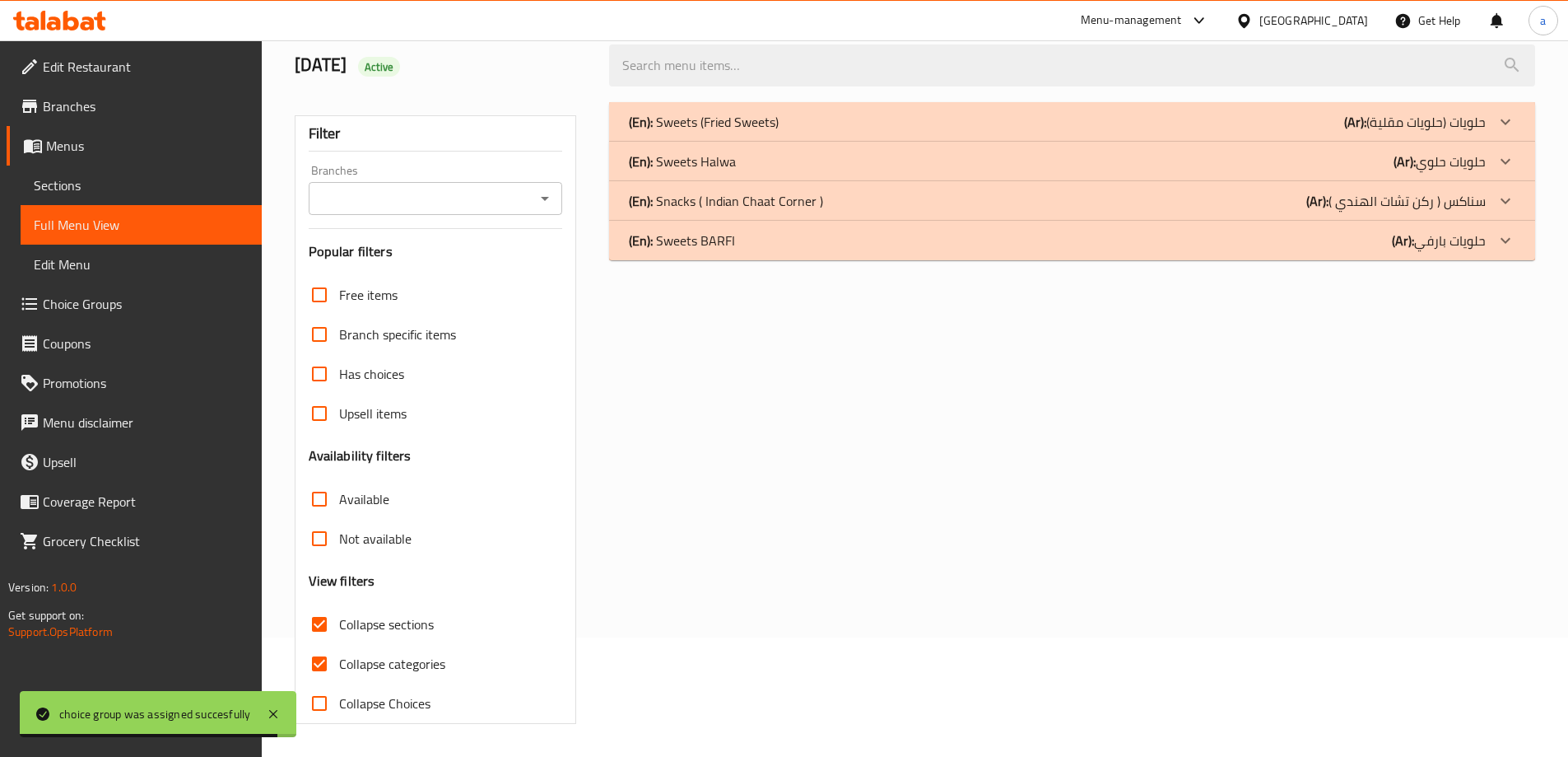
click at [322, 457] on div "Free items Branch specific items Has choices Upsell items Availability filters …" at bounding box center [436, 499] width 255 height 448
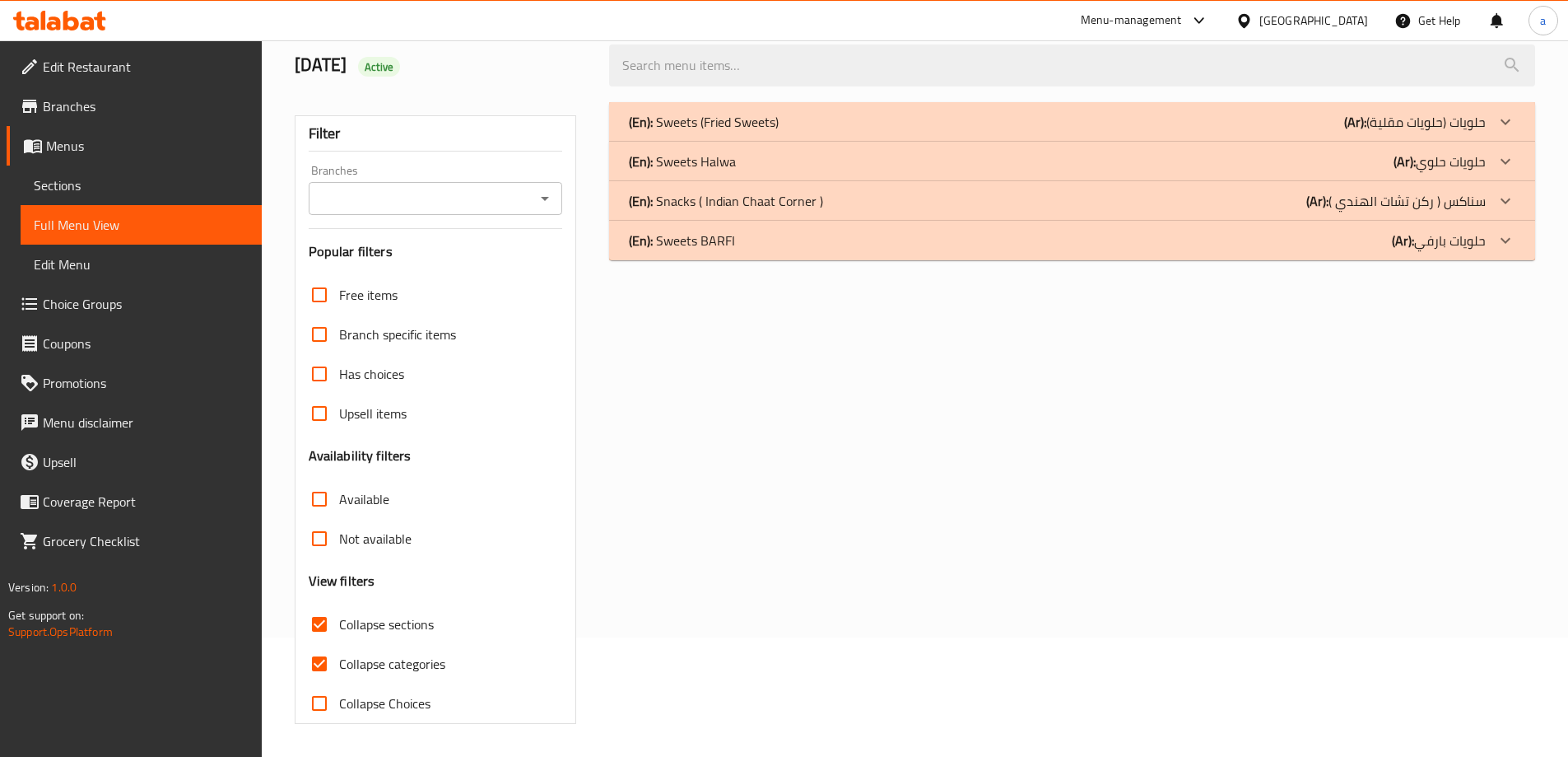
click at [727, 124] on p "(En): Sweets (Fried Sweets)" at bounding box center [704, 122] width 150 height 20
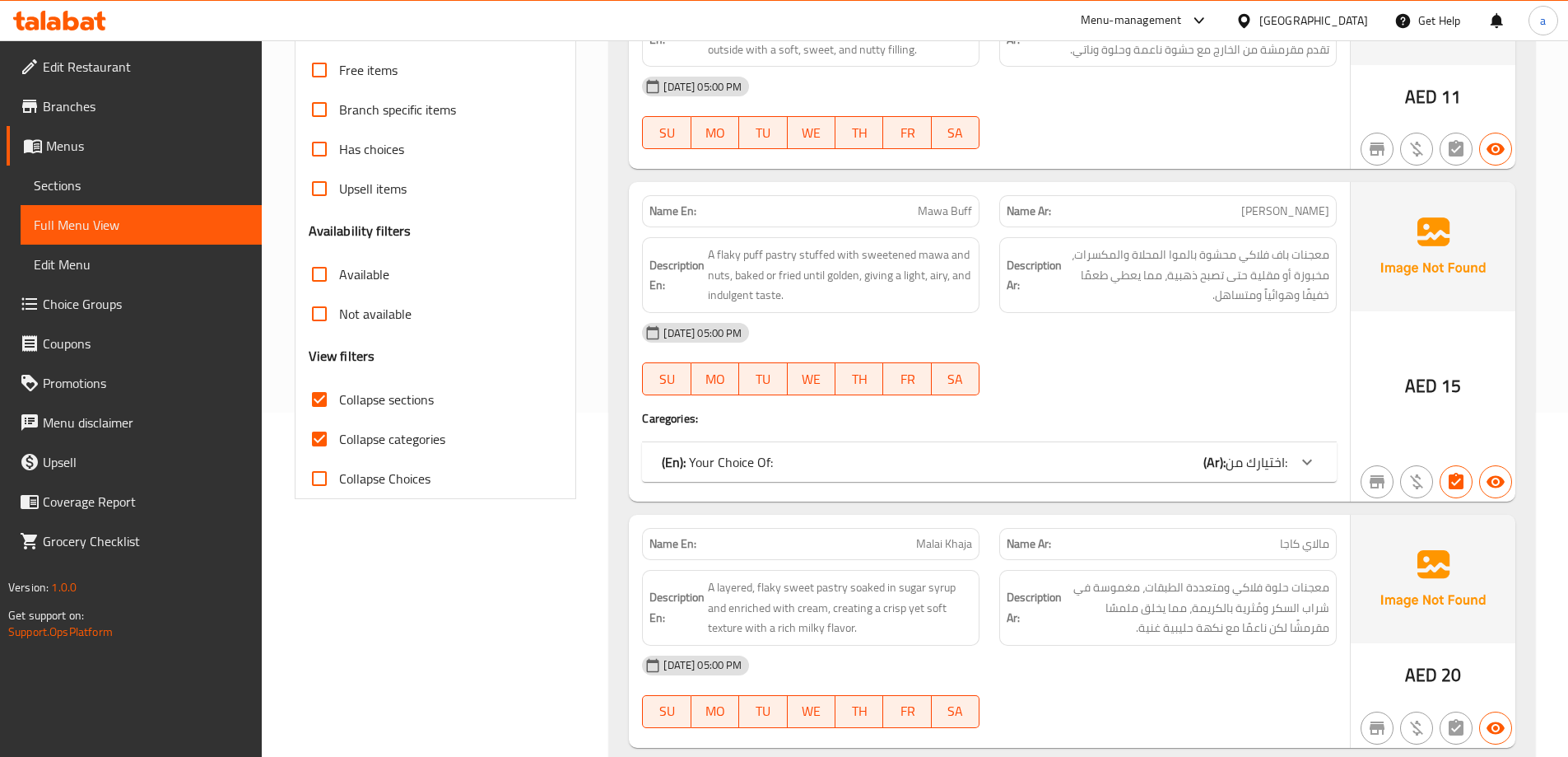
scroll to position [284, 0]
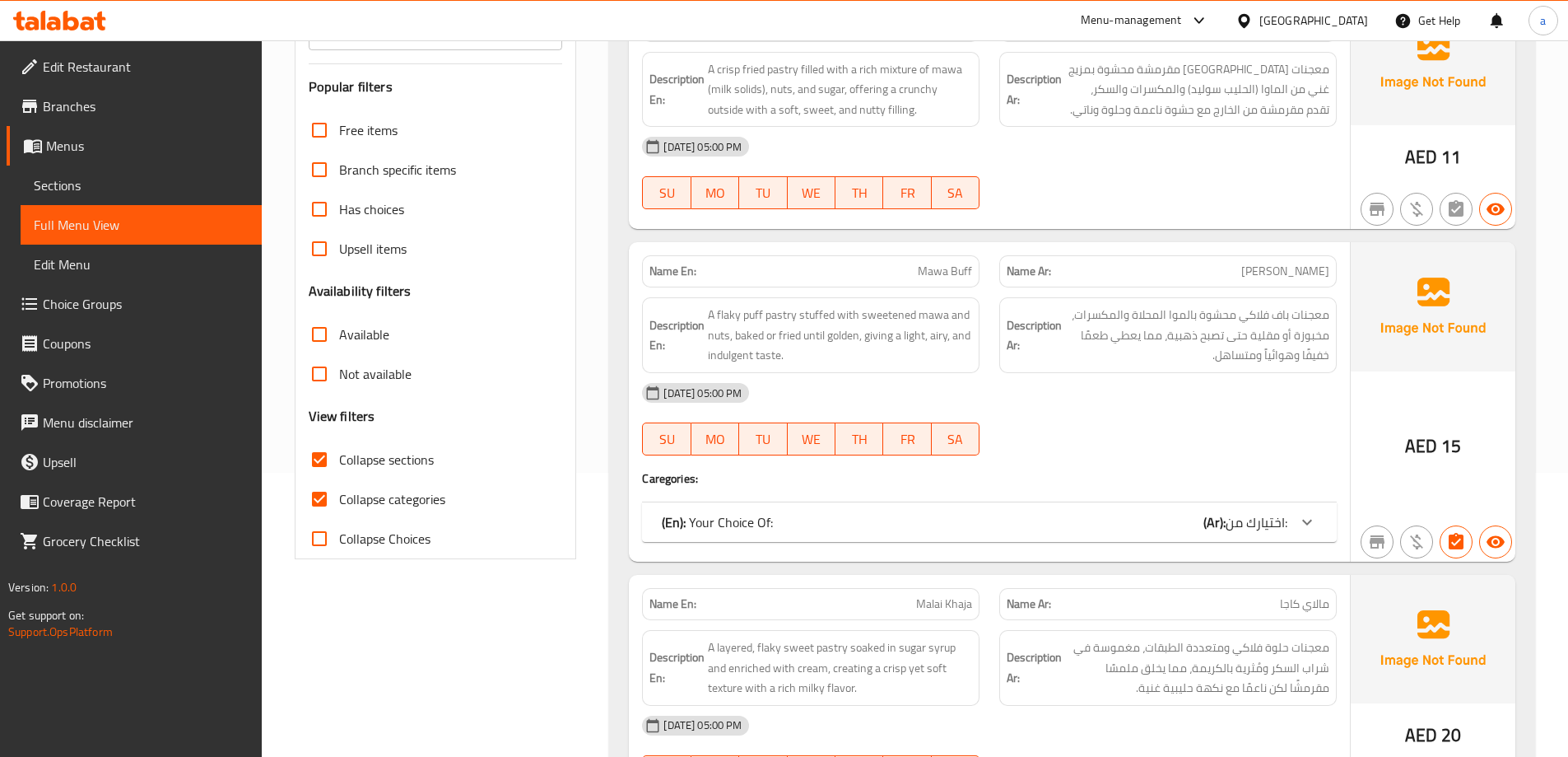
click at [365, 494] on span "Collapse categories" at bounding box center [392, 499] width 106 height 20
click at [339, 494] on input "Collapse categories" at bounding box center [319, 499] width 40 height 40
checkbox input "false"
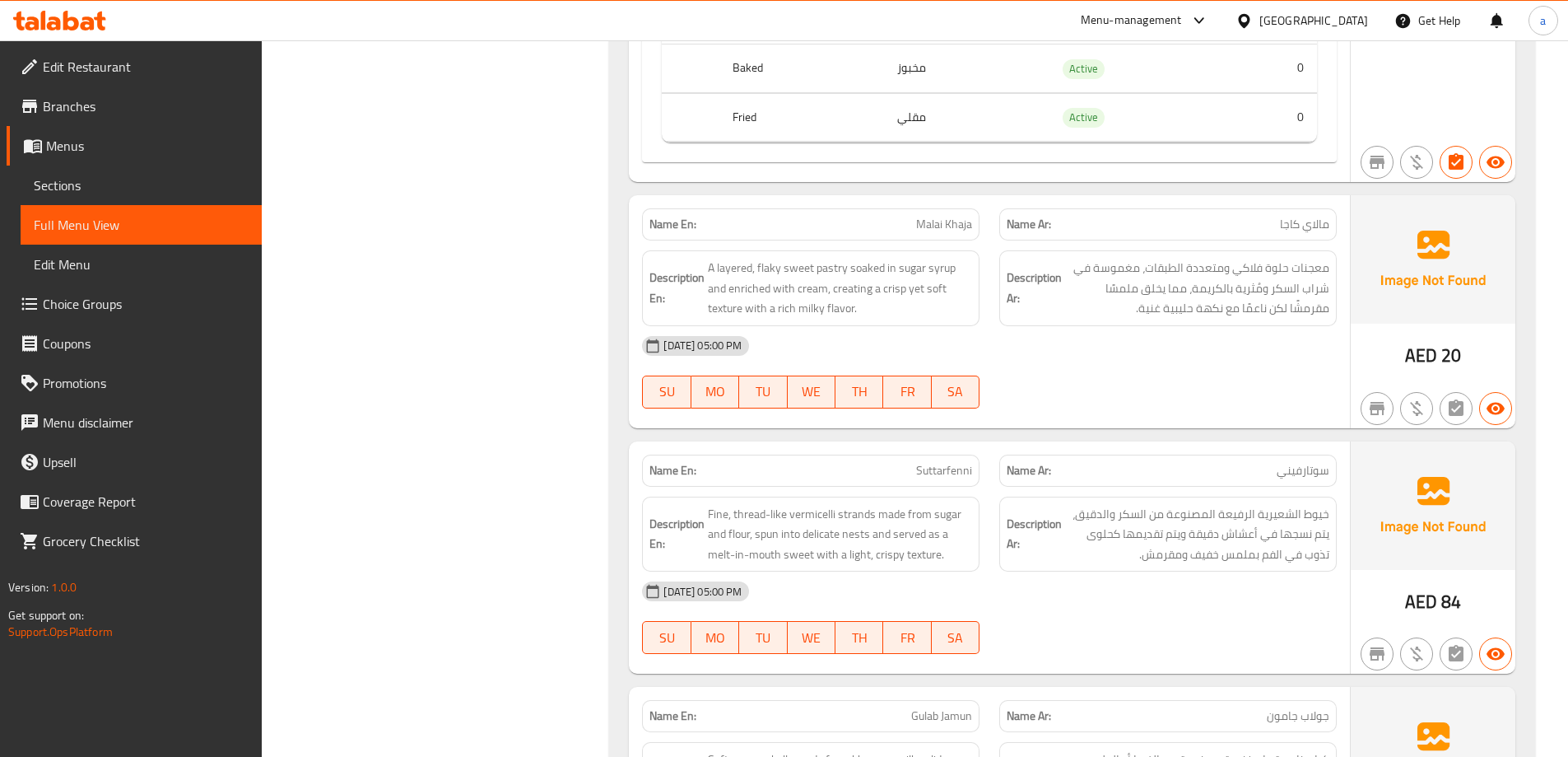
scroll to position [741, 0]
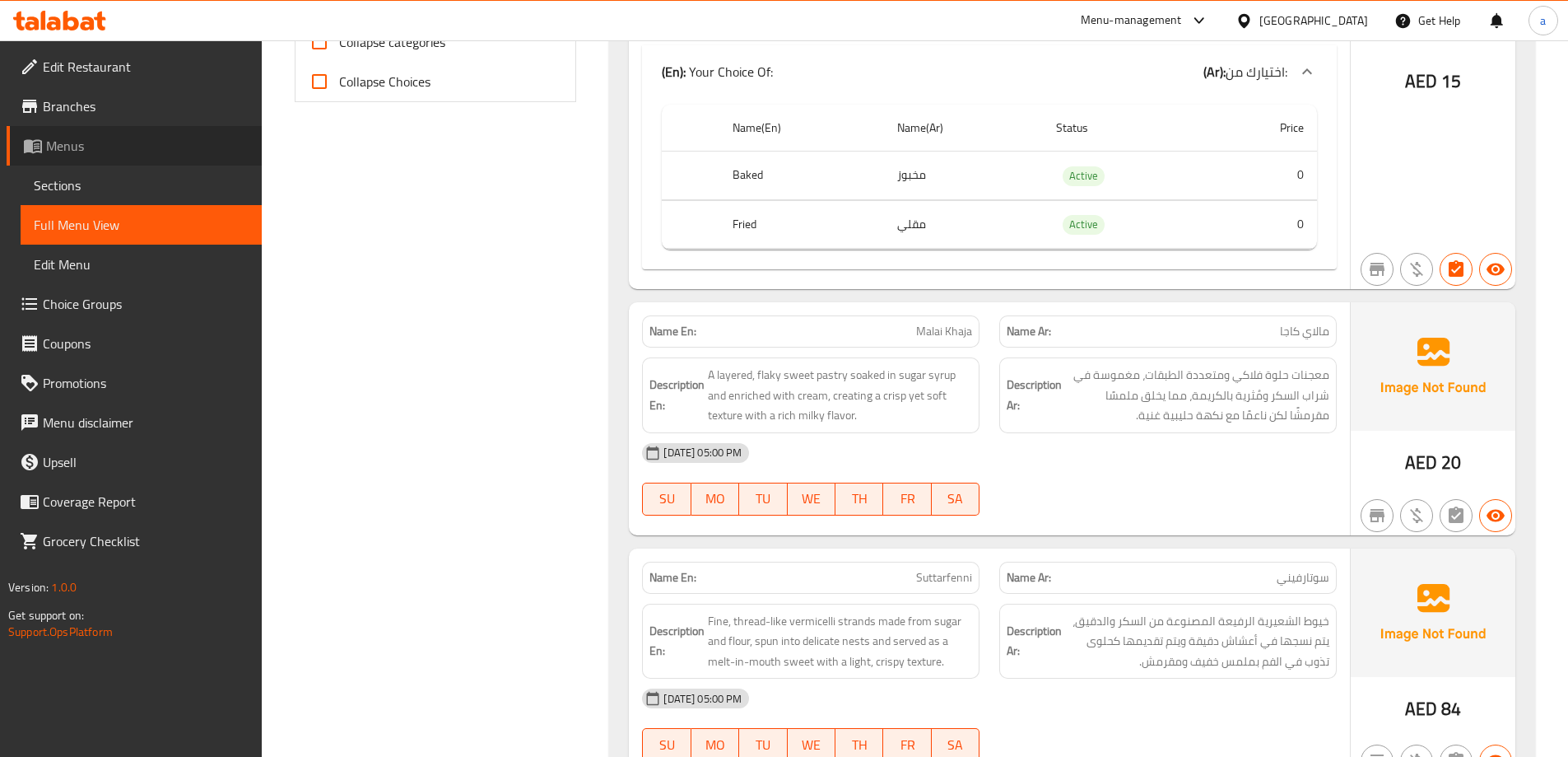
click at [63, 148] on span "Menus" at bounding box center [147, 145] width 203 height 20
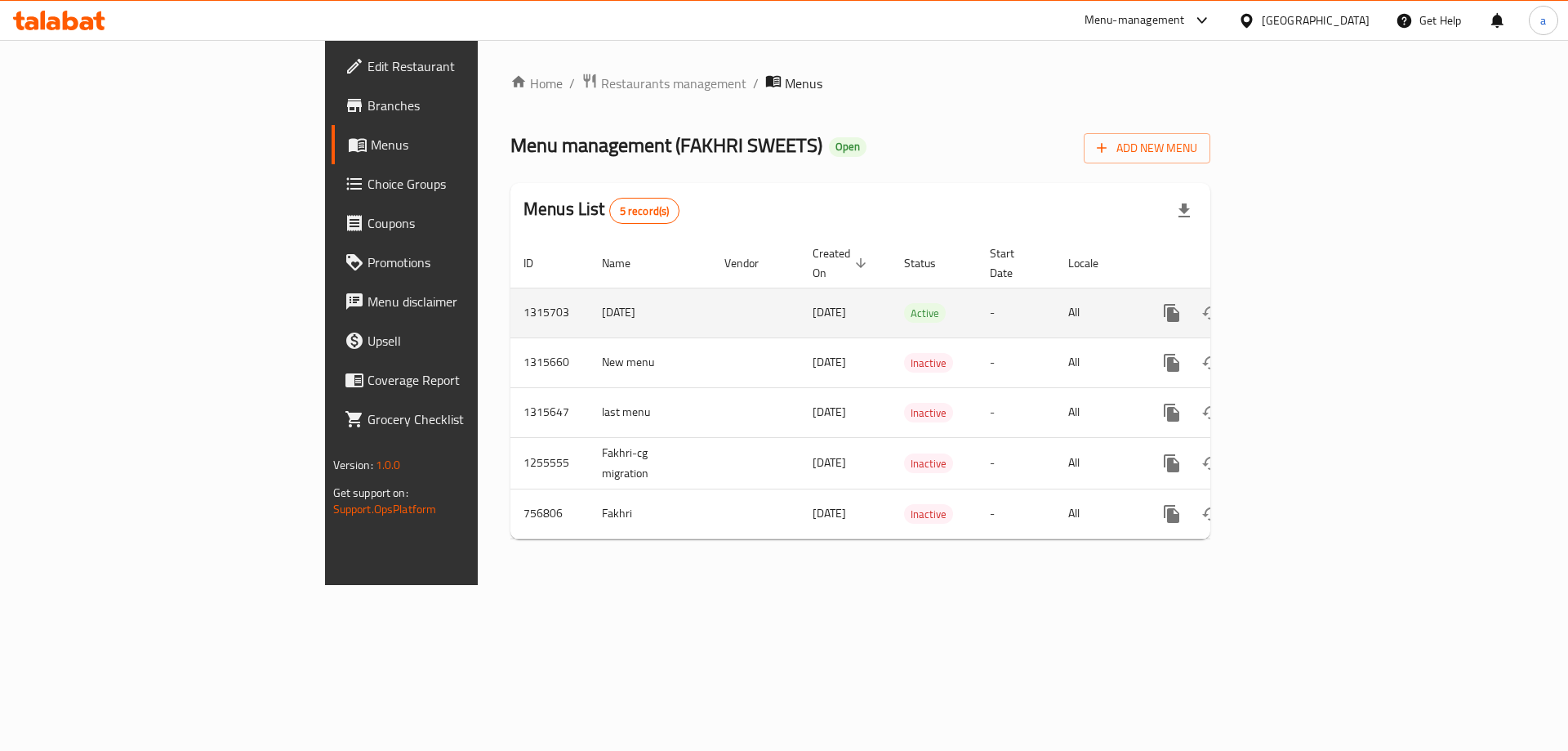
click at [1299, 303] on icon "enhanced table" at bounding box center [1289, 313] width 20 height 20
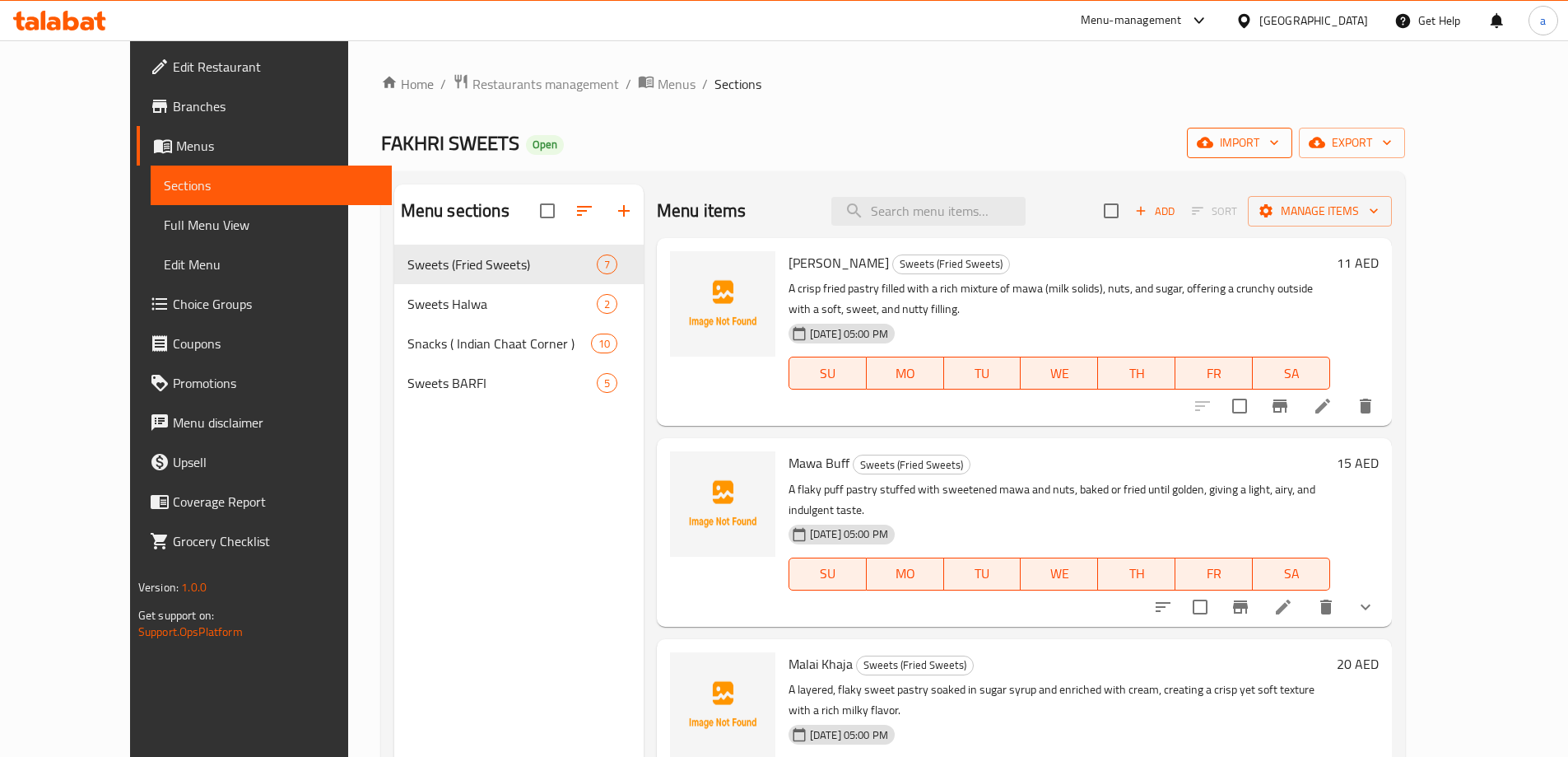
click at [1280, 143] on span "import" at bounding box center [1240, 143] width 79 height 21
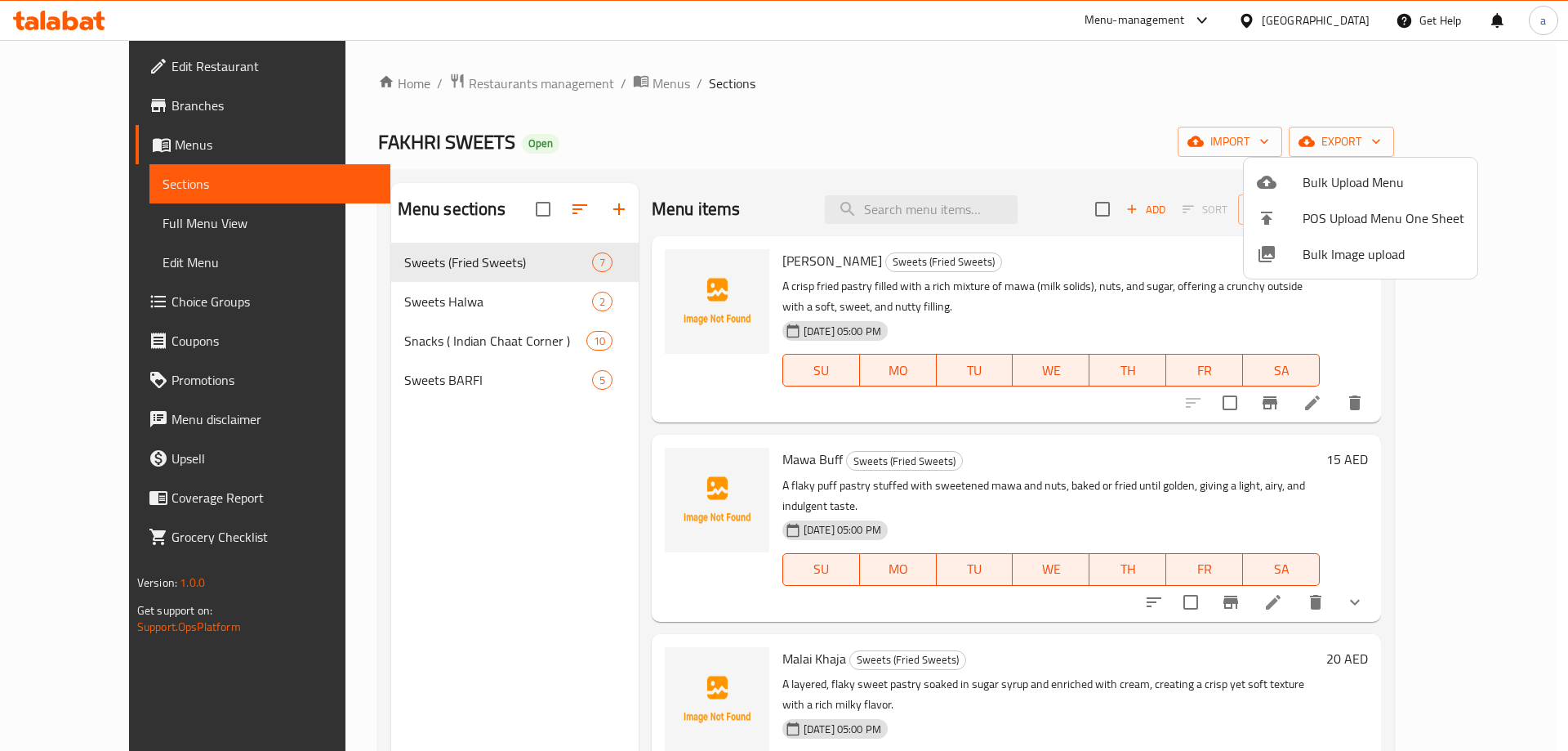
click at [1022, 145] on div at bounding box center [784, 375] width 1568 height 751
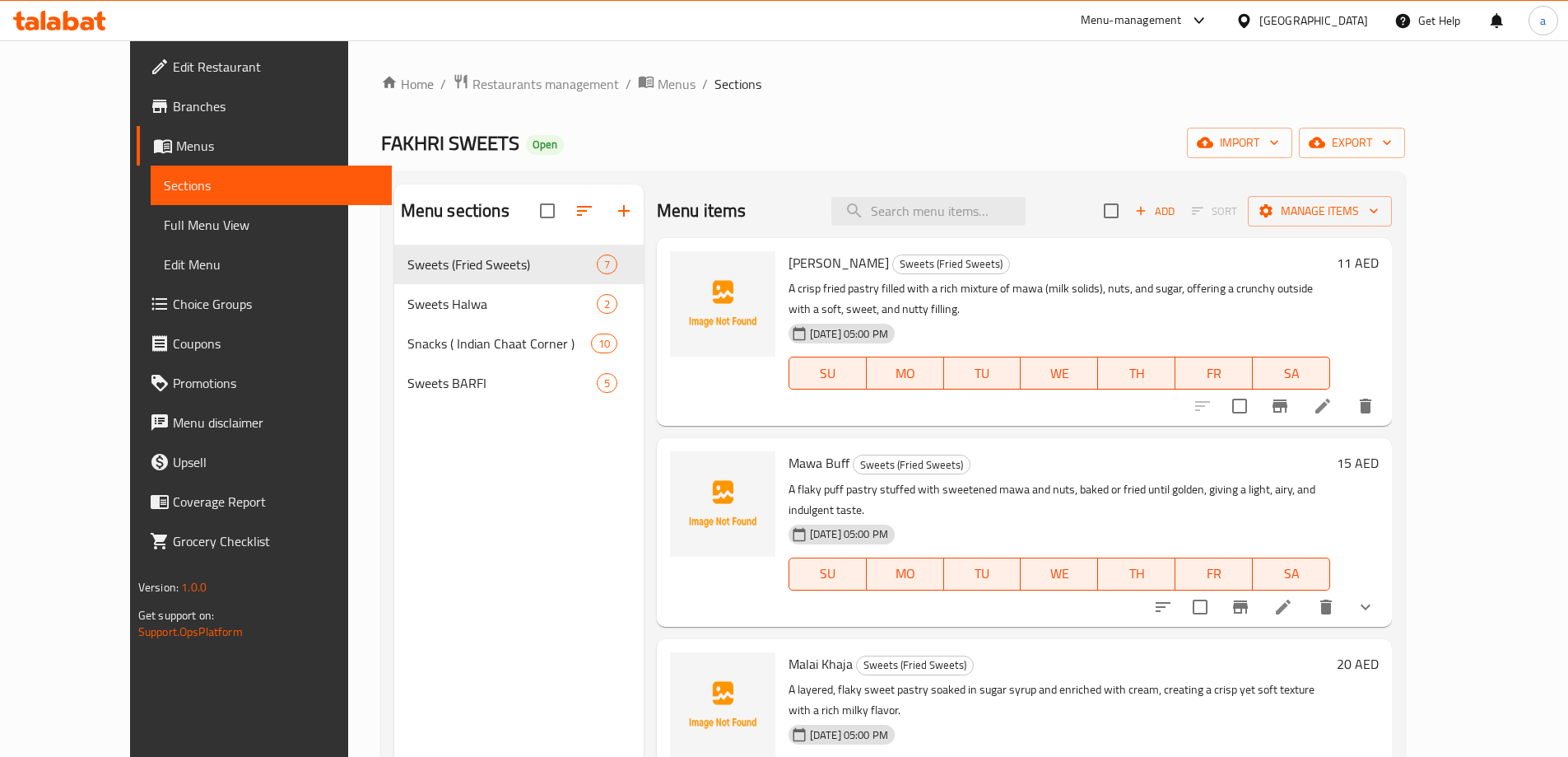
click at [164, 224] on span "Full Menu View" at bounding box center [271, 224] width 215 height 20
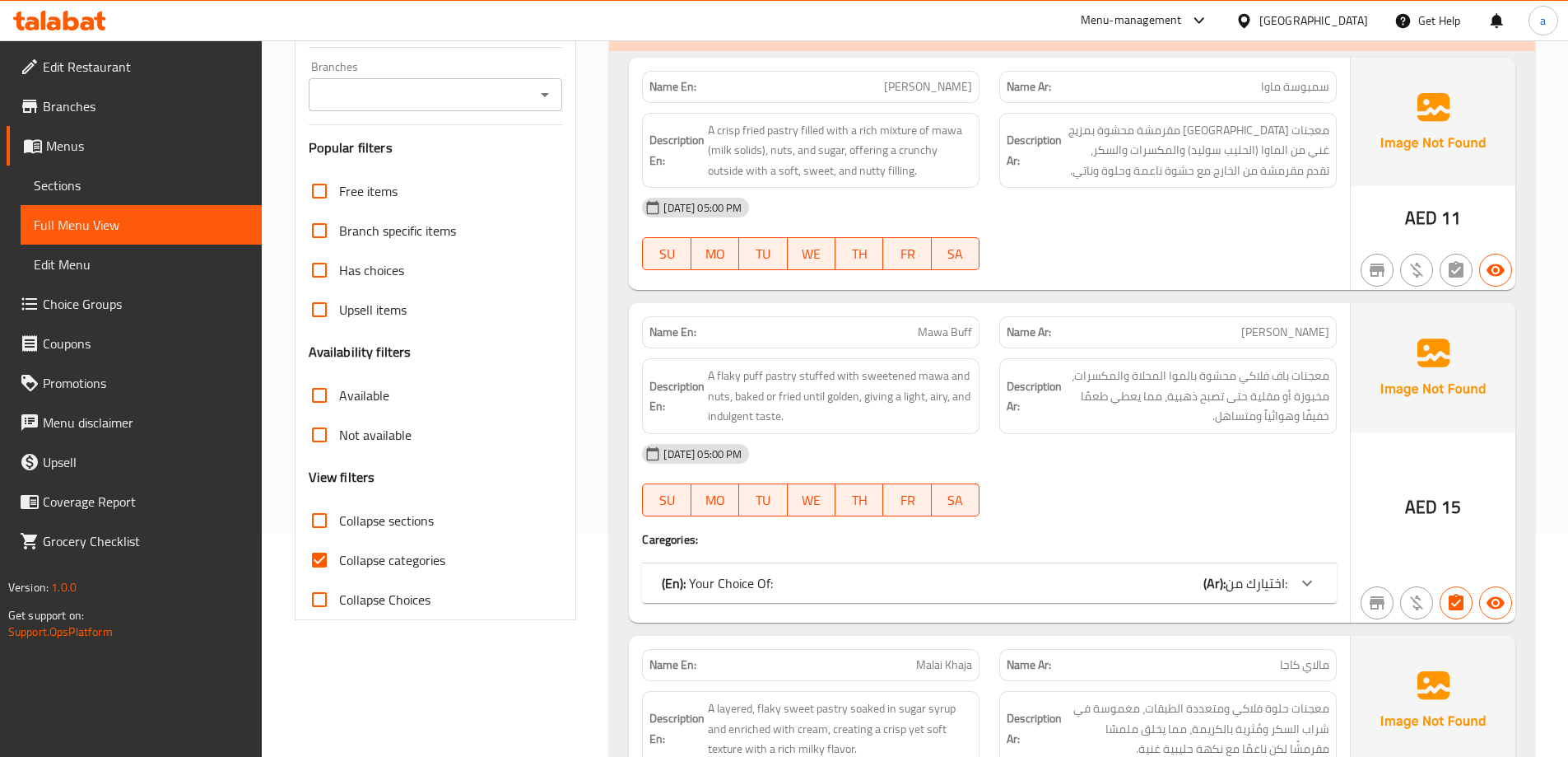
scroll to position [412, 0]
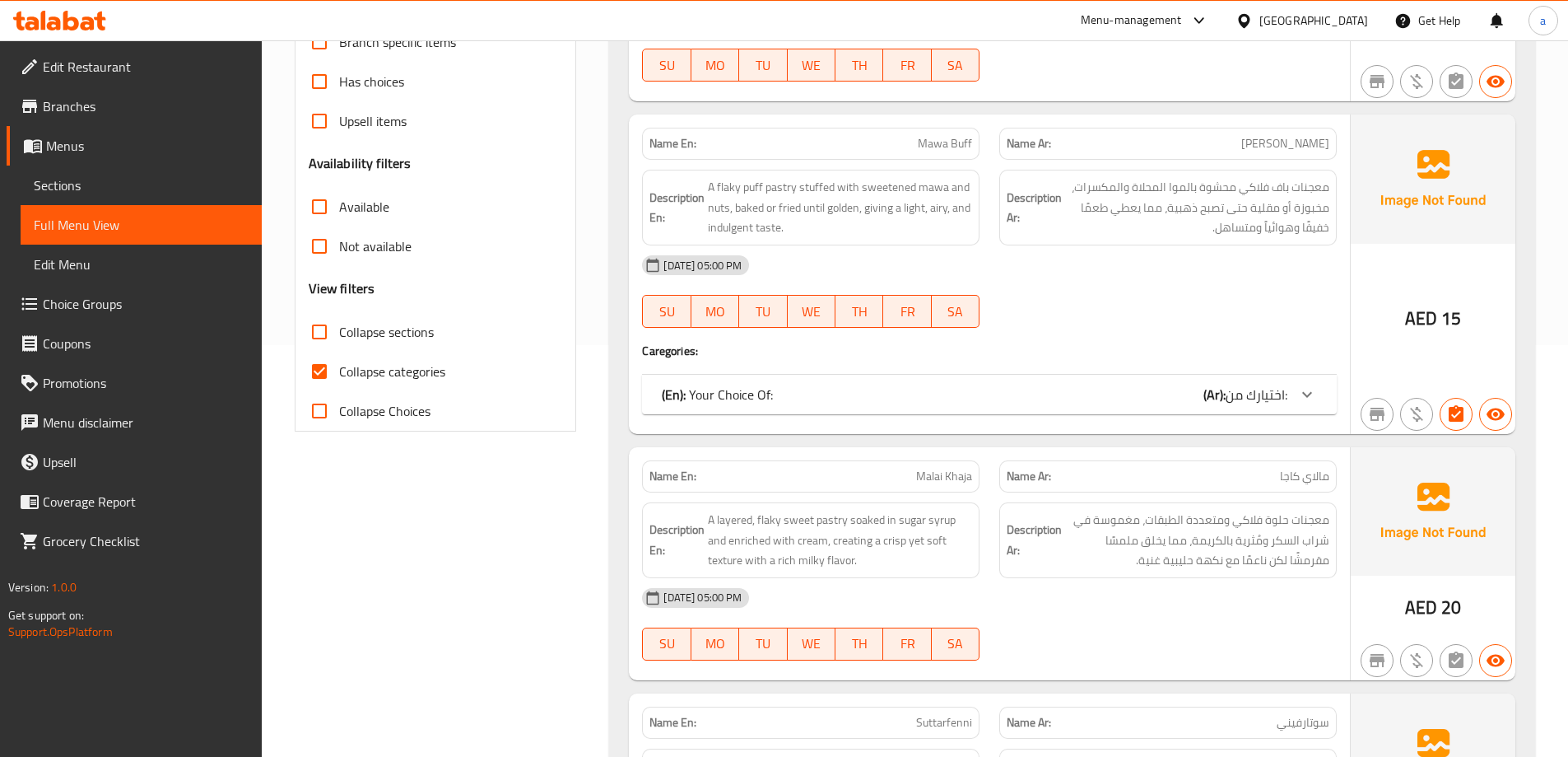
click at [326, 331] on input "Collapse sections" at bounding box center [319, 332] width 40 height 40
checkbox input "true"
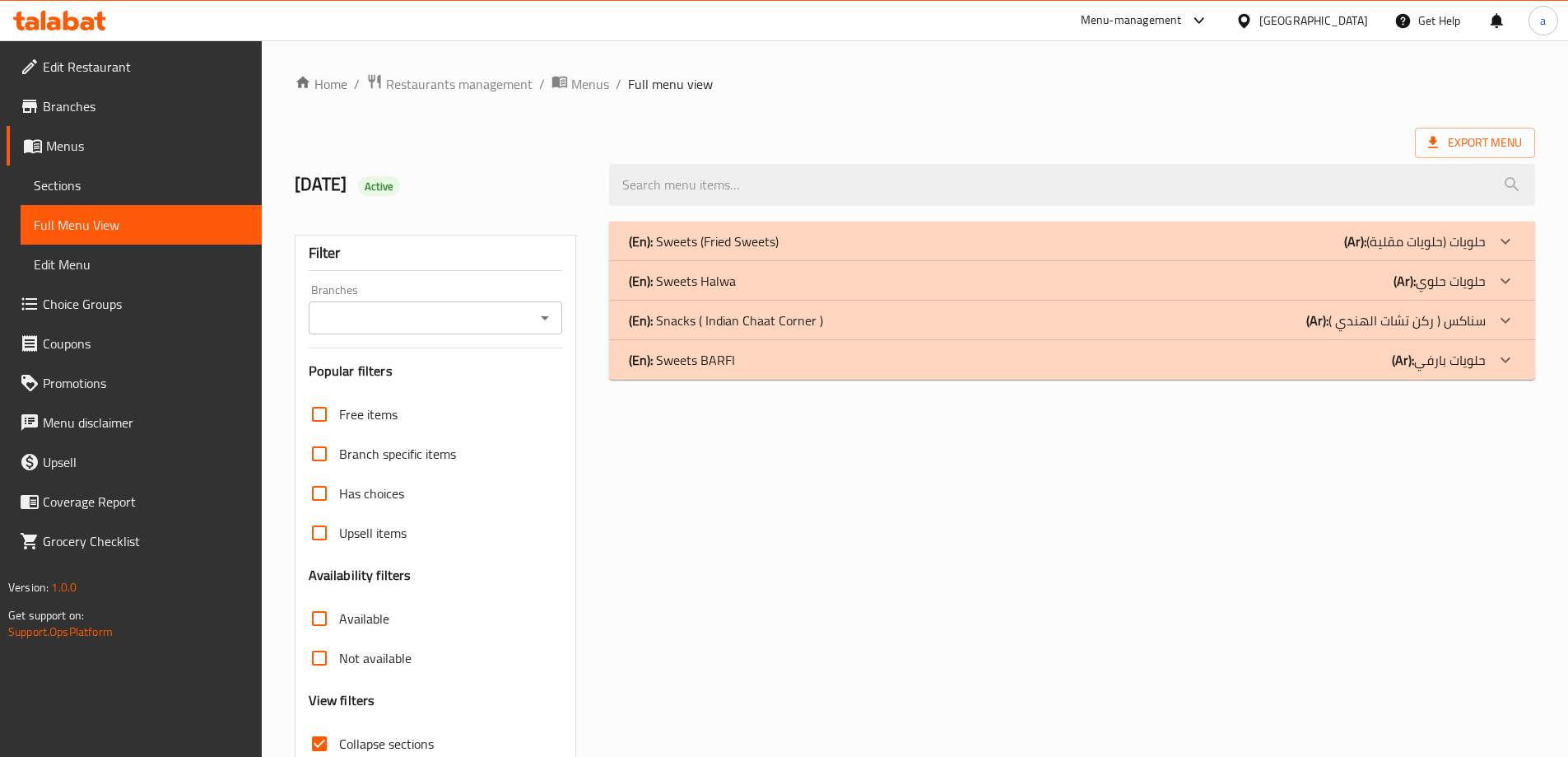
scroll to position [119, 0]
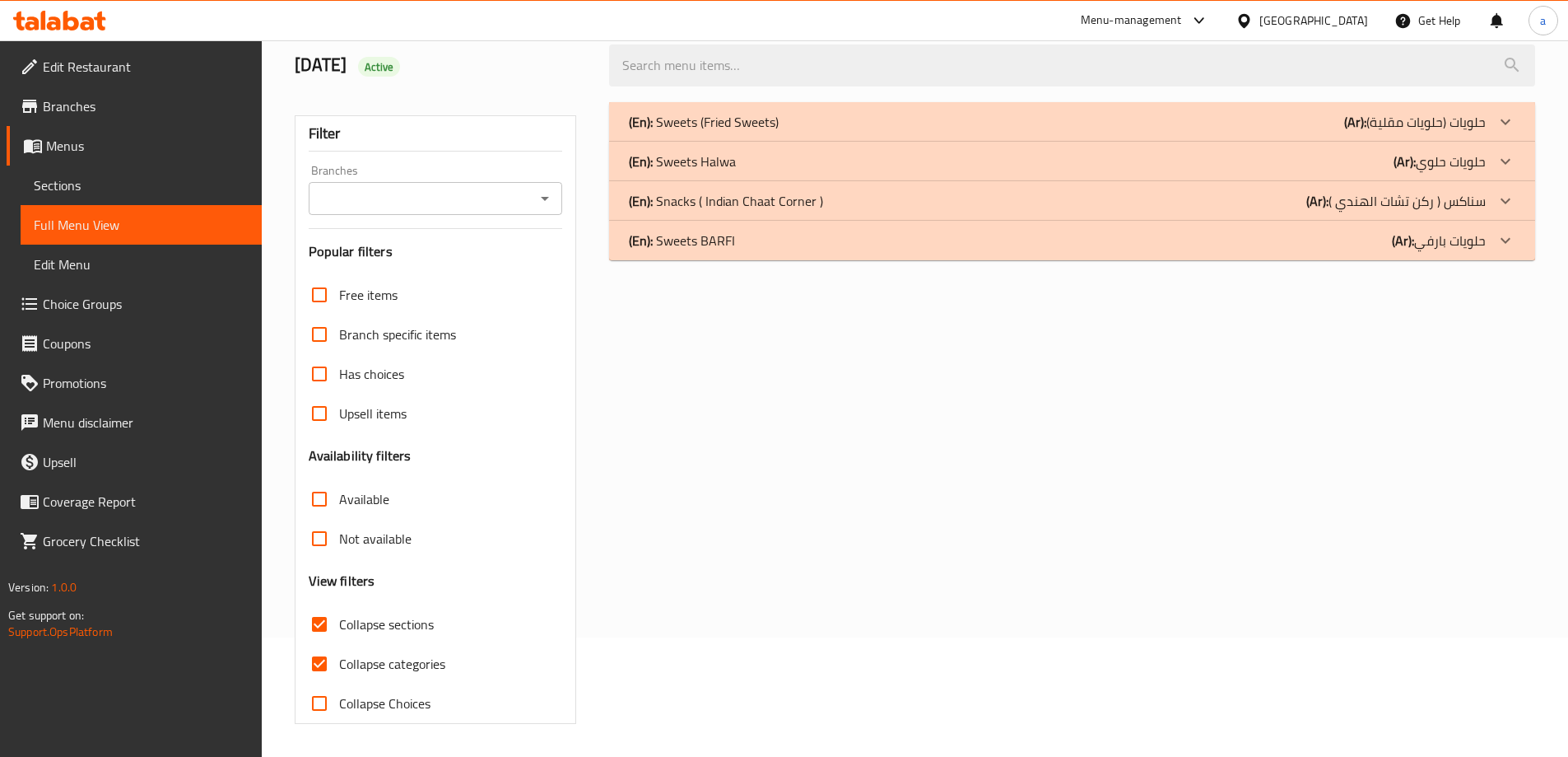
click at [329, 666] on input "Collapse categories" at bounding box center [319, 664] width 40 height 40
checkbox input "false"
click at [320, 635] on input "Collapse sections" at bounding box center [319, 624] width 40 height 40
checkbox input "false"
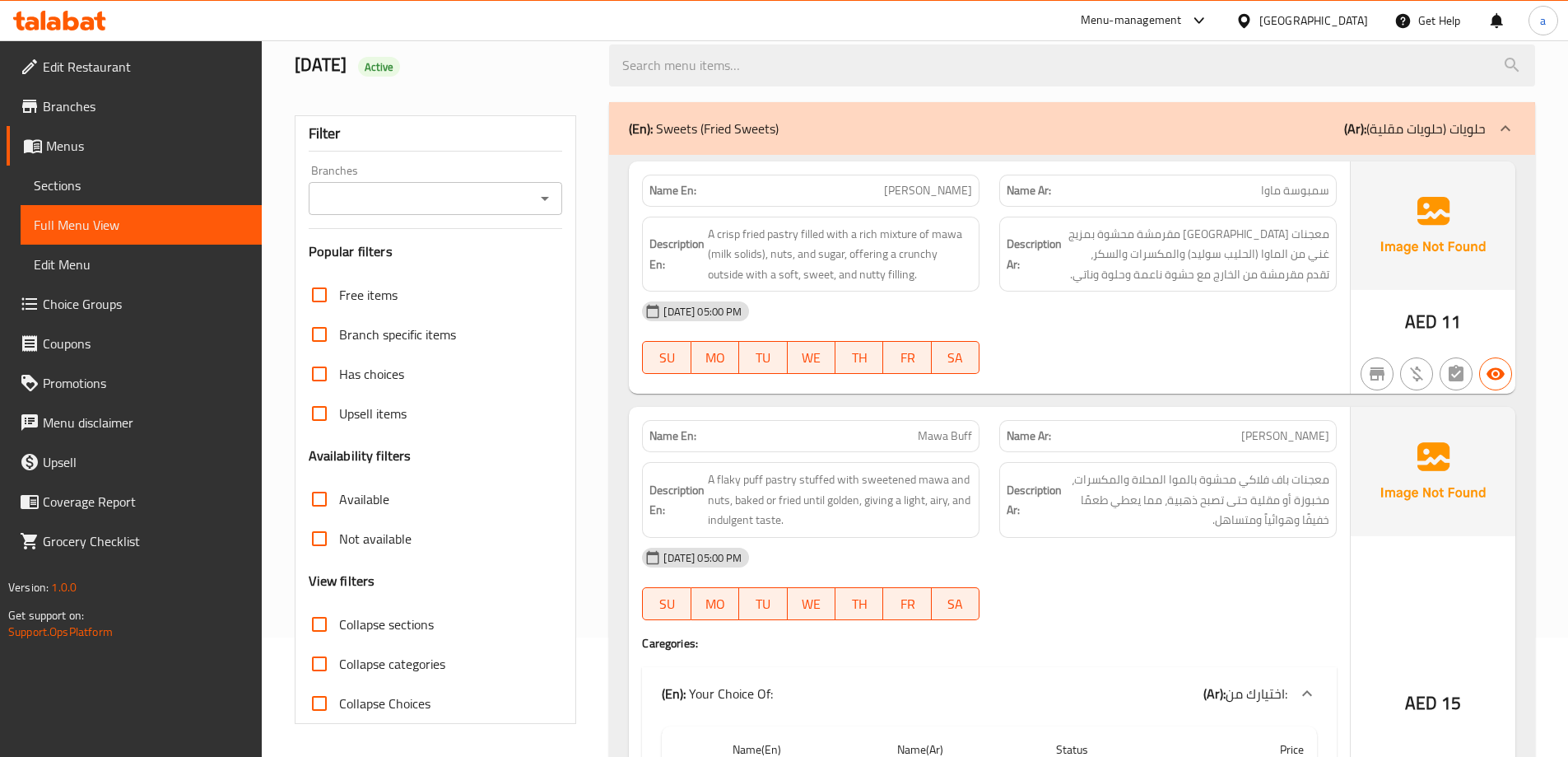
click at [66, 22] on icon at bounding box center [71, 20] width 16 height 20
